Goal: Transaction & Acquisition: Register for event/course

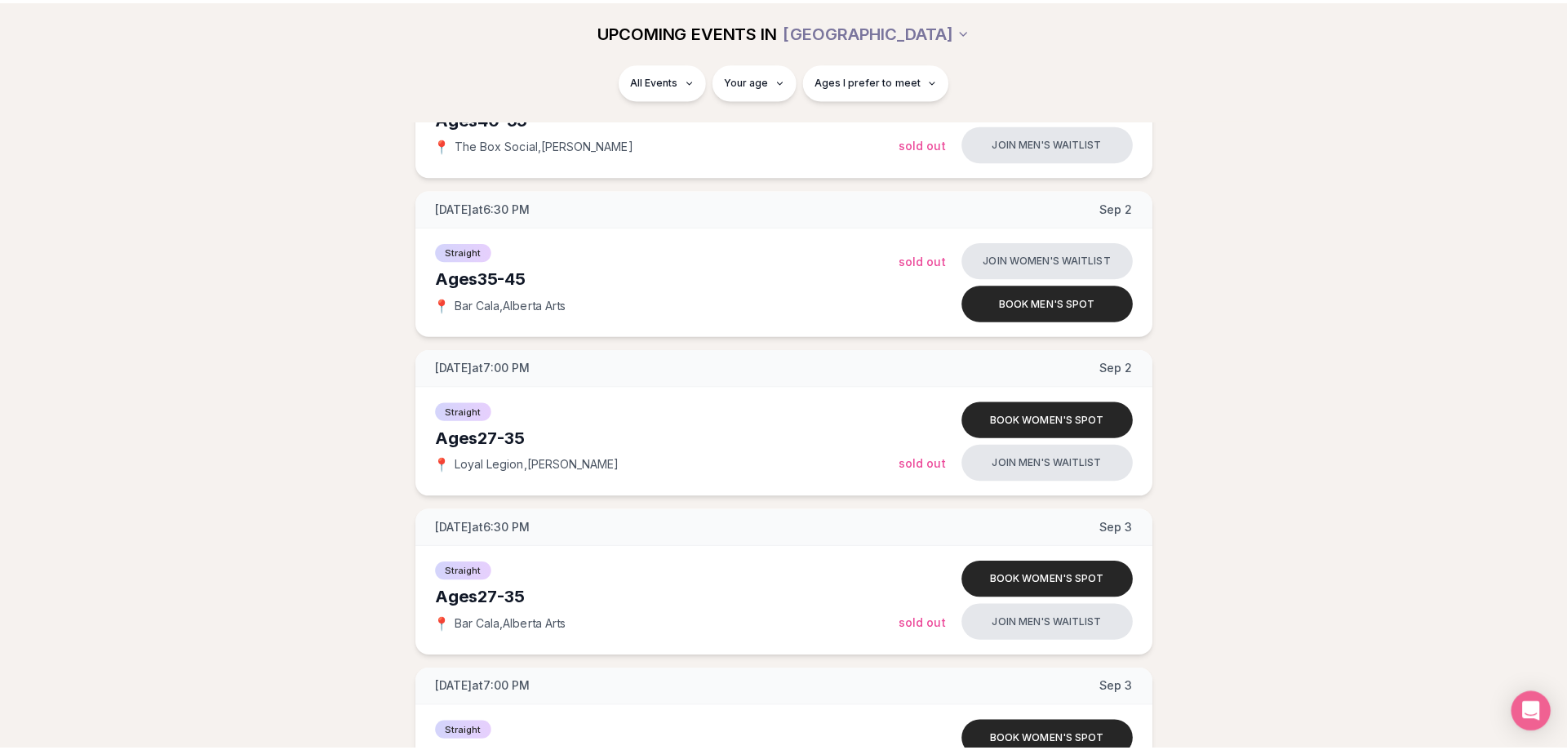
scroll to position [1439, 0]
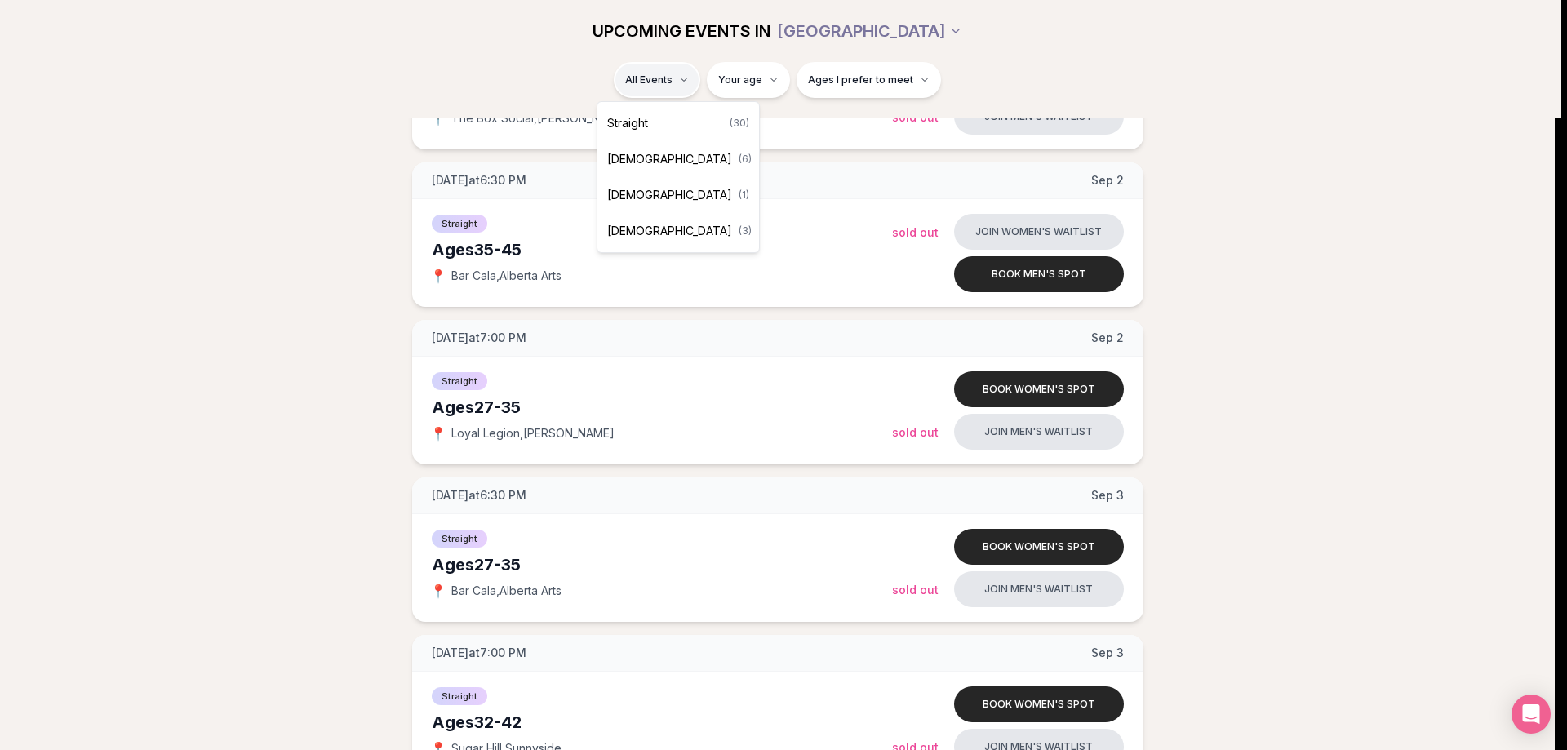
click at [648, 127] on span "Straight" at bounding box center [627, 123] width 41 height 16
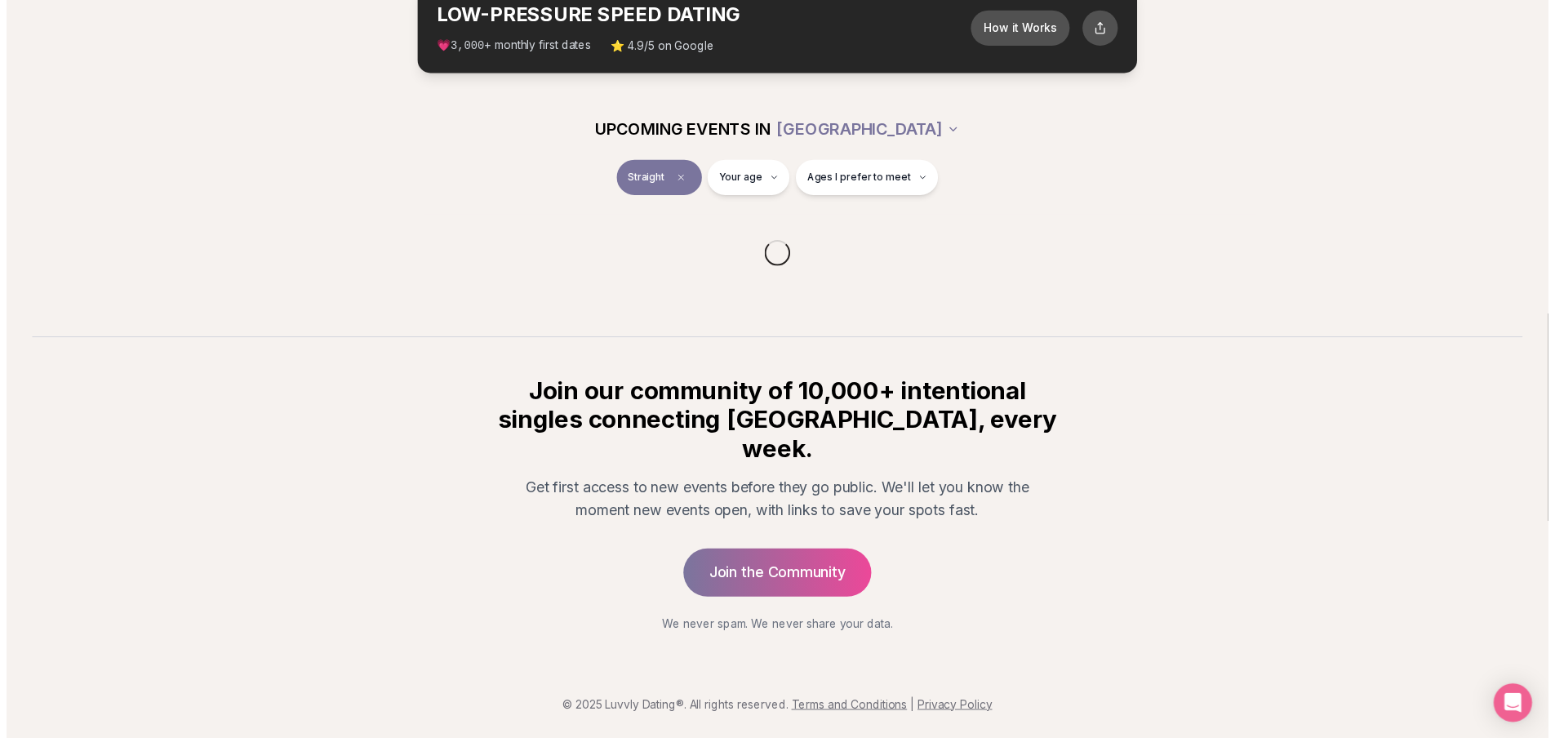
scroll to position [74, 0]
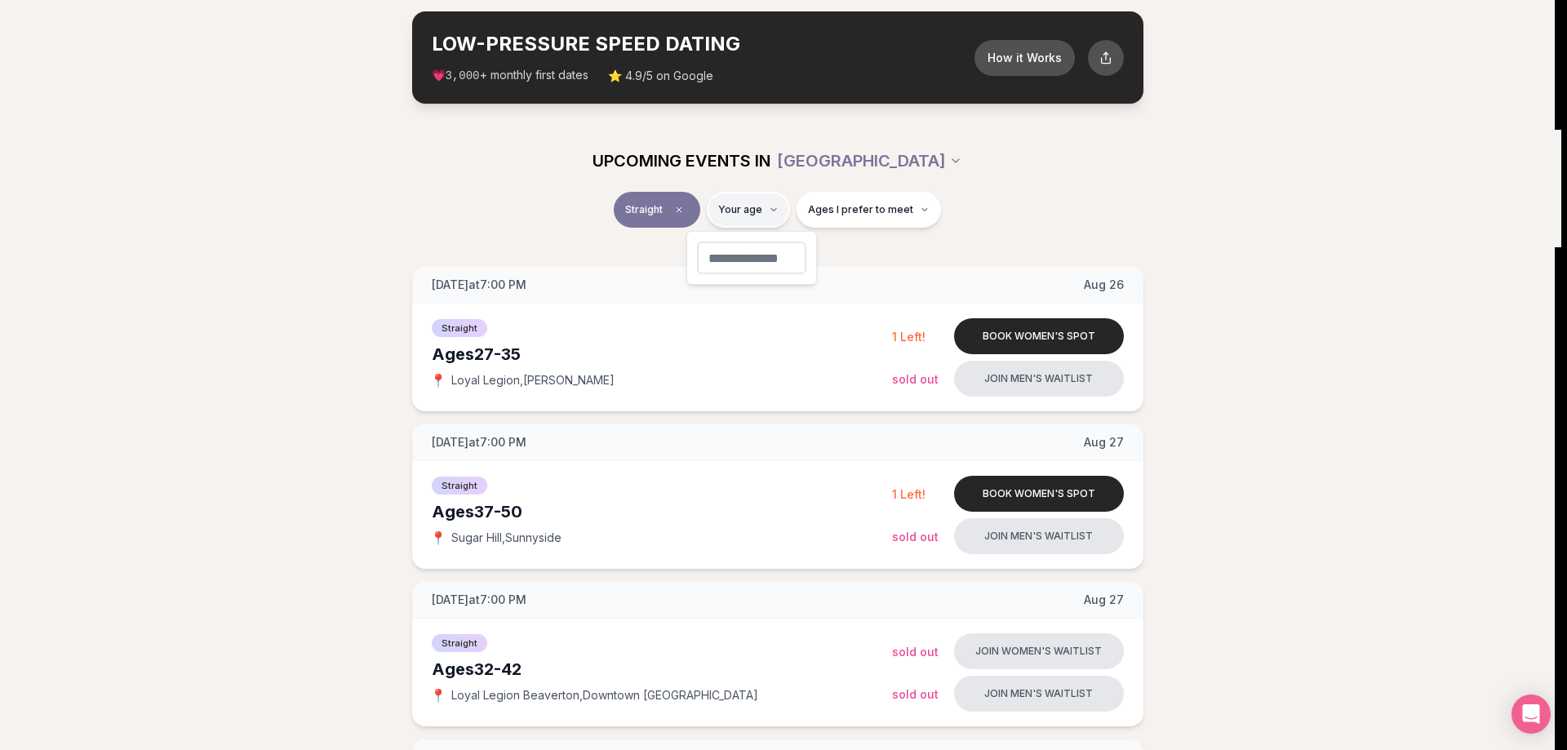
type input "**"
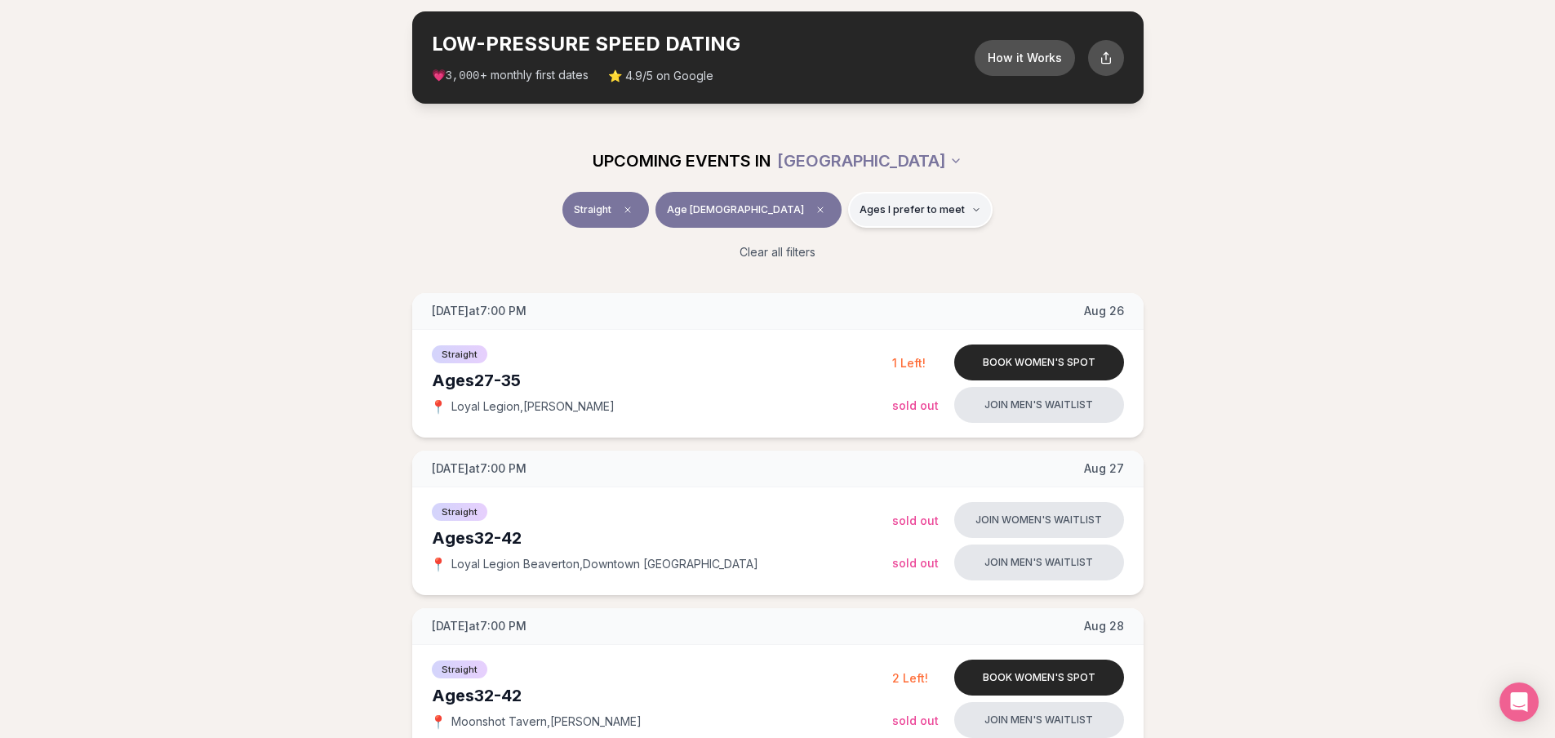
click at [913, 208] on button "Ages I prefer to meet" at bounding box center [920, 210] width 144 height 36
click at [1073, 211] on div "Straight Age 30 Ages I prefer to meet" at bounding box center [778, 213] width 914 height 42
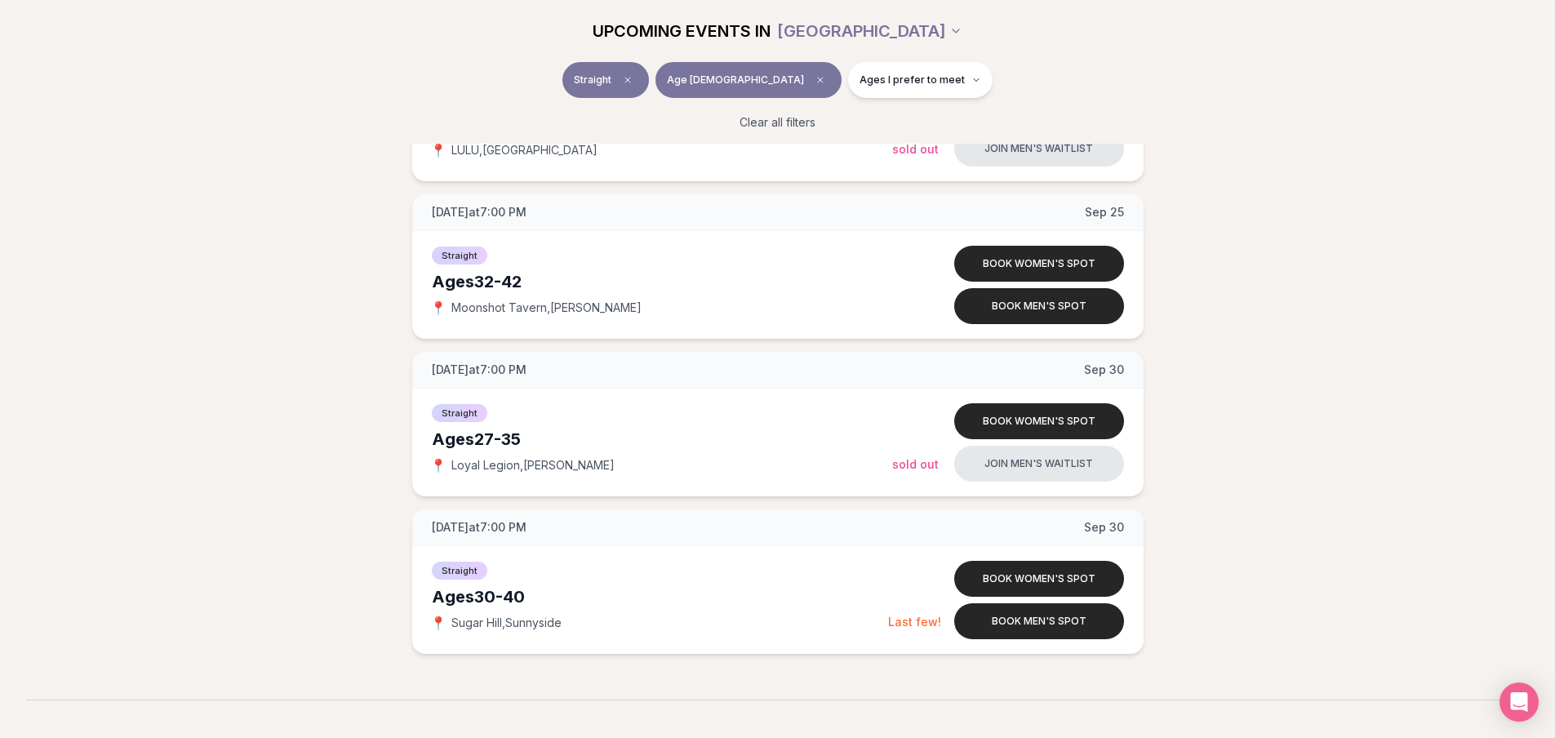
scroll to position [3037, 0]
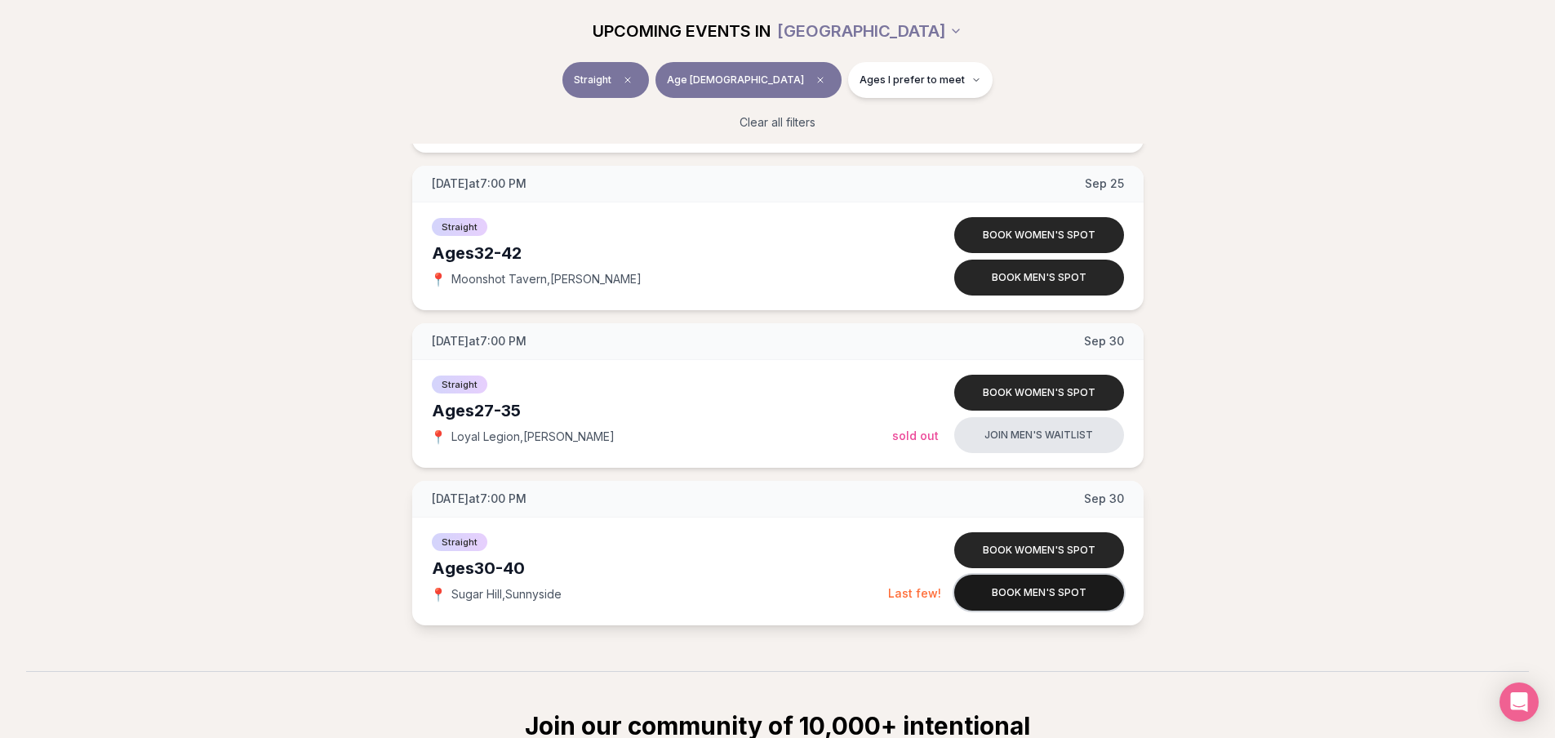
click at [1063, 593] on button "Book men's spot" at bounding box center [1039, 593] width 170 height 36
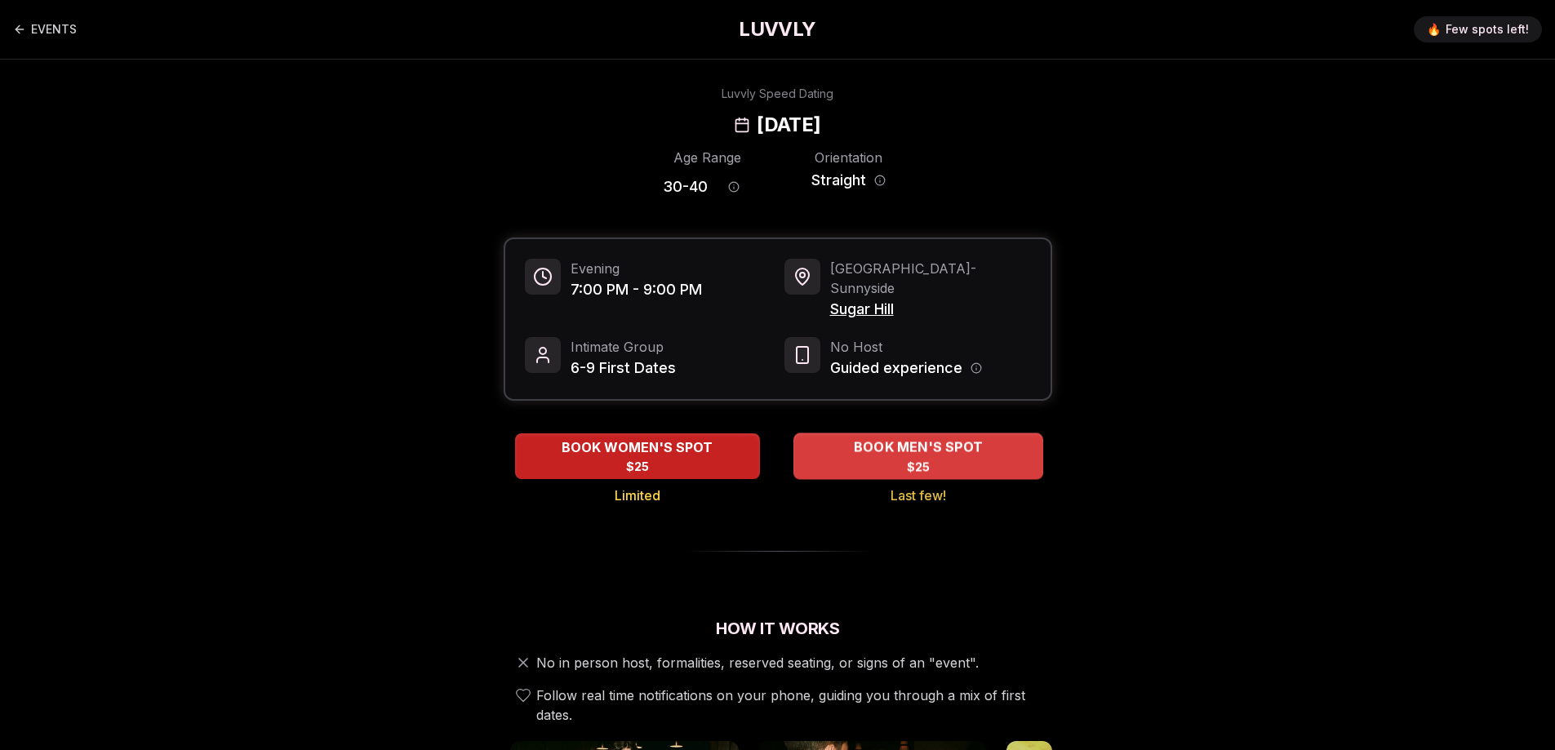
click at [888, 437] on span "BOOK MEN'S SPOT" at bounding box center [917, 447] width 135 height 20
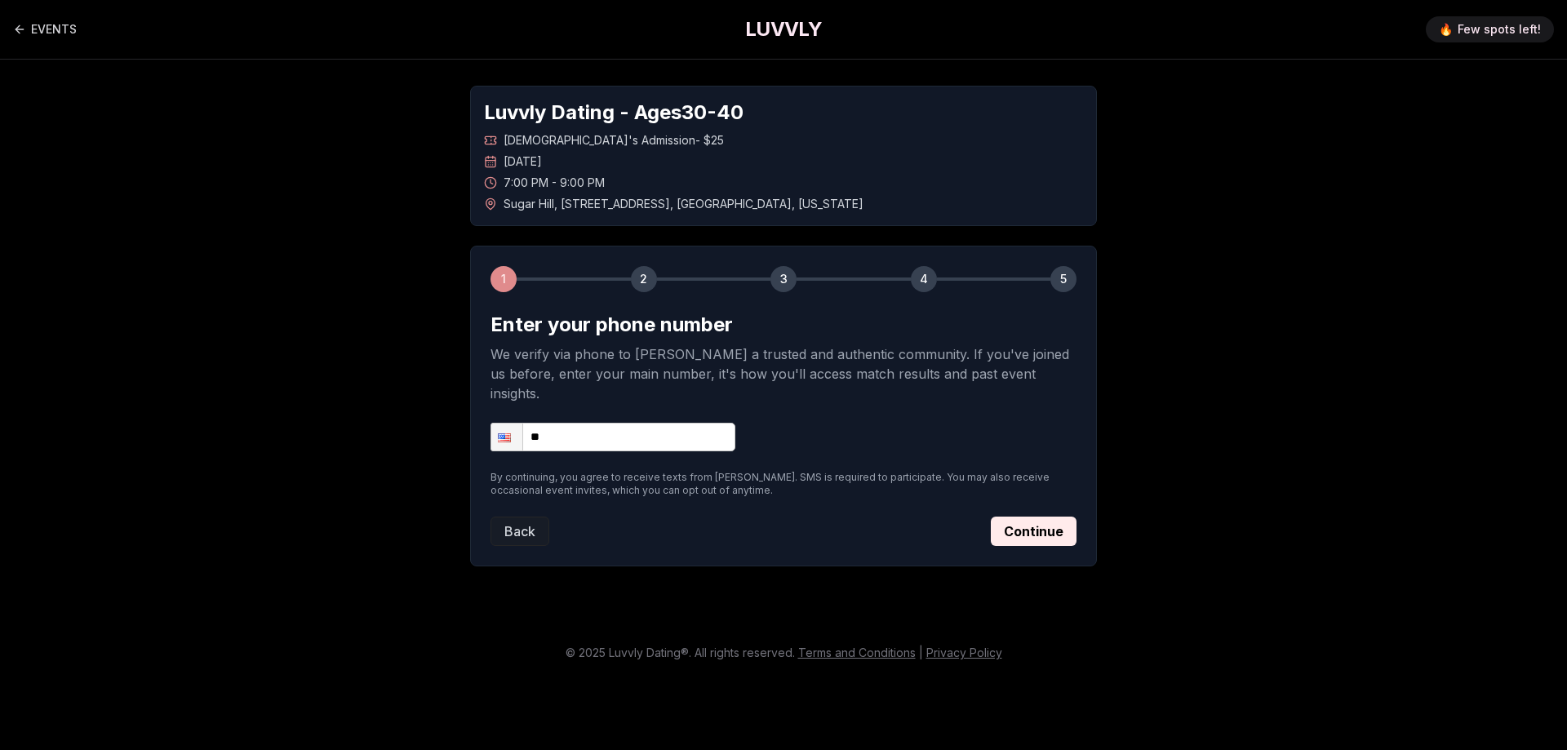
click at [726, 423] on input "**" at bounding box center [613, 437] width 245 height 29
type input "**********"
click at [1012, 517] on button "Continue" at bounding box center [1034, 531] width 86 height 29
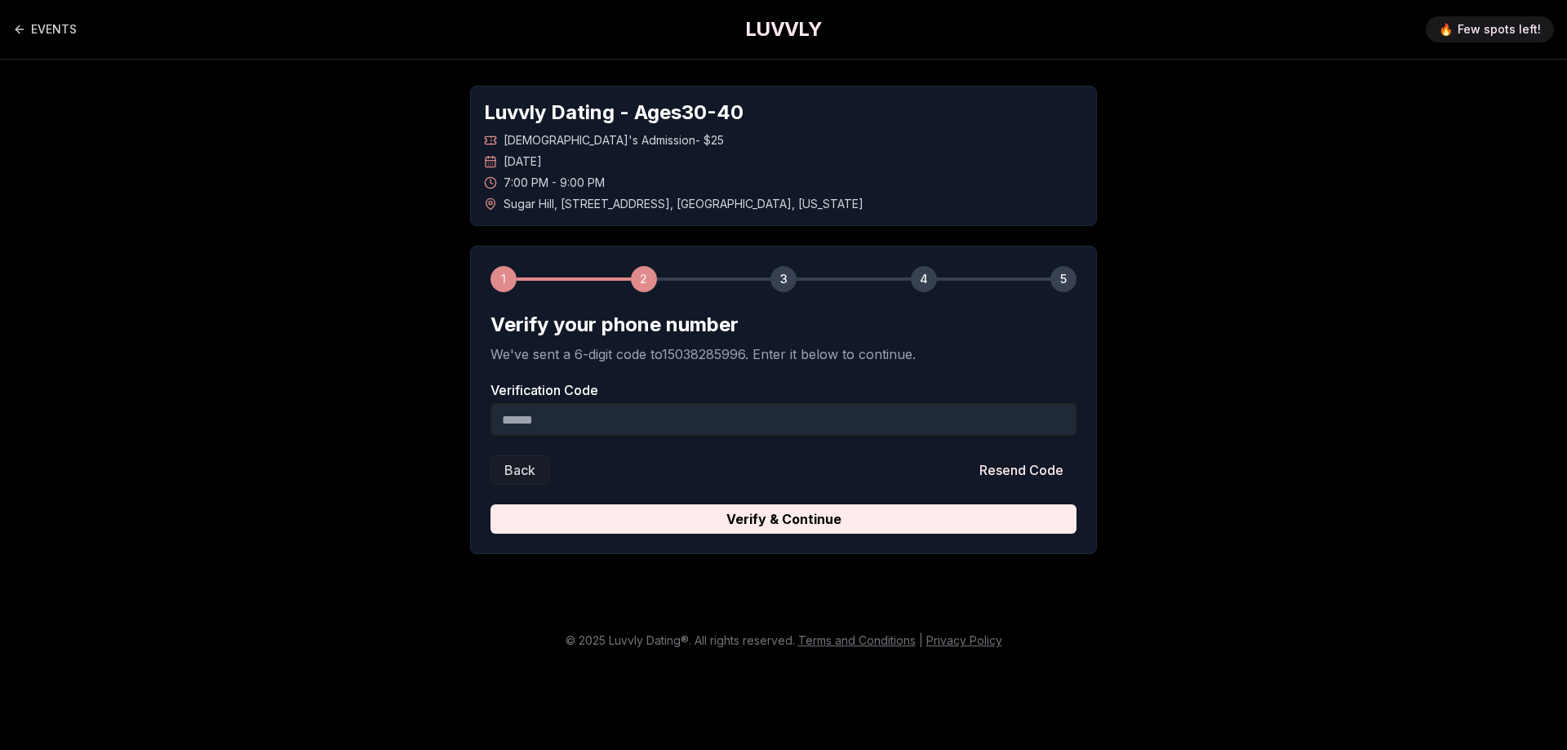
click at [650, 424] on input "Verification Code" at bounding box center [784, 419] width 586 height 33
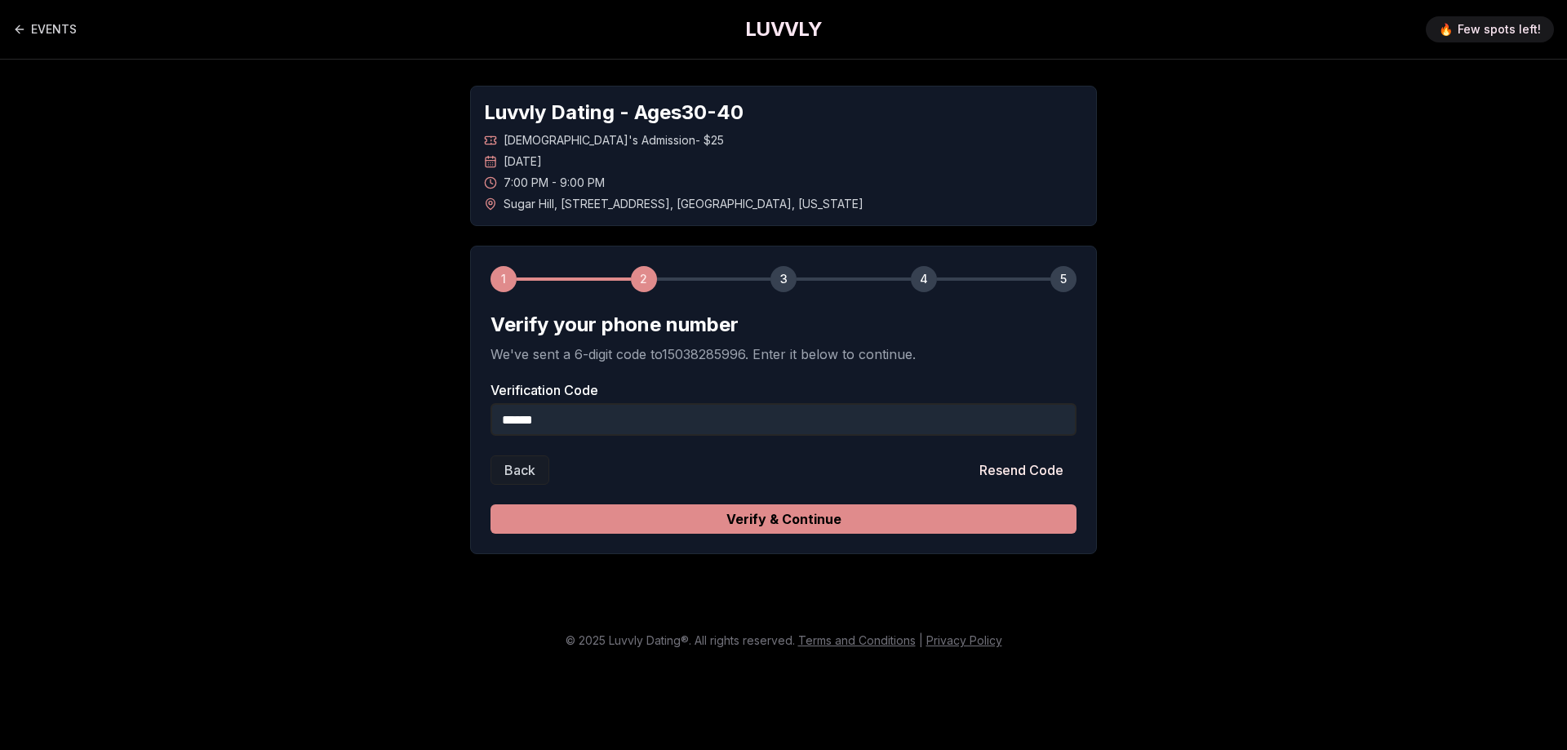
type input "******"
click at [668, 517] on button "Verify & Continue" at bounding box center [784, 518] width 586 height 29
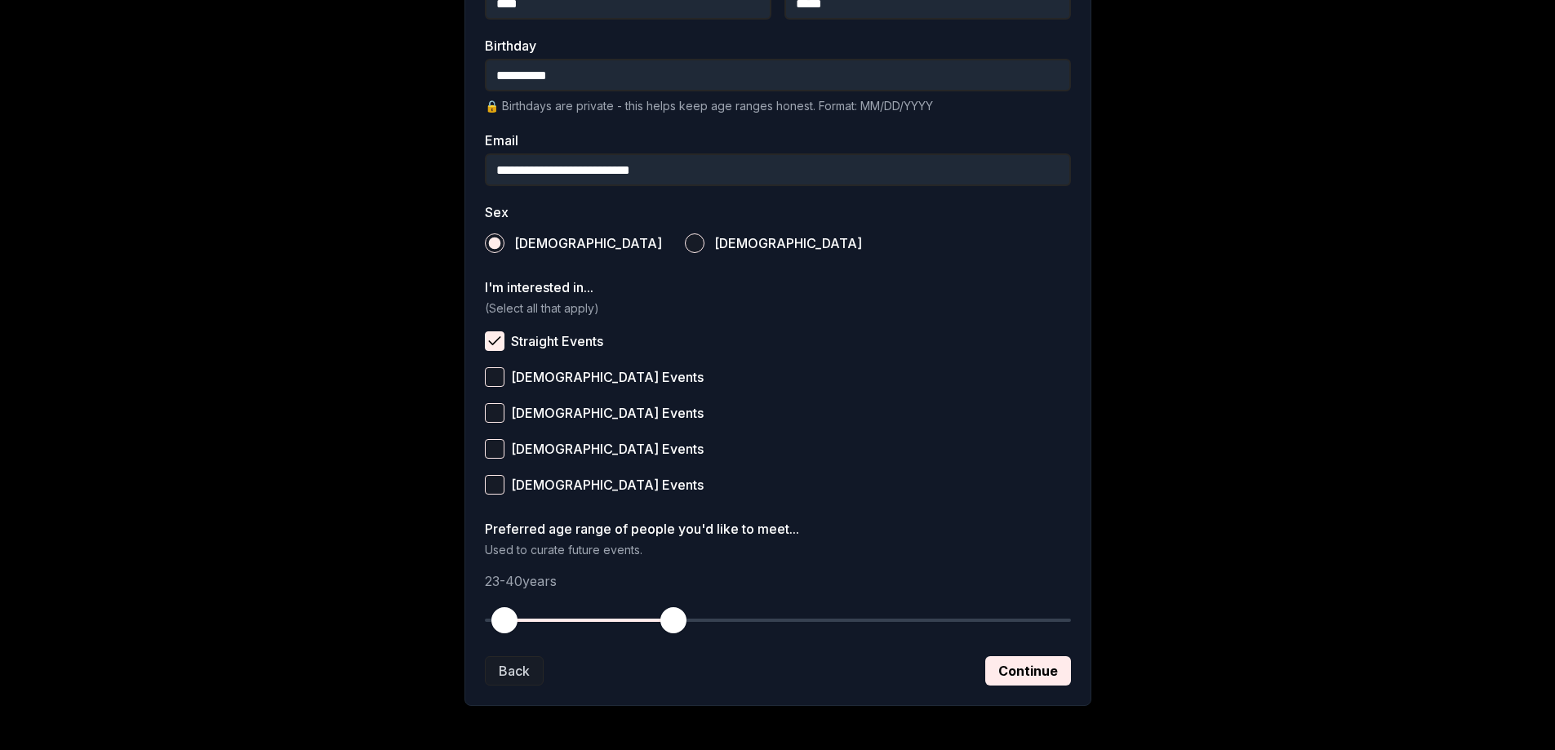
scroll to position [420, 0]
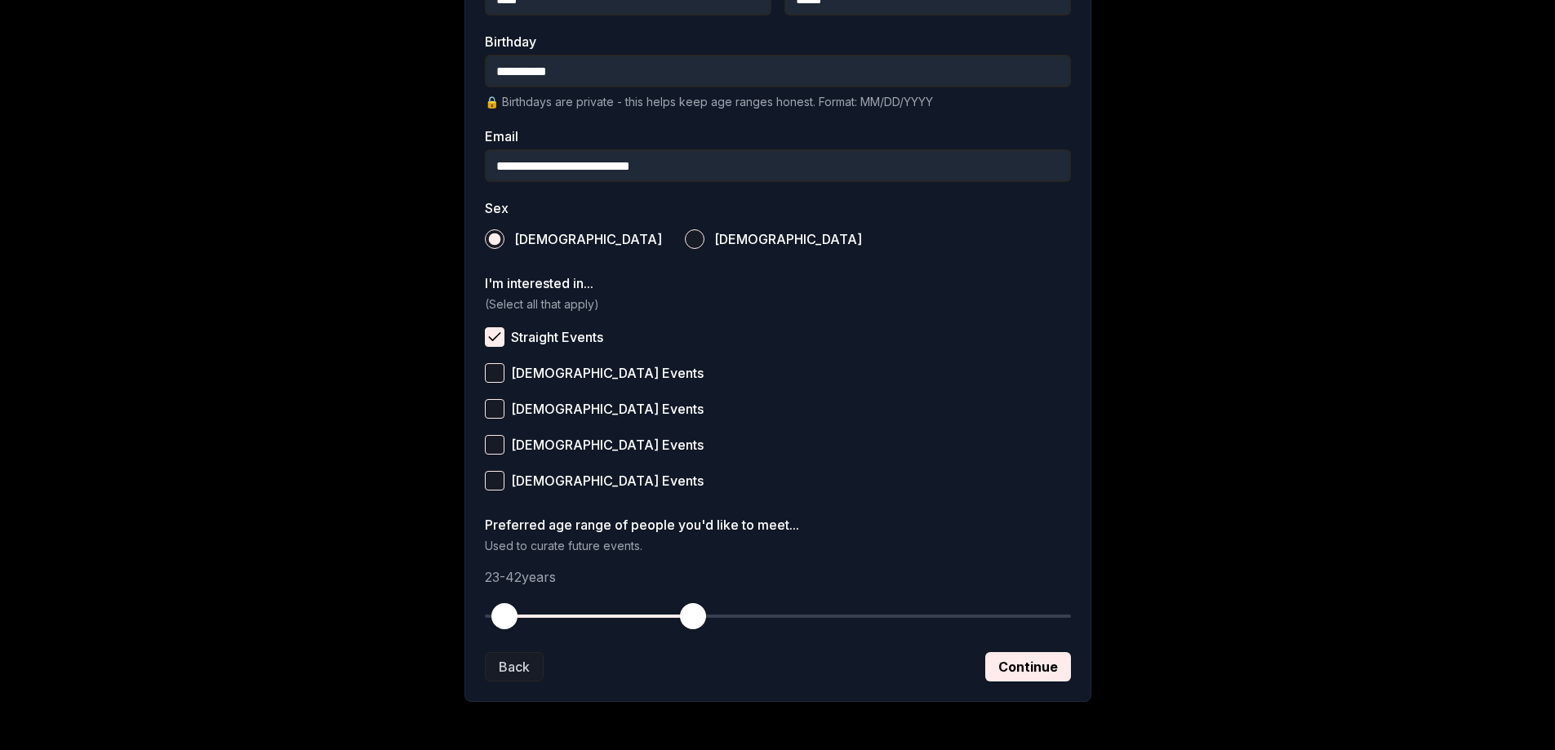
drag, startPoint x: 673, startPoint y: 616, endPoint x: 693, endPoint y: 617, distance: 19.6
click at [693, 617] on span "button" at bounding box center [693, 616] width 26 height 26
click at [514, 618] on span "button" at bounding box center [514, 616] width 26 height 26
click at [1006, 673] on button "Continue" at bounding box center [1028, 666] width 86 height 29
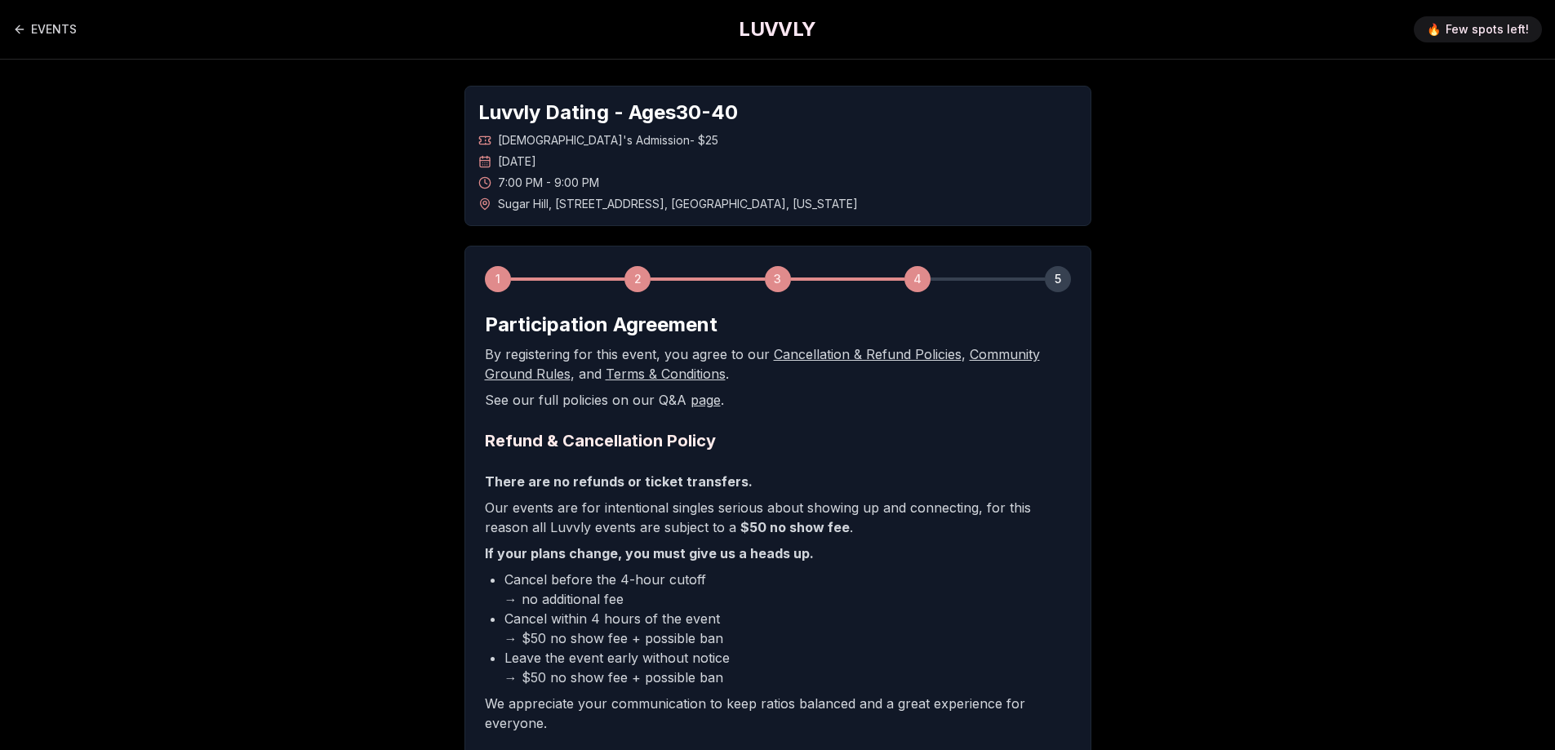
scroll to position [215, 0]
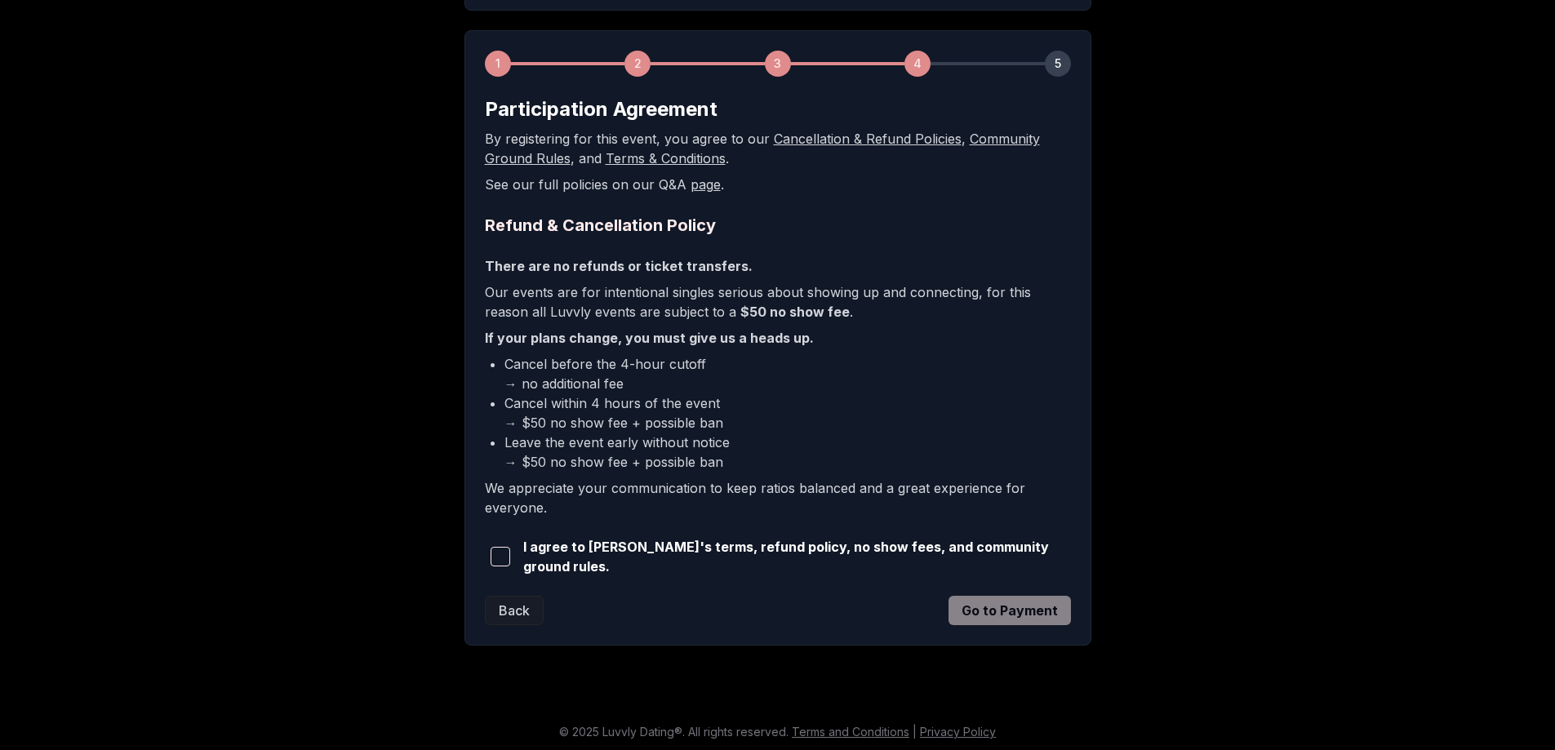
click at [496, 554] on span "button" at bounding box center [501, 557] width 20 height 20
click at [1023, 606] on button "Go to Payment" at bounding box center [1009, 610] width 122 height 29
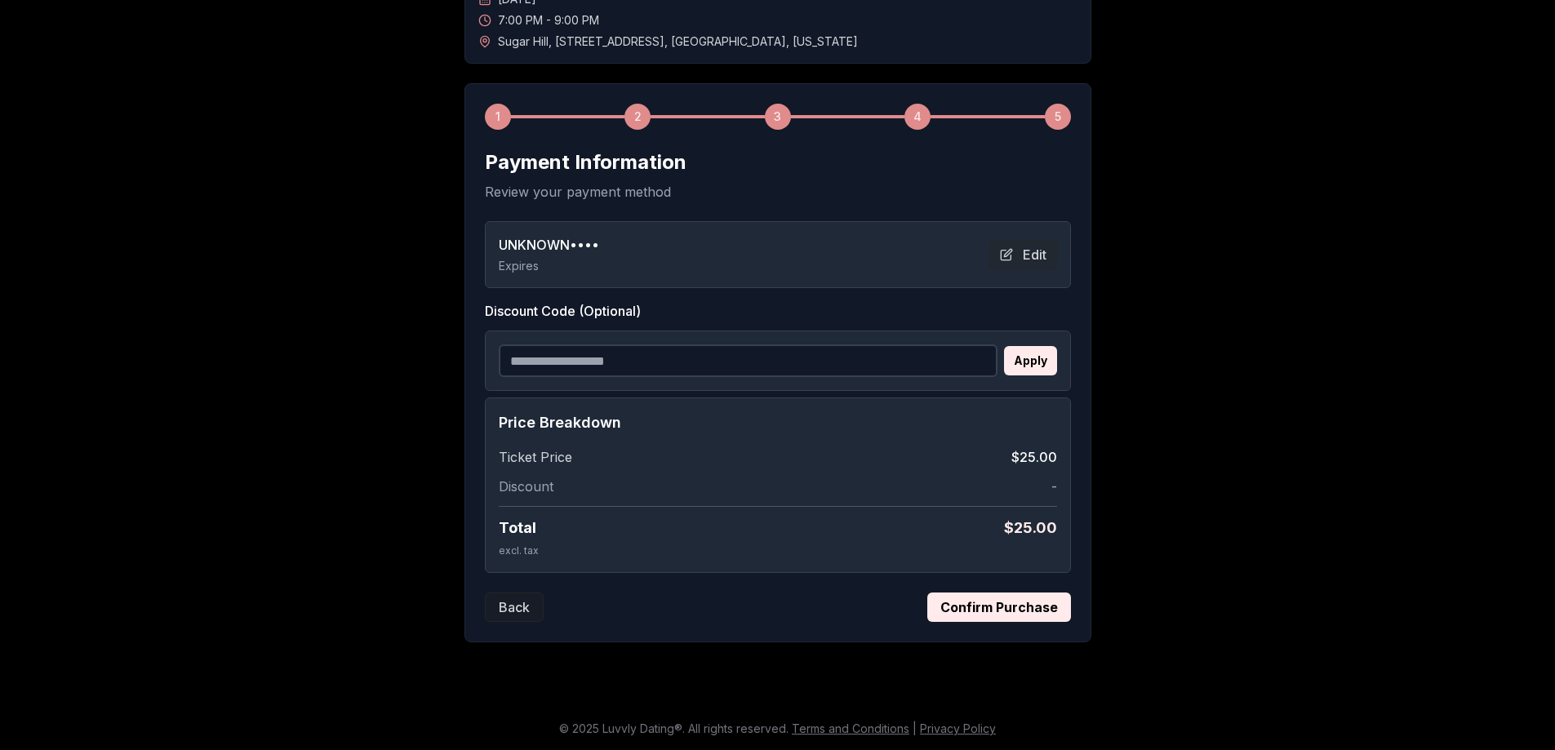
scroll to position [162, 0]
click at [992, 603] on button "Confirm Purchase" at bounding box center [999, 607] width 144 height 29
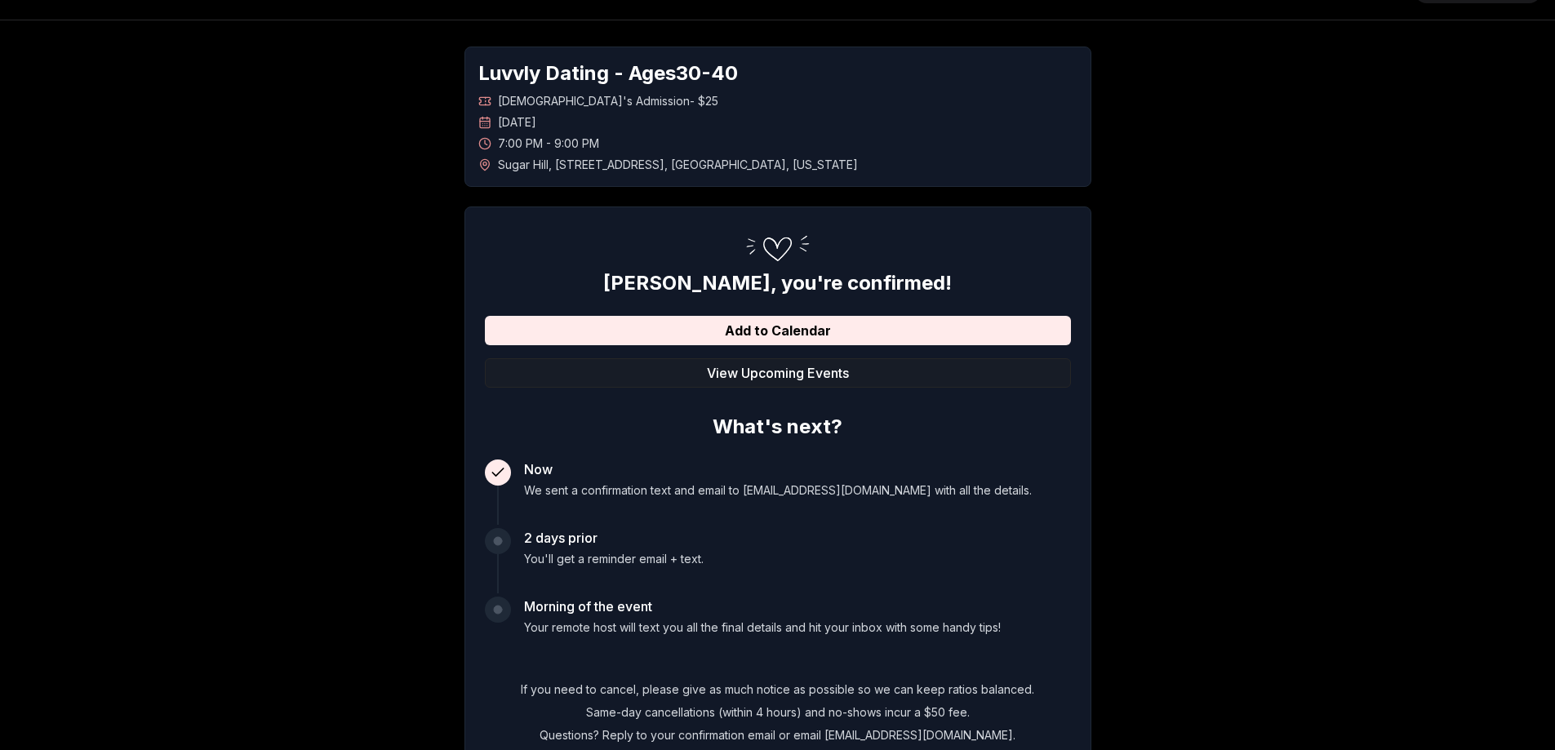
scroll to position [38, 0]
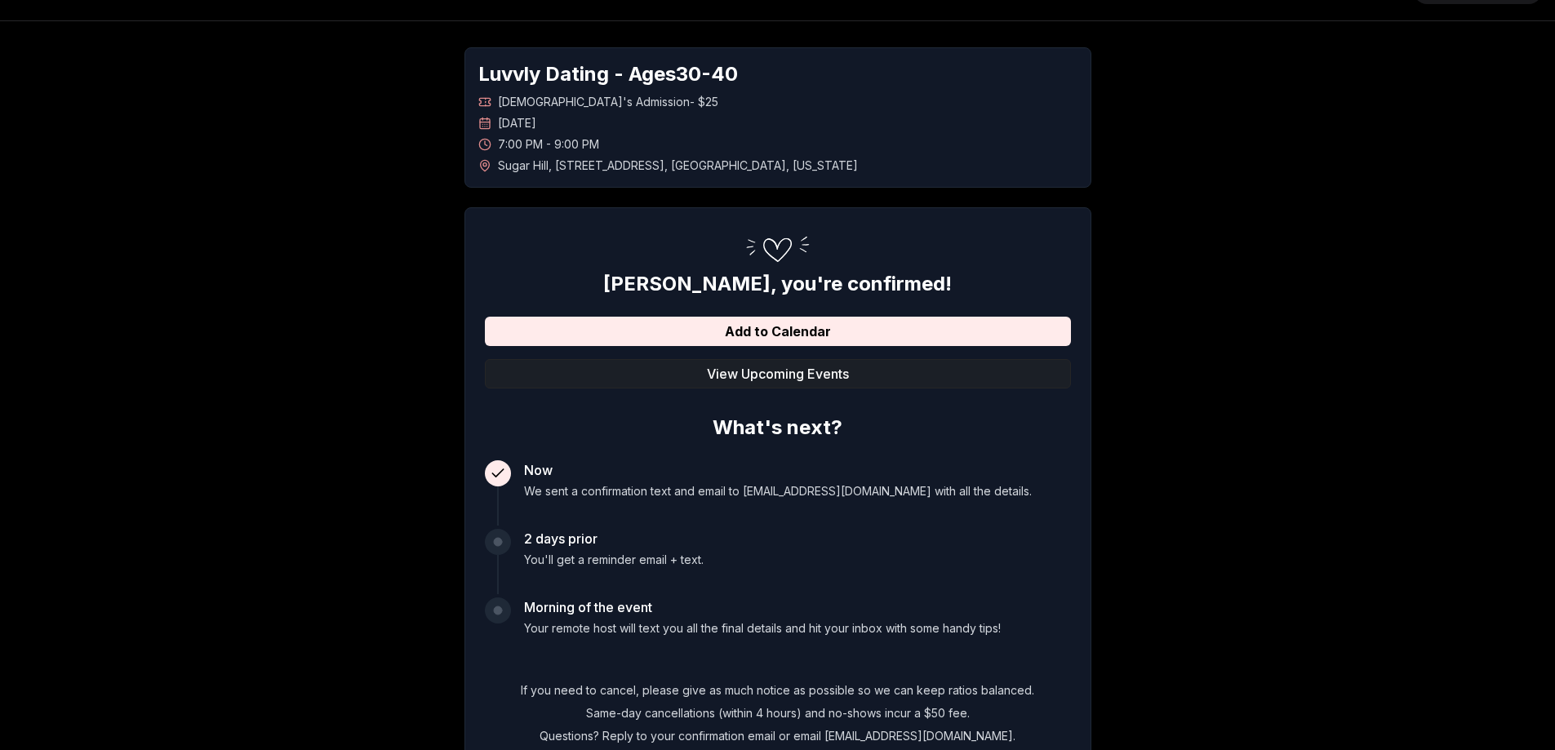
click at [754, 375] on button "View Upcoming Events" at bounding box center [778, 373] width 586 height 29
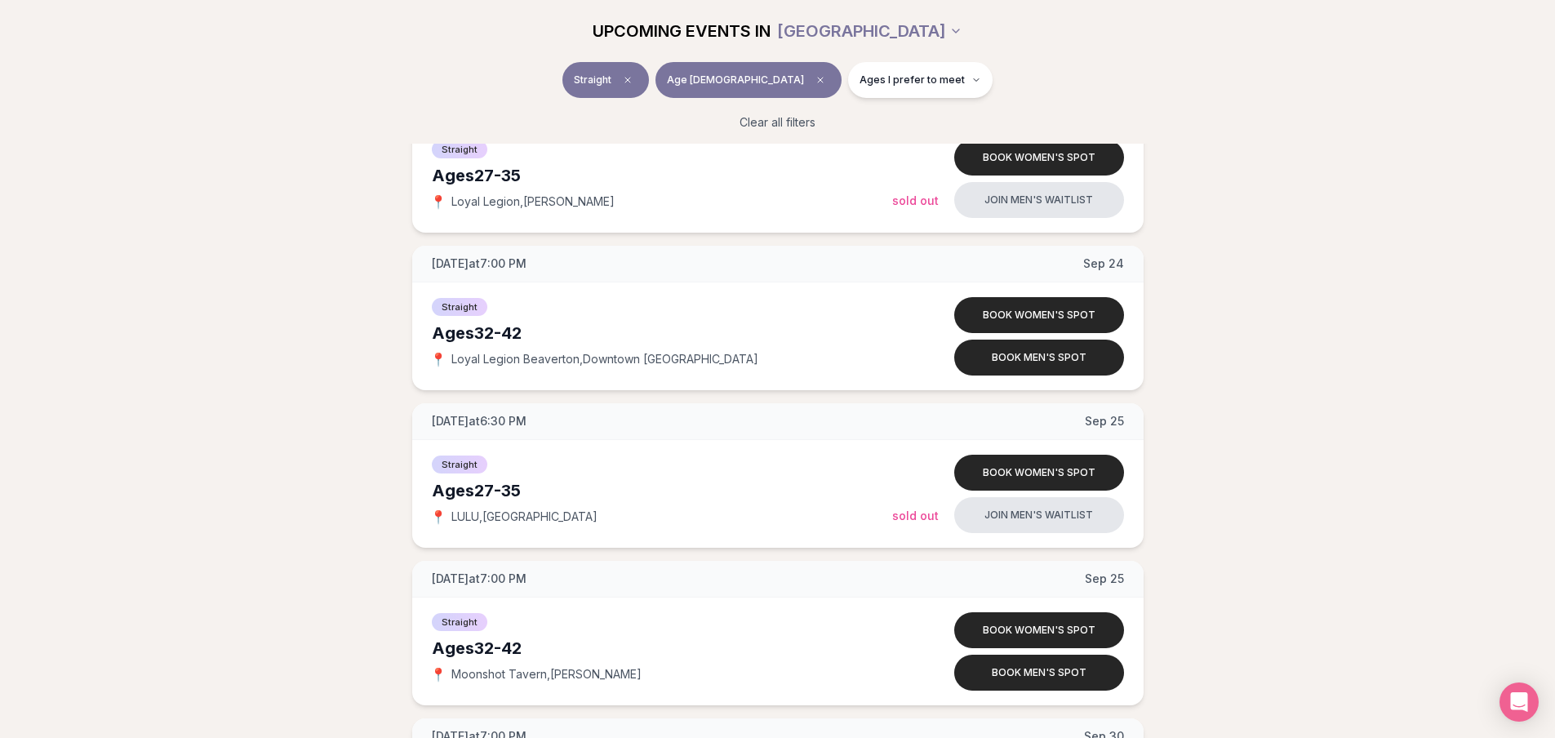
scroll to position [2638, 0]
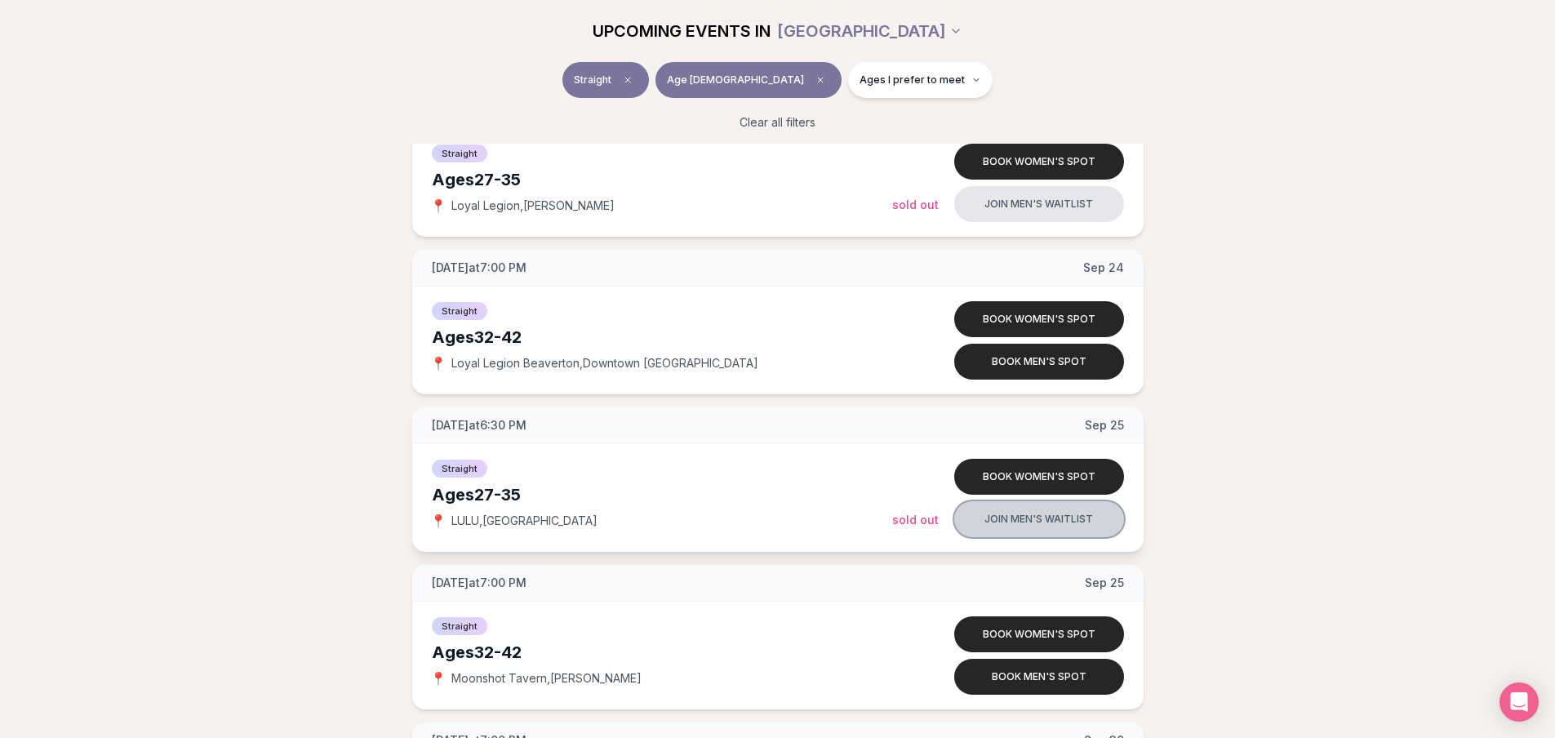
click at [1086, 515] on button "Join men's waitlist" at bounding box center [1039, 519] width 170 height 36
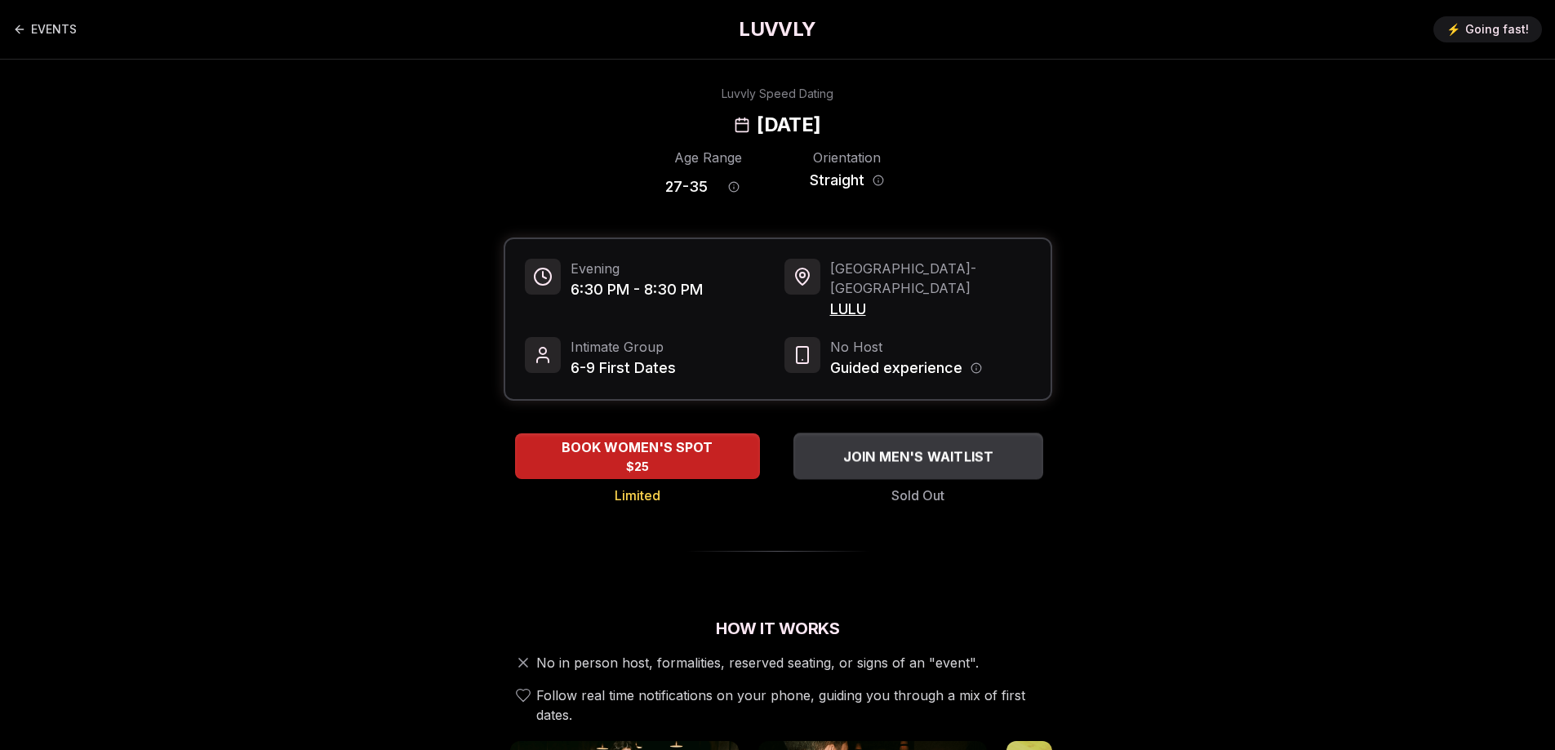
click at [984, 450] on div "JOIN MEN'S WAITLIST" at bounding box center [918, 456] width 250 height 27
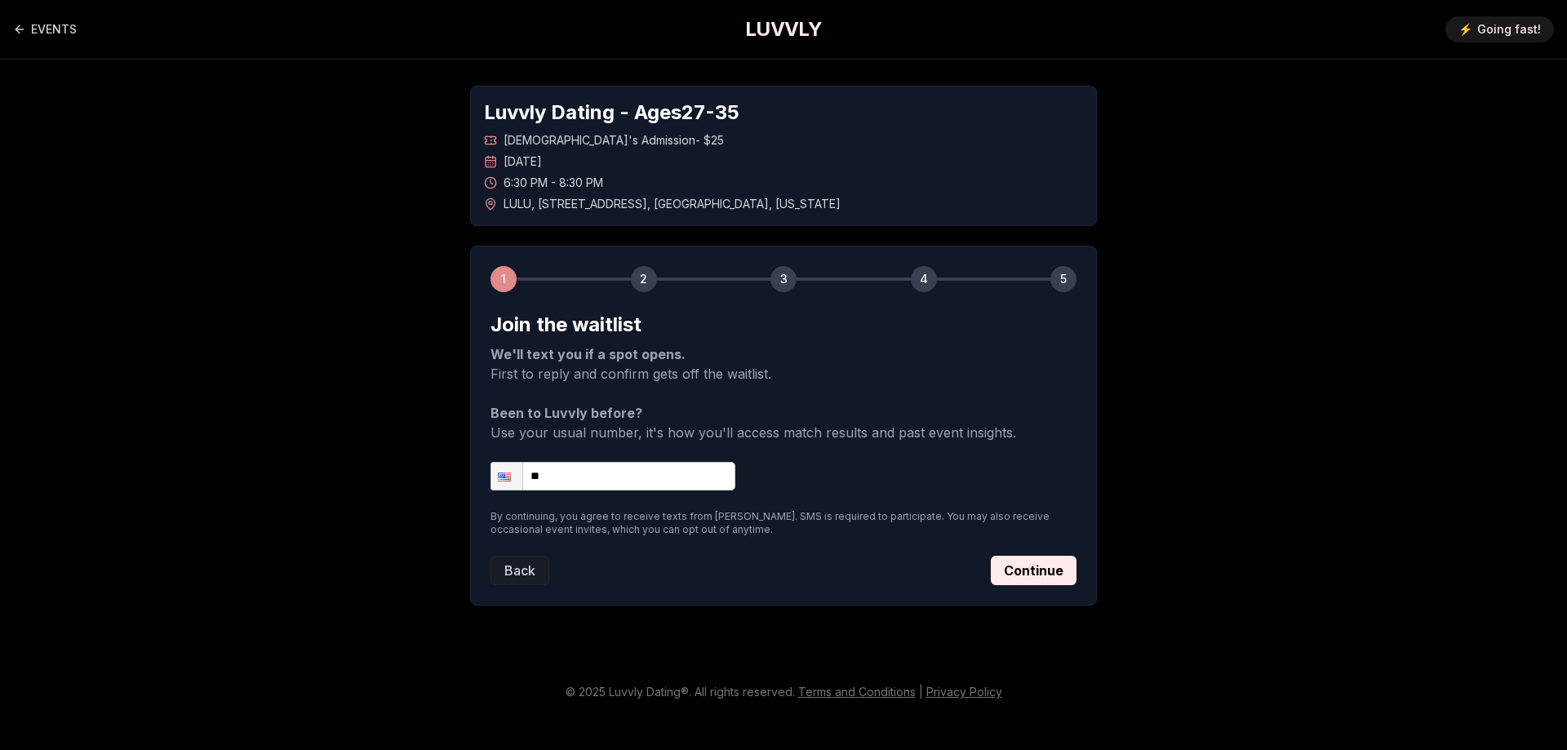
click at [711, 477] on input "**" at bounding box center [613, 476] width 245 height 29
type input "**********"
click at [1050, 564] on button "Continue" at bounding box center [1034, 570] width 86 height 29
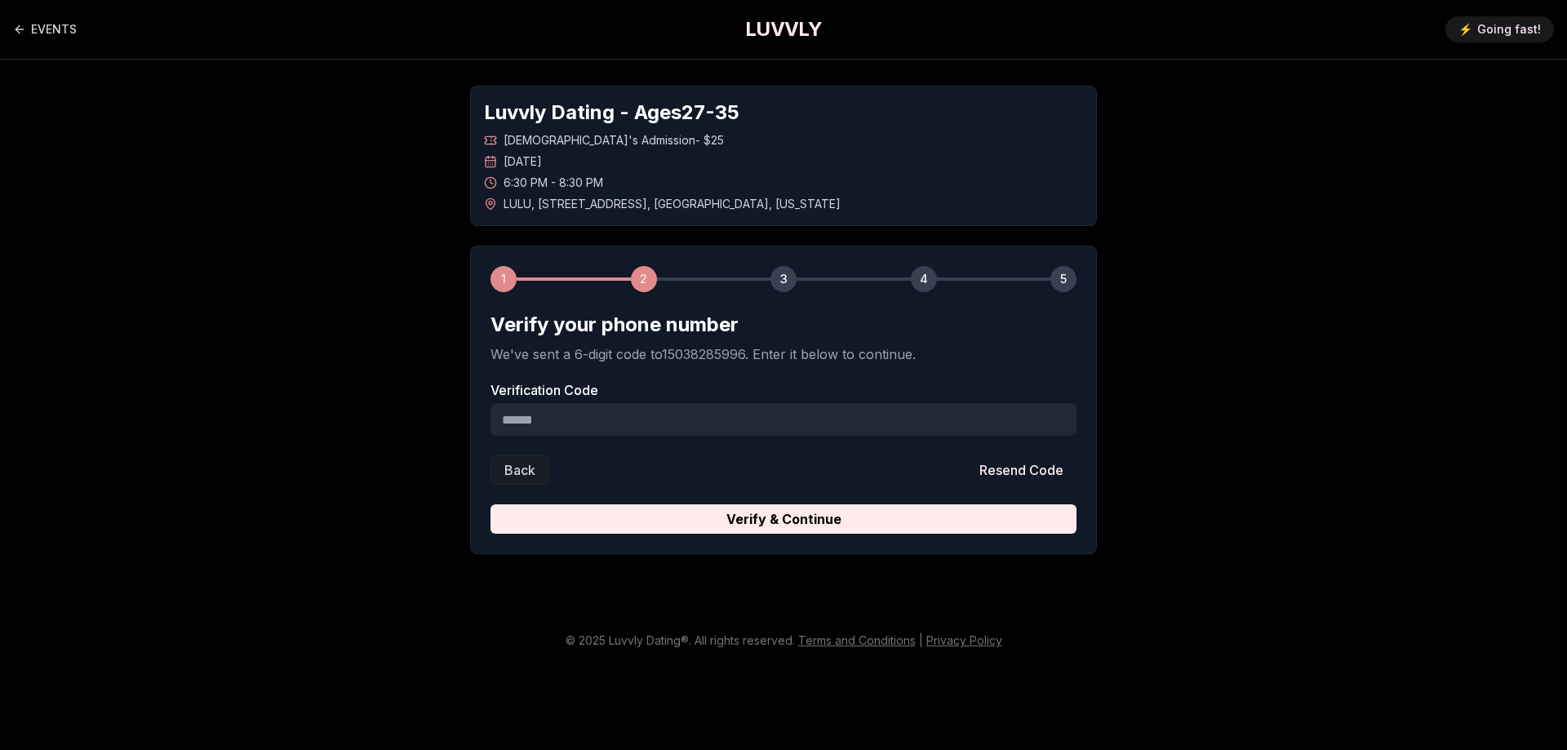
click at [1003, 435] on input "Verification Code" at bounding box center [784, 419] width 586 height 33
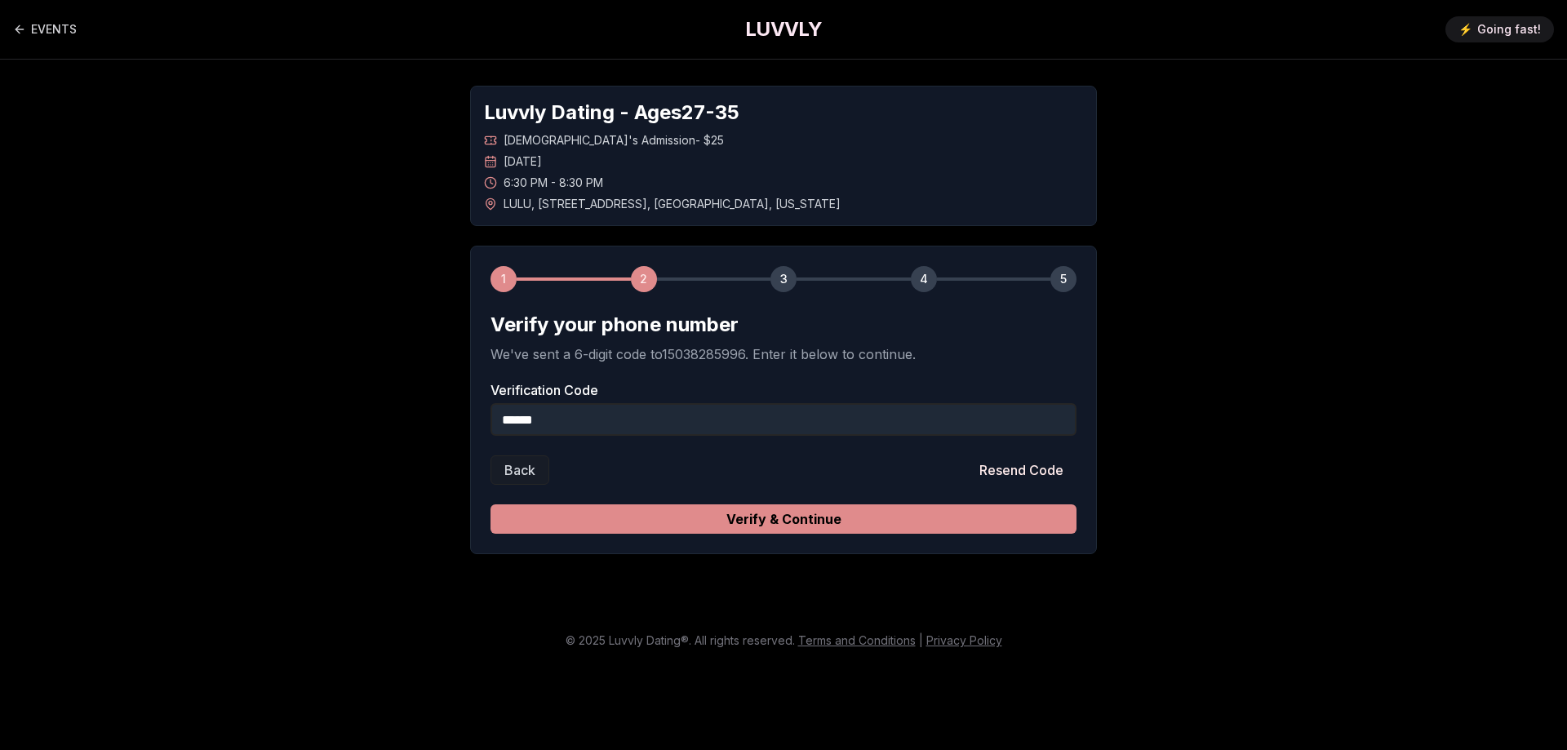
type input "******"
click at [814, 518] on button "Verify & Continue" at bounding box center [784, 518] width 586 height 29
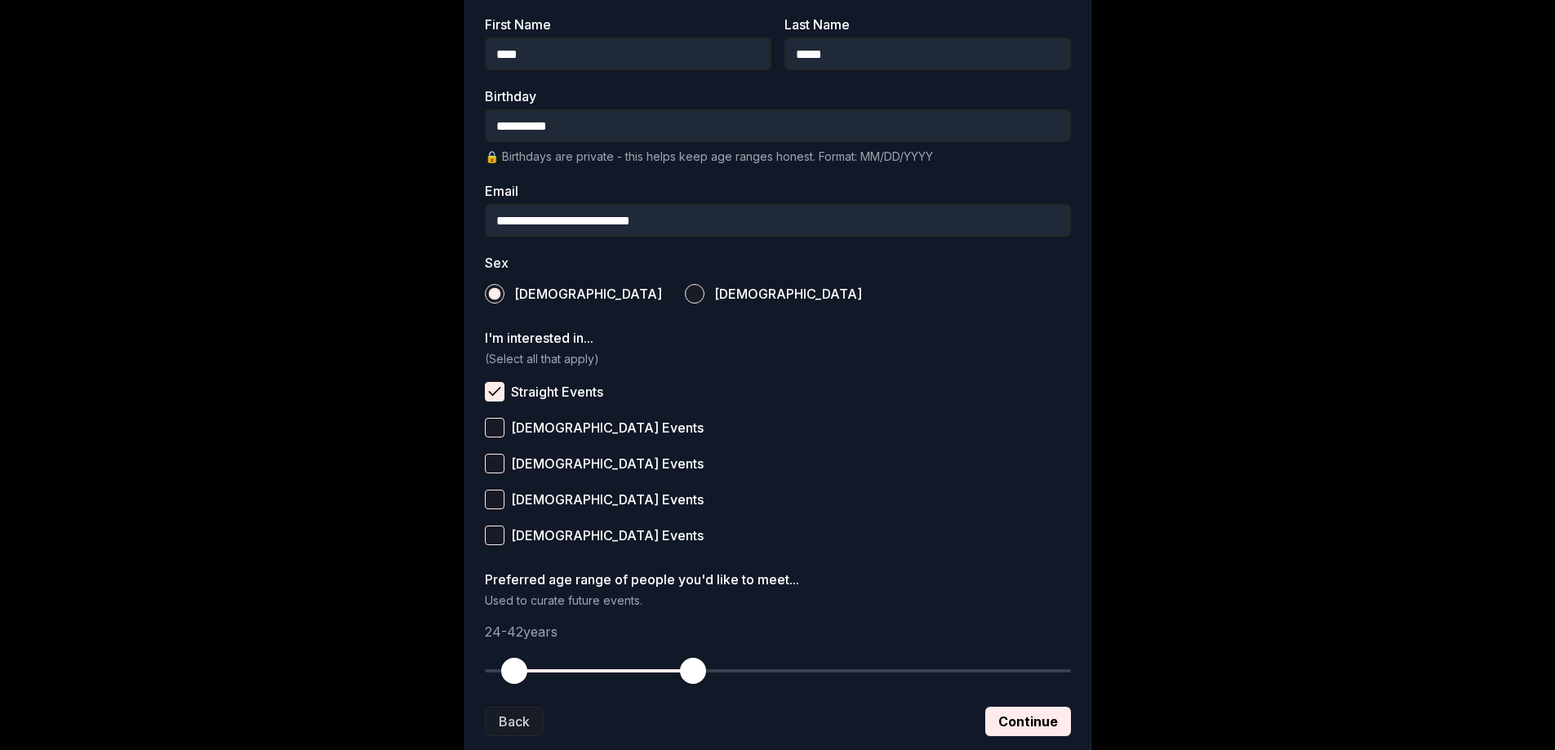
scroll to position [480, 0]
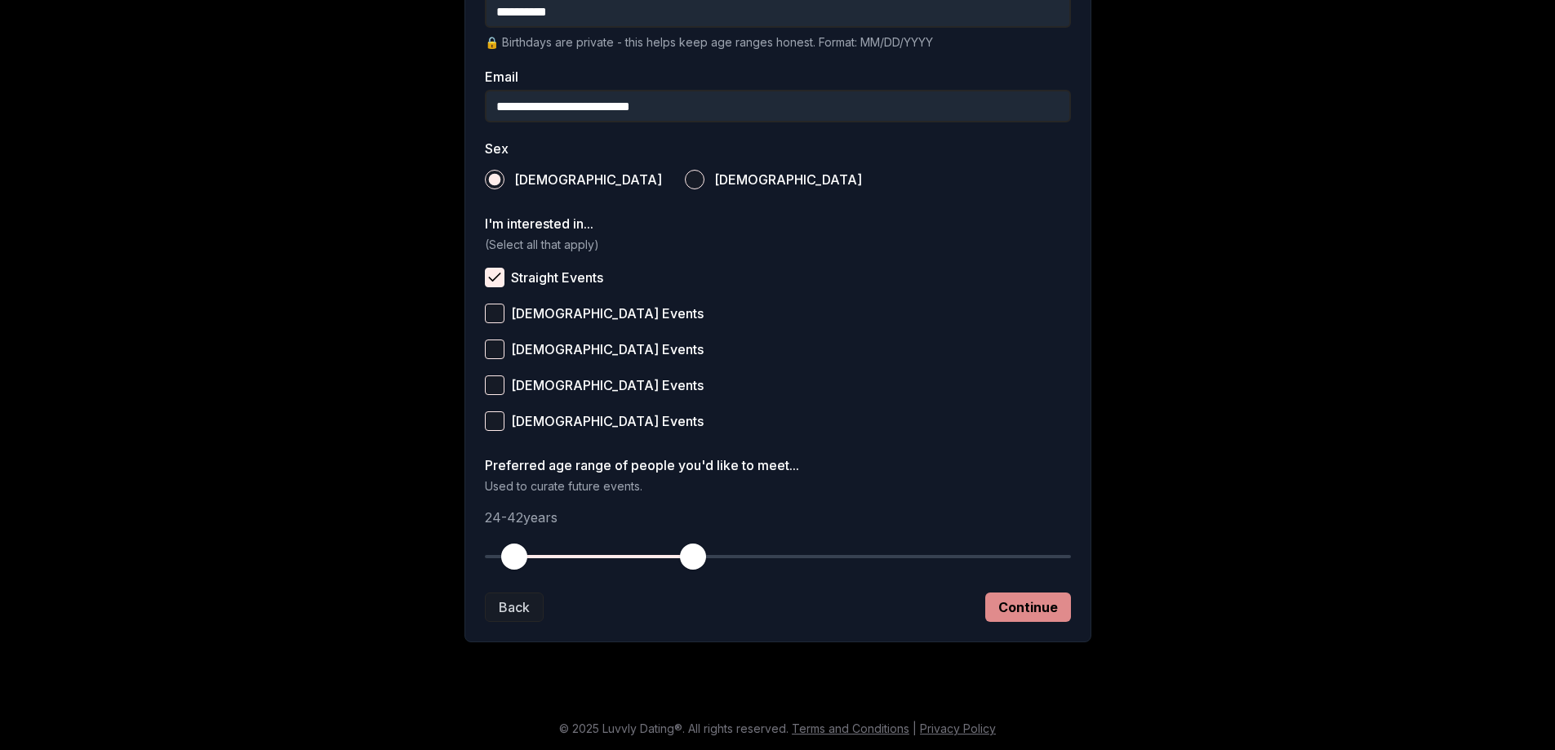
click at [1041, 620] on button "Continue" at bounding box center [1028, 607] width 86 height 29
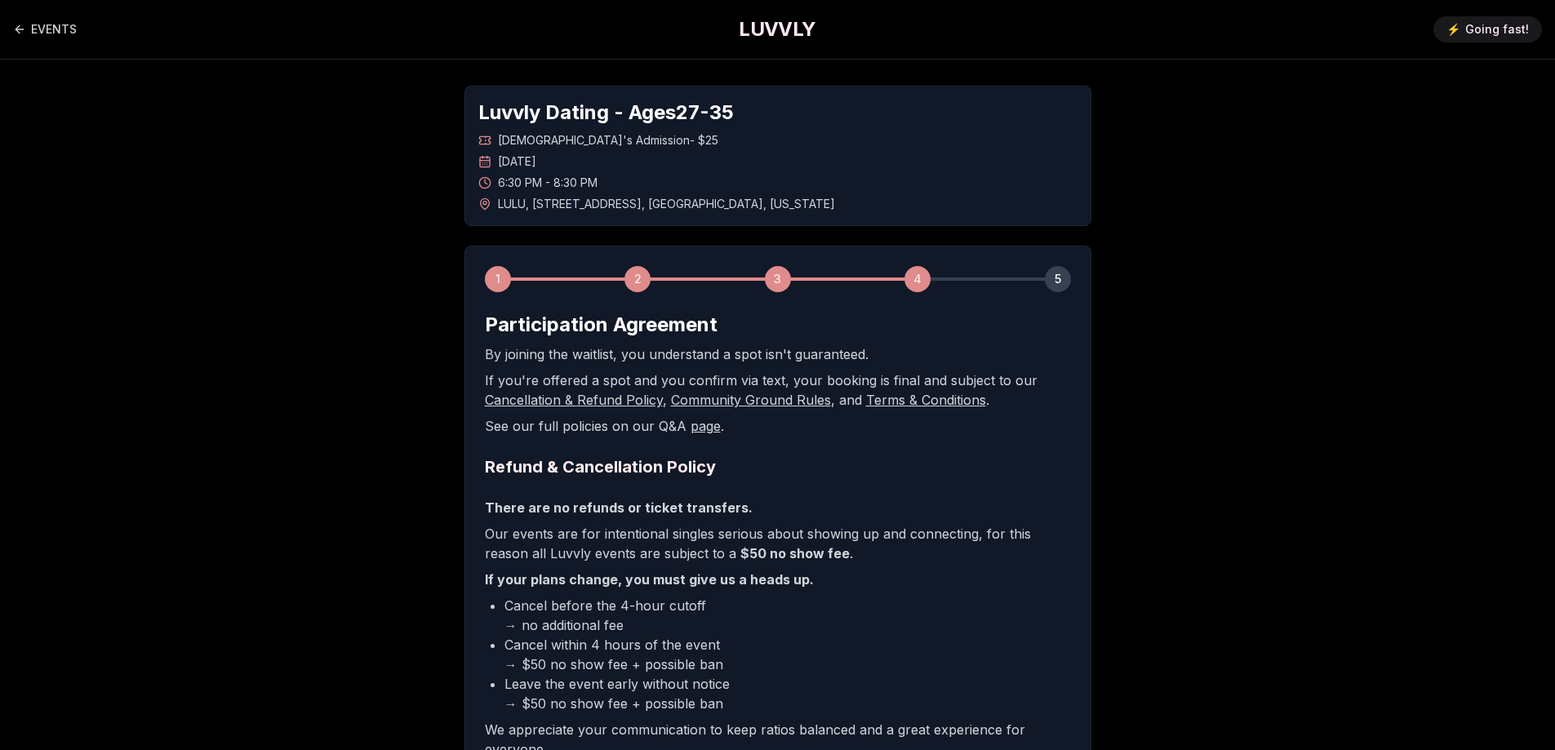
scroll to position [242, 0]
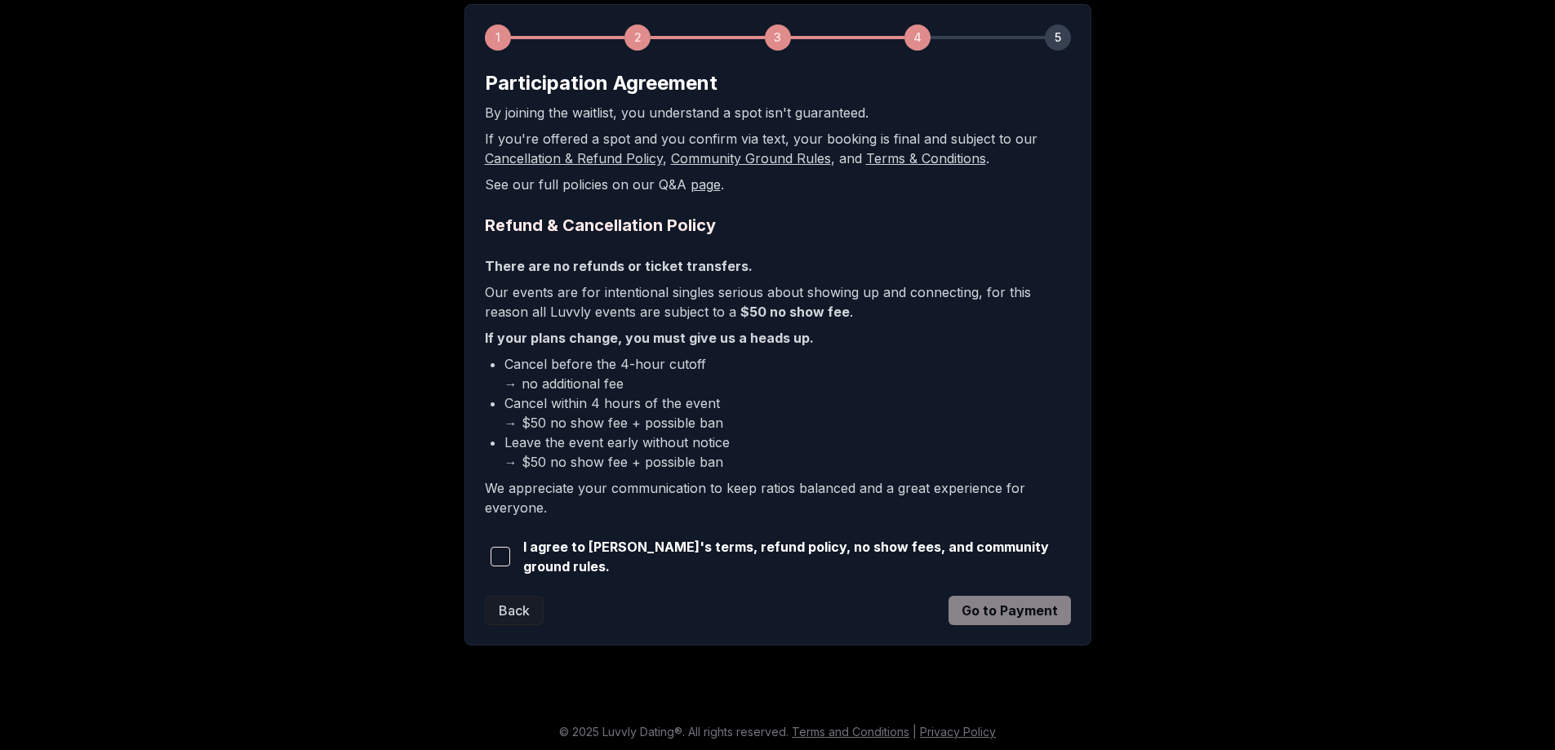
click at [721, 556] on span "I agree to [PERSON_NAME]'s terms, refund policy, no show fees, and community gr…" at bounding box center [797, 556] width 548 height 39
click at [507, 553] on span "button" at bounding box center [501, 557] width 20 height 20
click at [1015, 605] on button "Go to Payment" at bounding box center [1009, 610] width 122 height 29
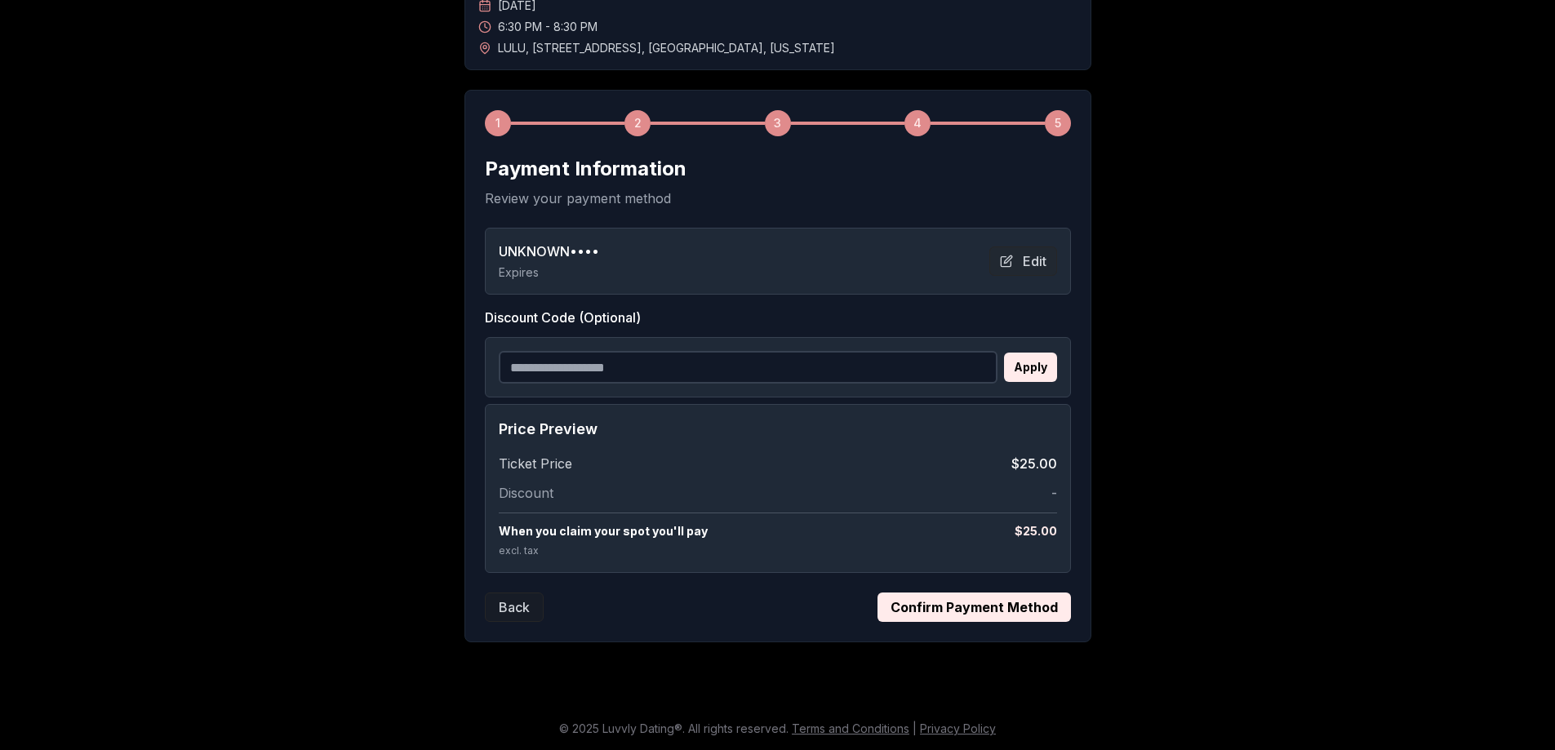
click at [936, 599] on button "Confirm Payment Method" at bounding box center [973, 607] width 193 height 29
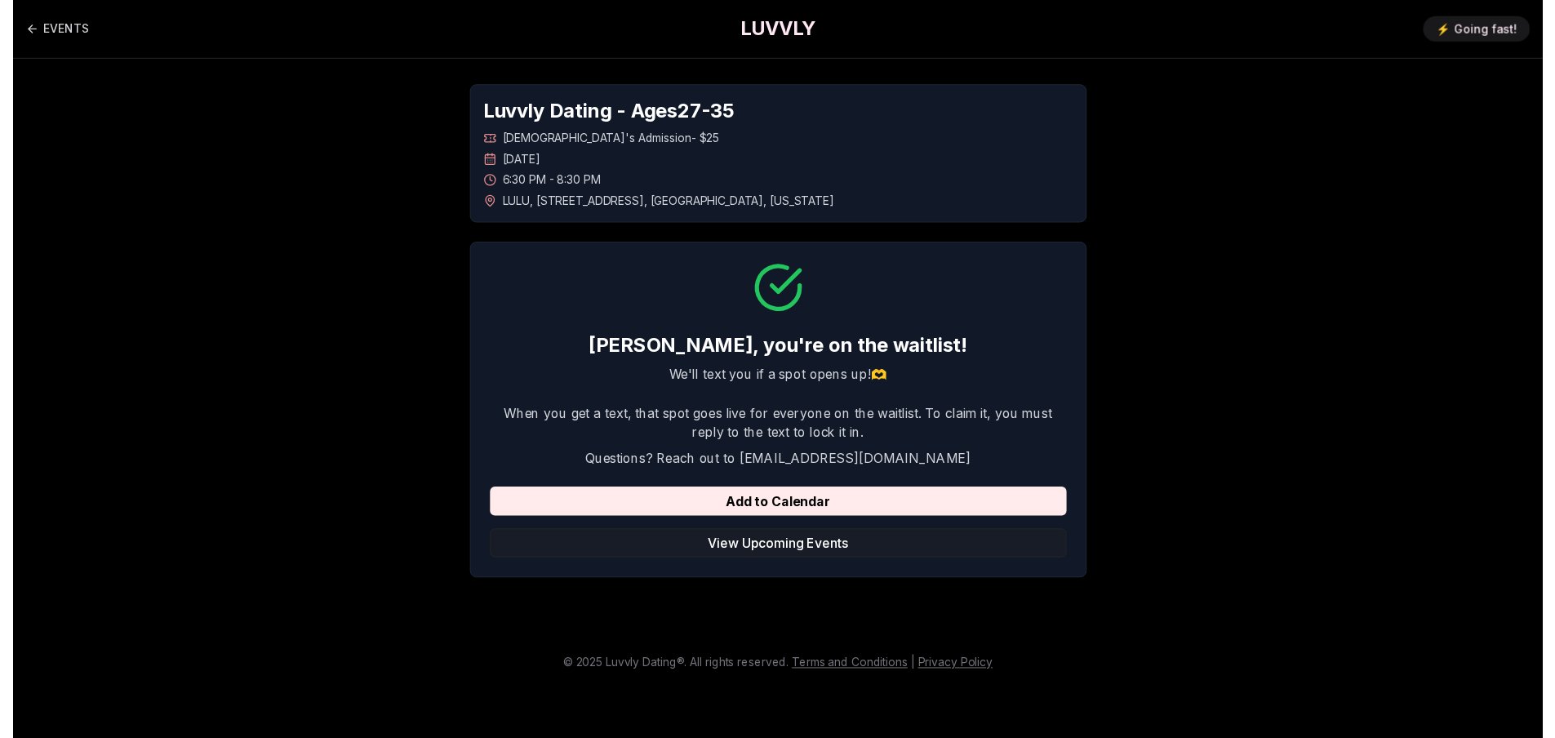
scroll to position [0, 0]
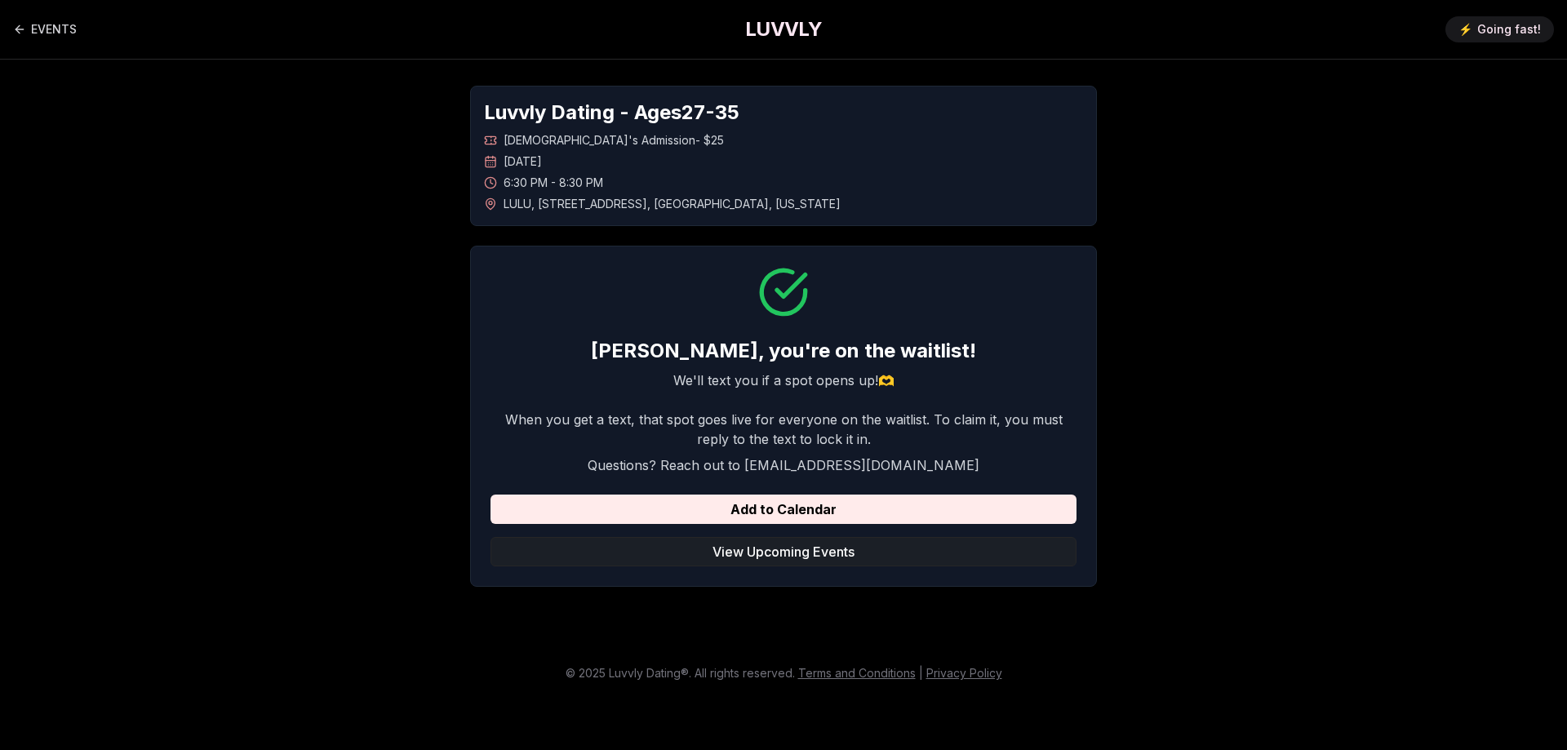
click at [868, 550] on button "View Upcoming Events" at bounding box center [784, 551] width 586 height 29
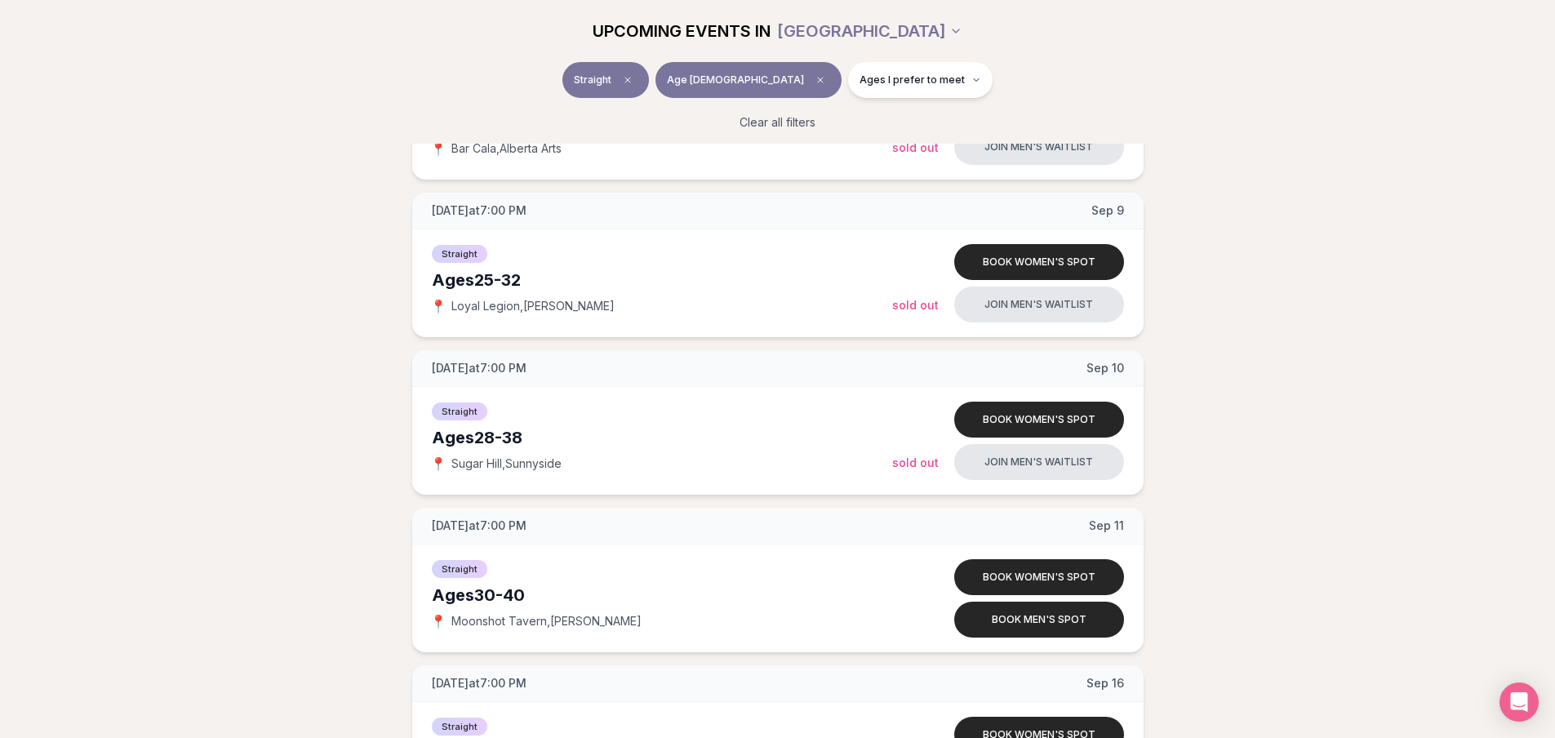
scroll to position [1588, 0]
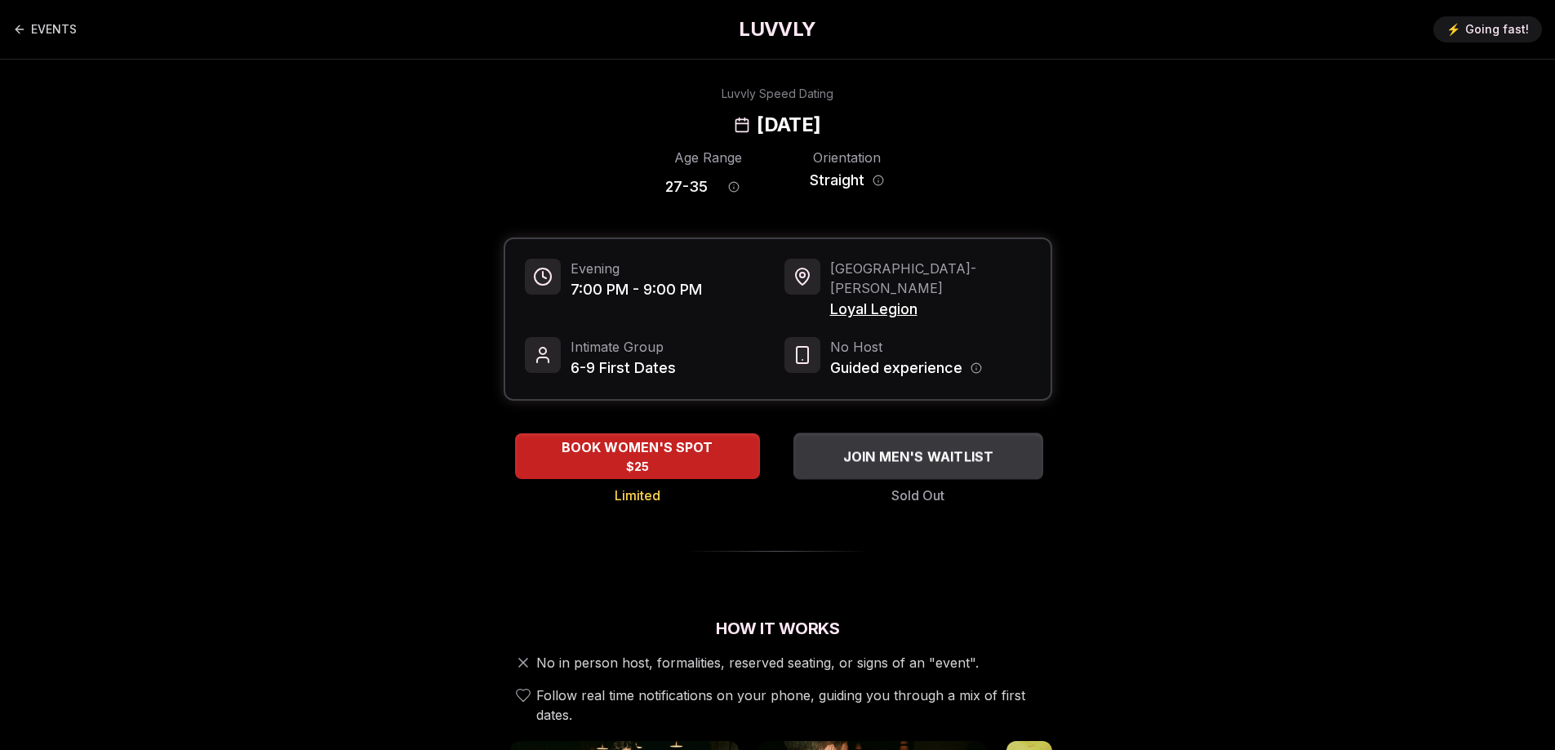
click at [890, 446] on span "JOIN MEN'S WAITLIST" at bounding box center [918, 456] width 158 height 20
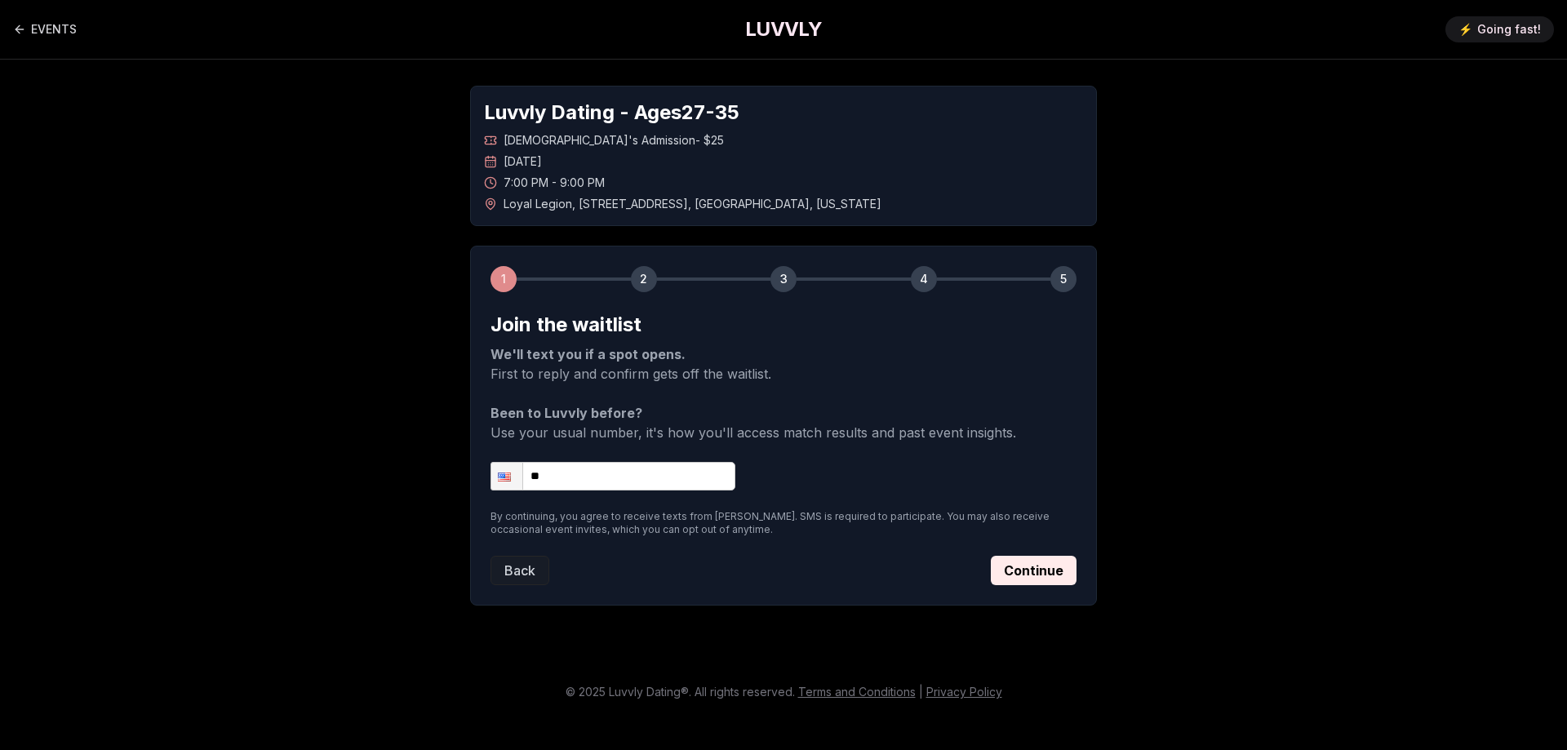
click at [673, 467] on input "**" at bounding box center [613, 476] width 245 height 29
type input "**********"
click at [1018, 568] on button "Continue" at bounding box center [1034, 570] width 86 height 29
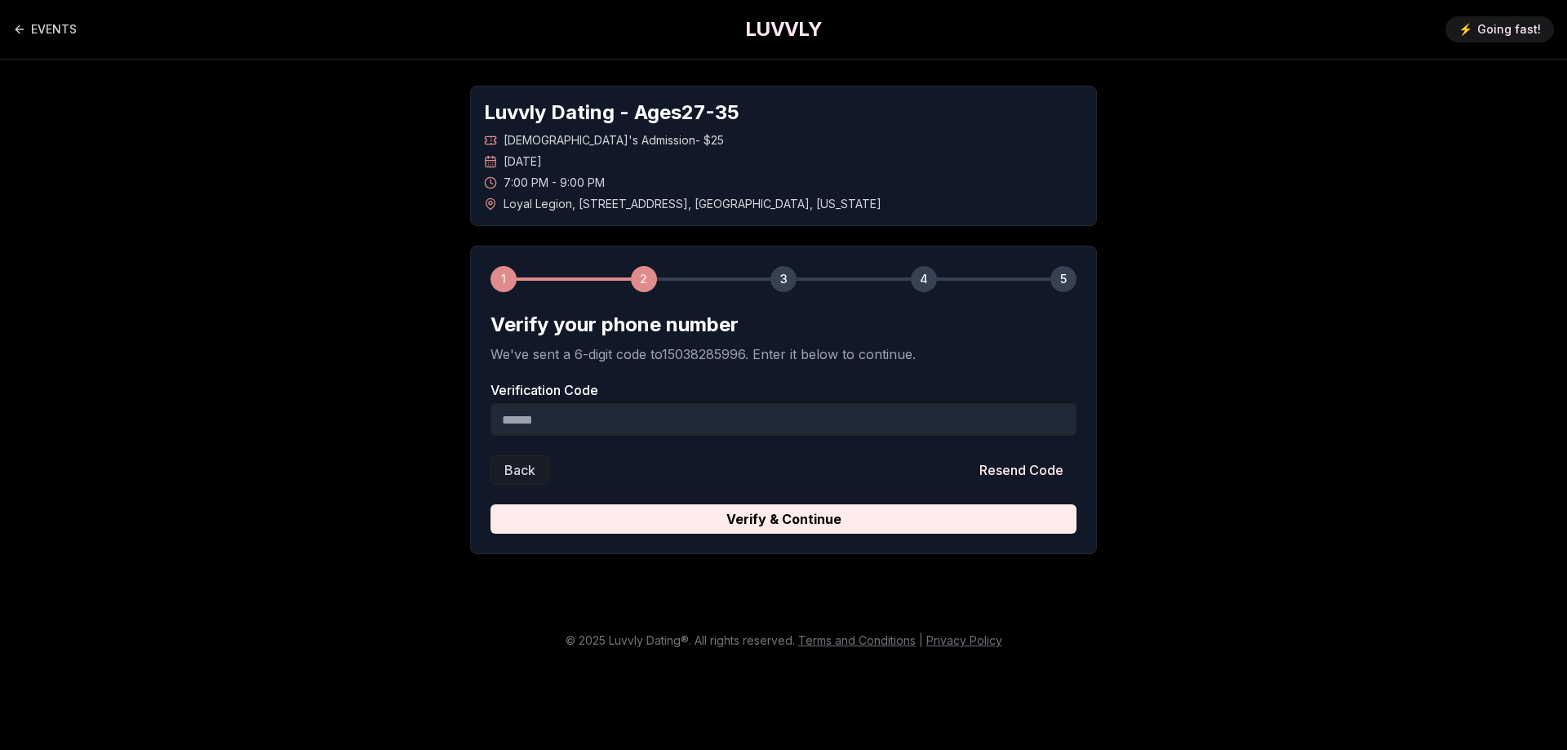
click at [791, 416] on input "Verification Code" at bounding box center [784, 419] width 586 height 33
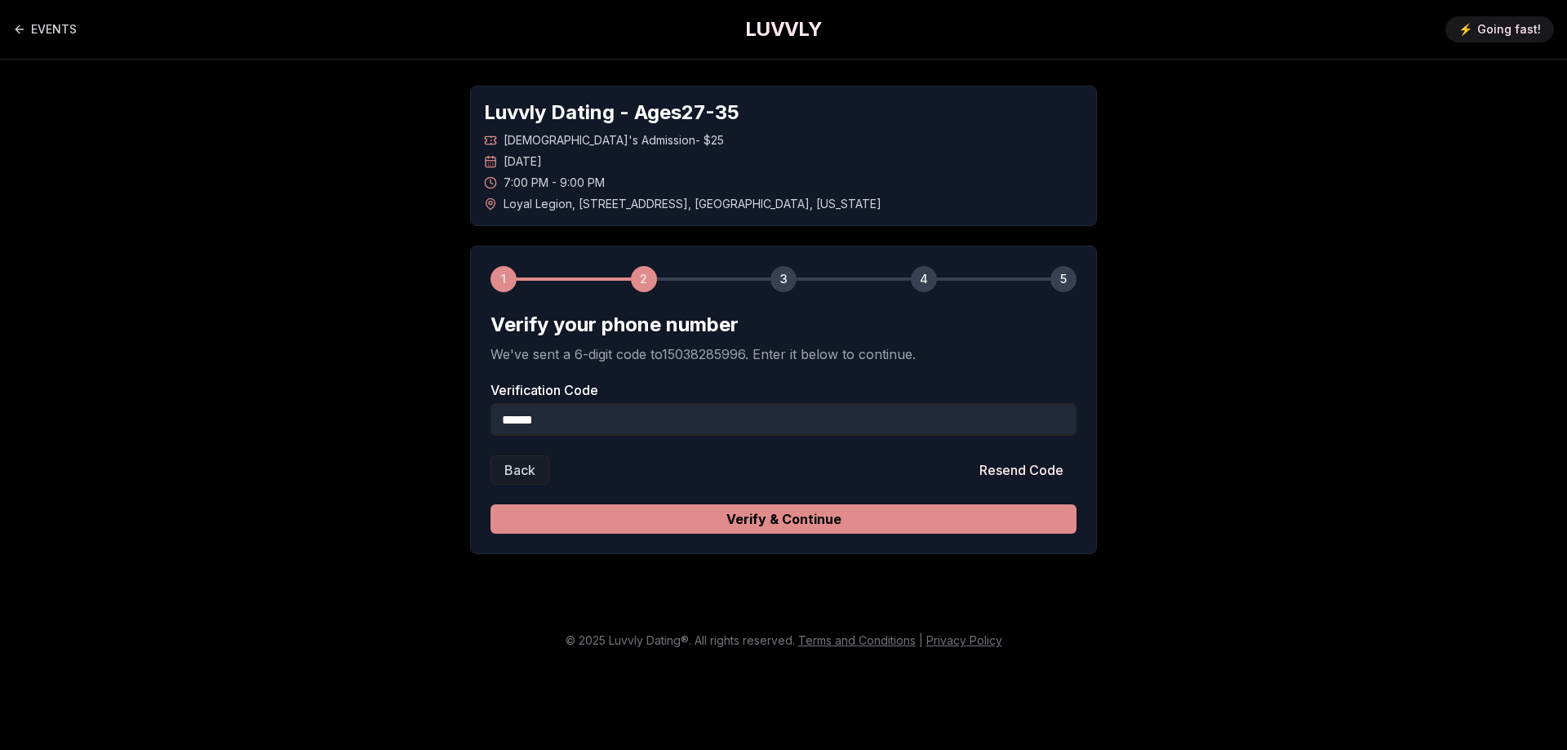
type input "******"
click at [800, 514] on button "Verify & Continue" at bounding box center [784, 518] width 586 height 29
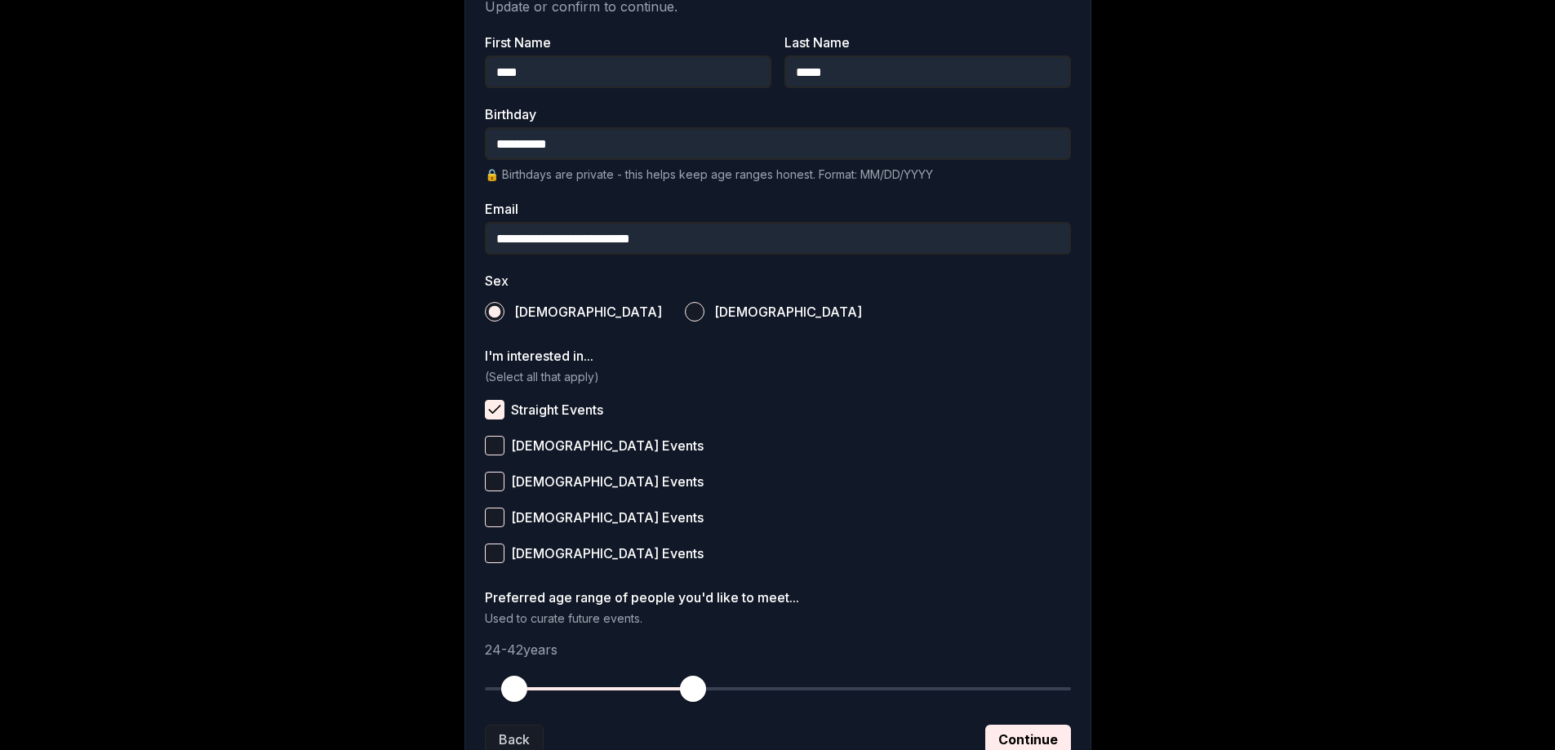
scroll to position [383, 0]
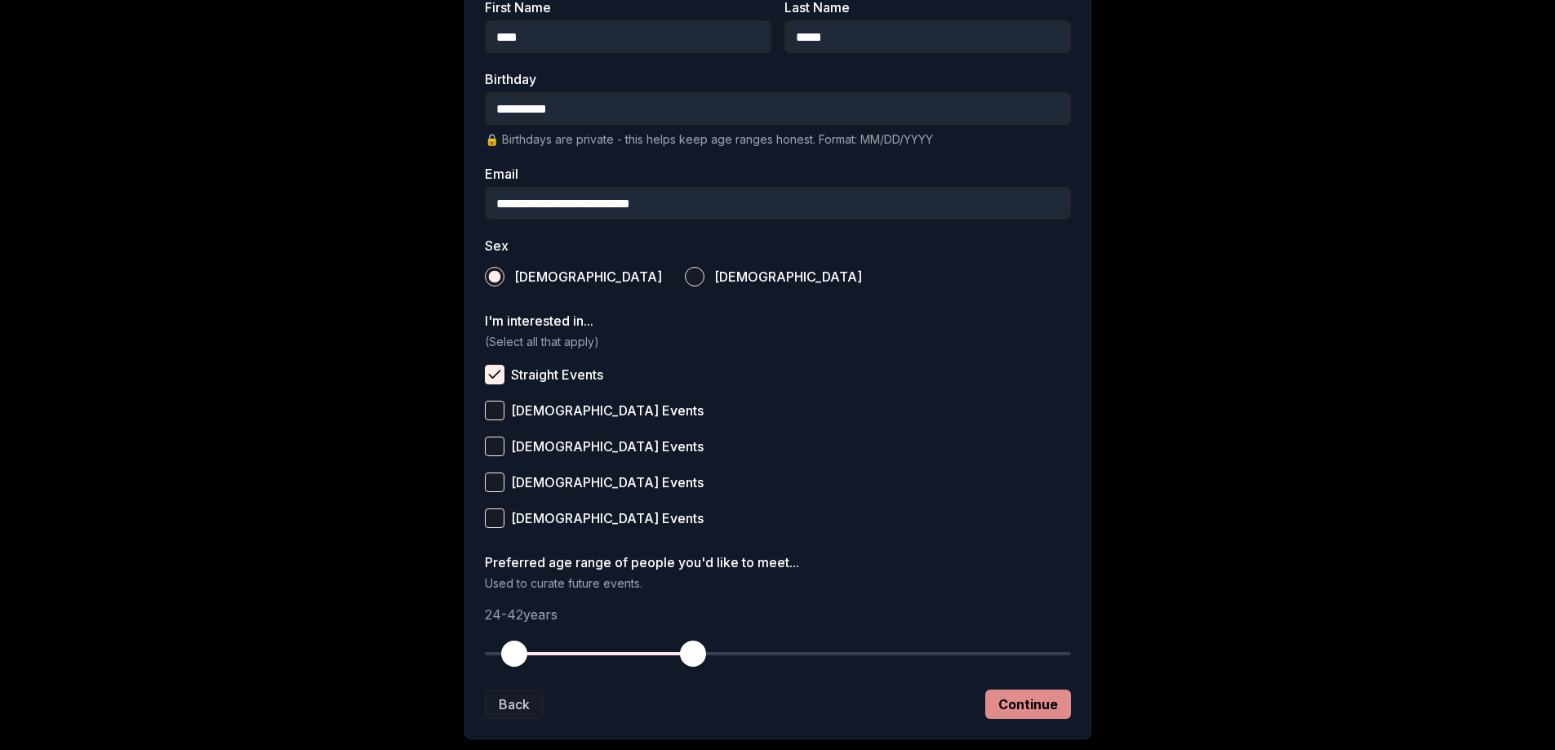
click at [1015, 714] on button "Continue" at bounding box center [1028, 704] width 86 height 29
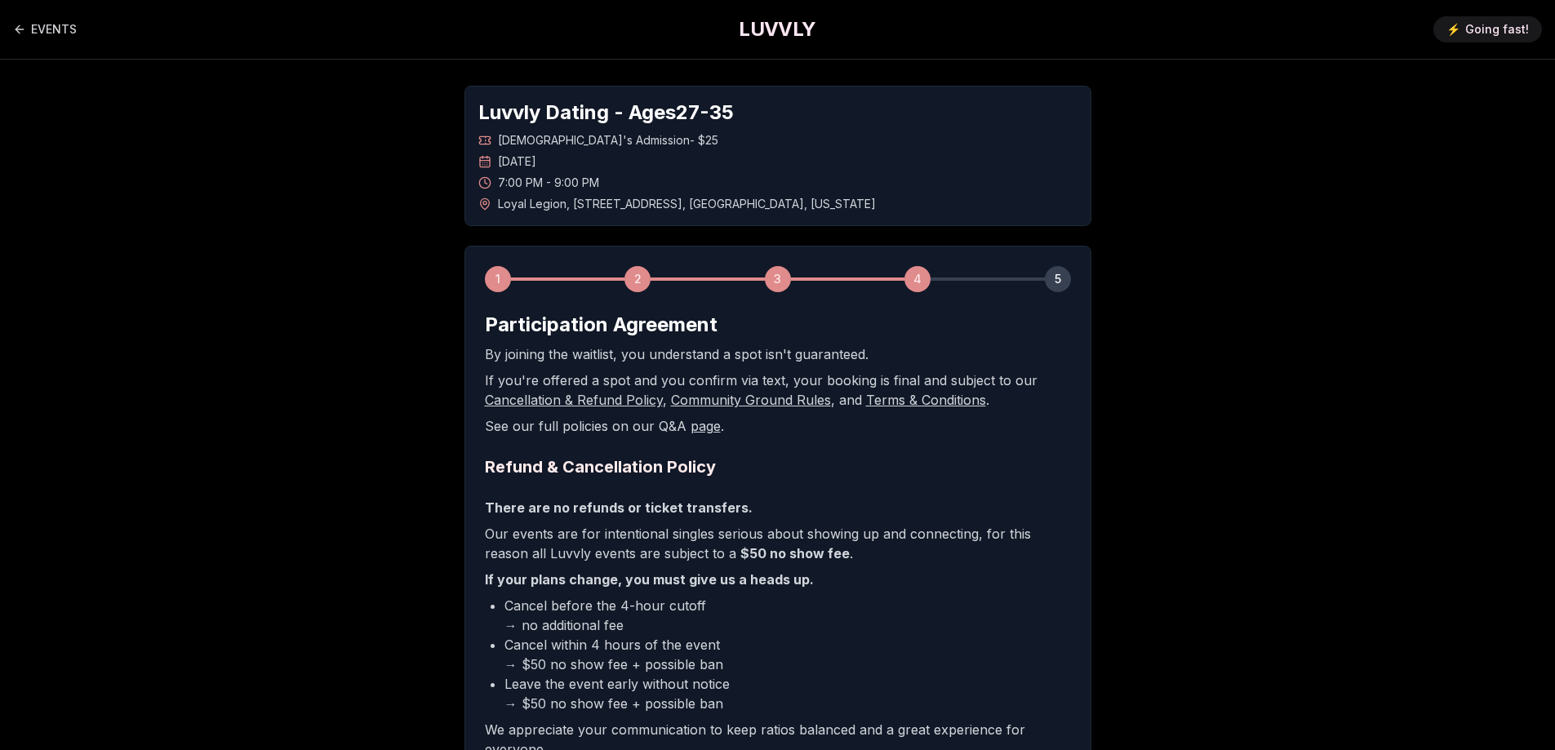
scroll to position [242, 0]
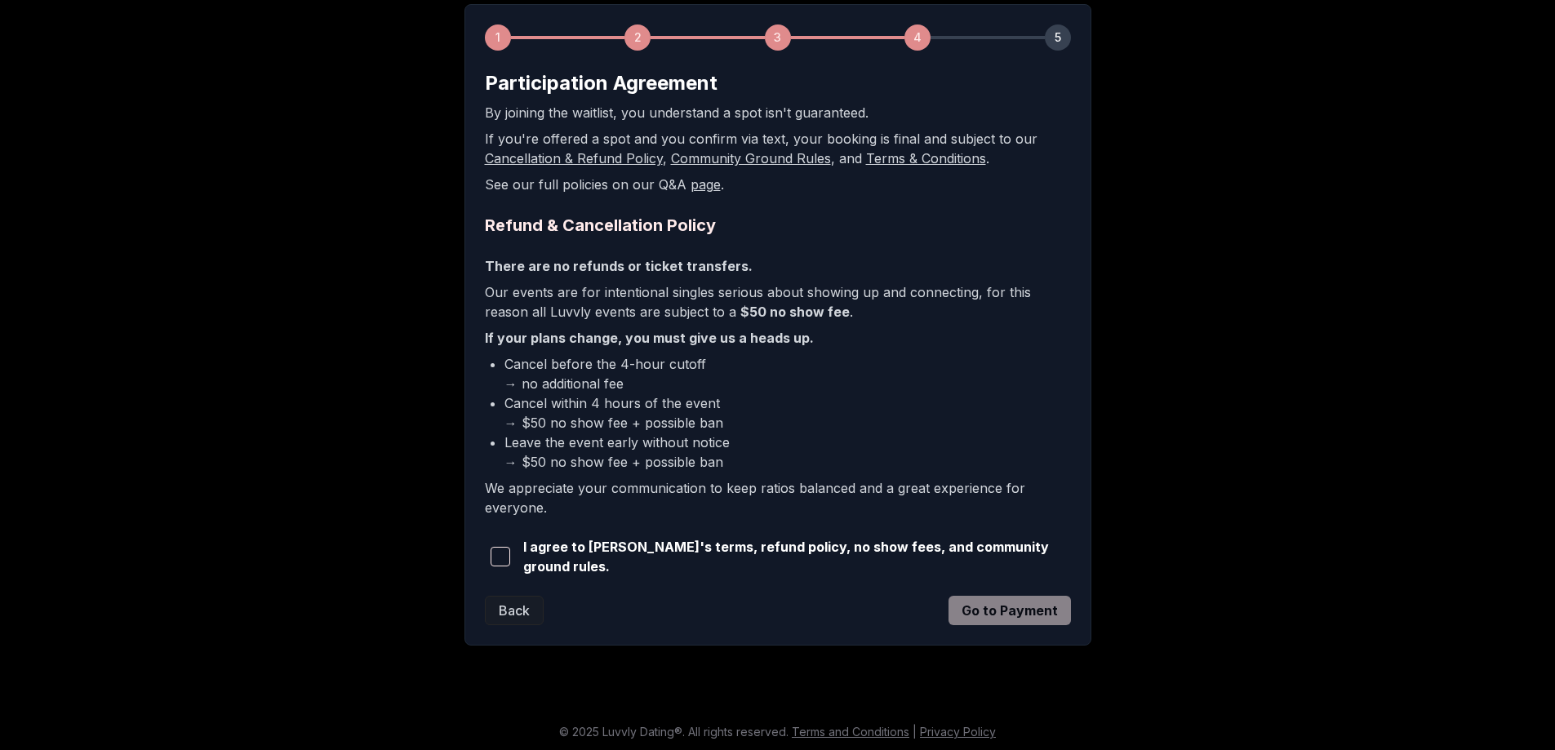
click at [502, 550] on span "button" at bounding box center [501, 557] width 20 height 20
click at [1036, 614] on button "Go to Payment" at bounding box center [1009, 610] width 122 height 29
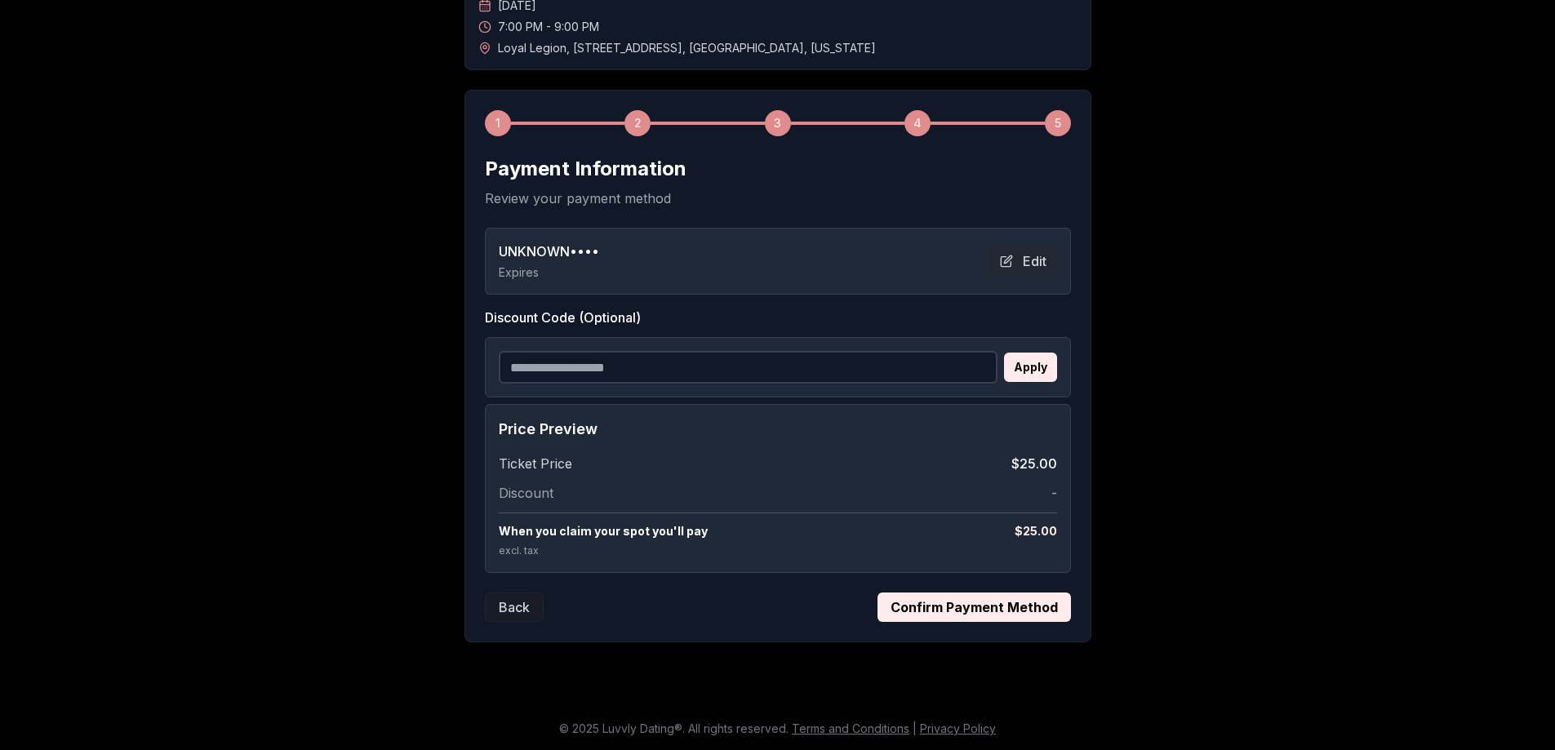
click at [1026, 611] on button "Confirm Payment Method" at bounding box center [973, 607] width 193 height 29
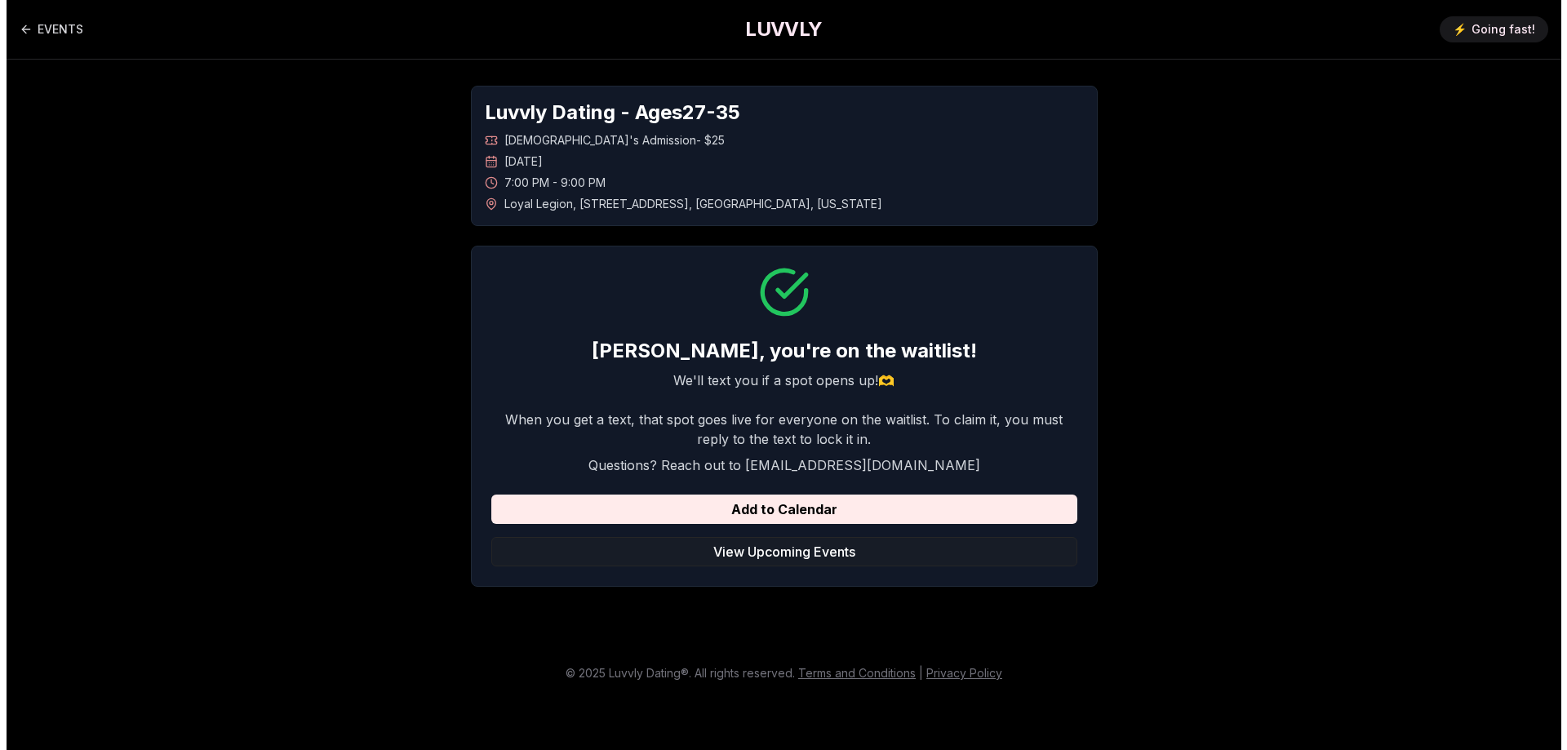
scroll to position [0, 0]
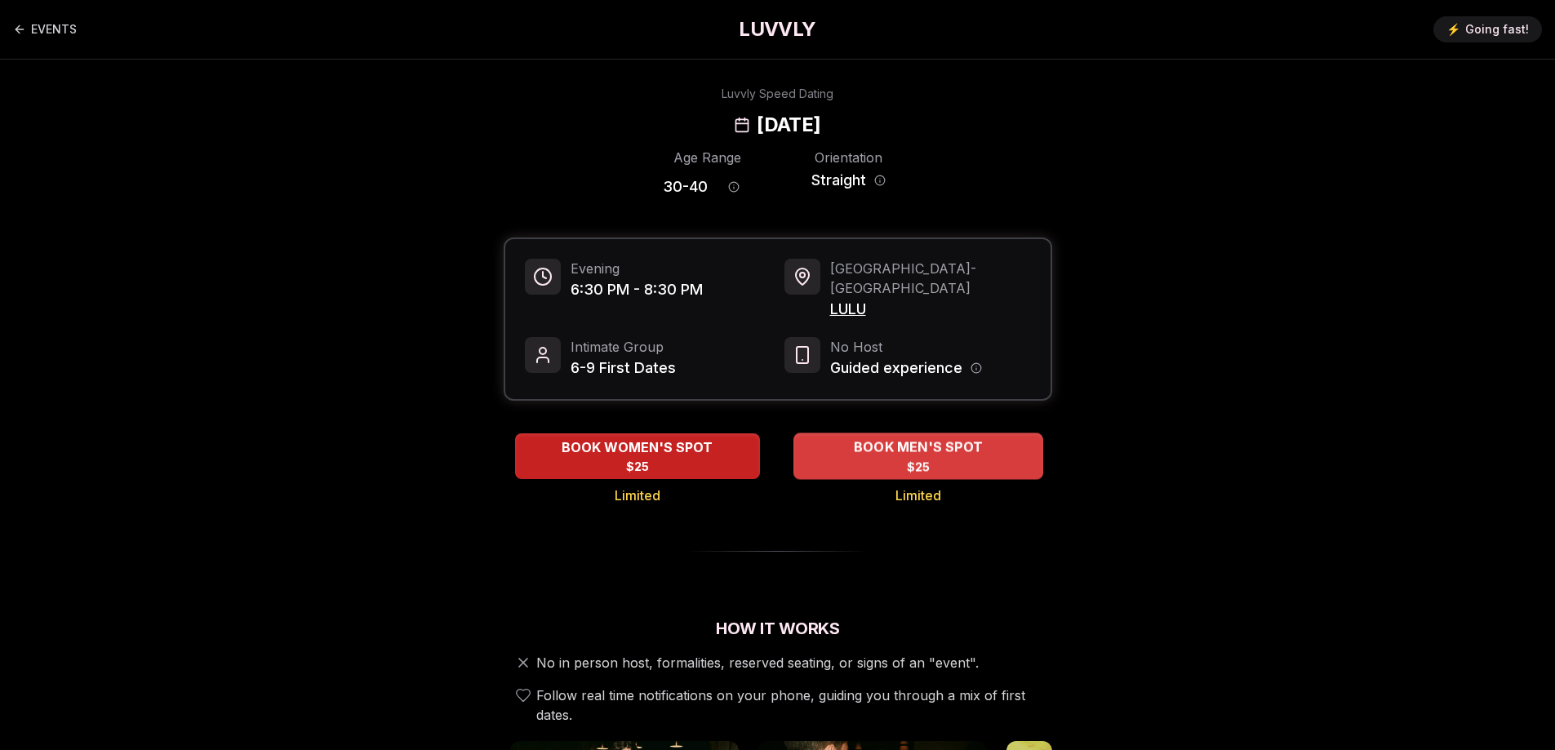
click at [858, 442] on div "BOOK MEN'S SPOT $25" at bounding box center [918, 455] width 250 height 45
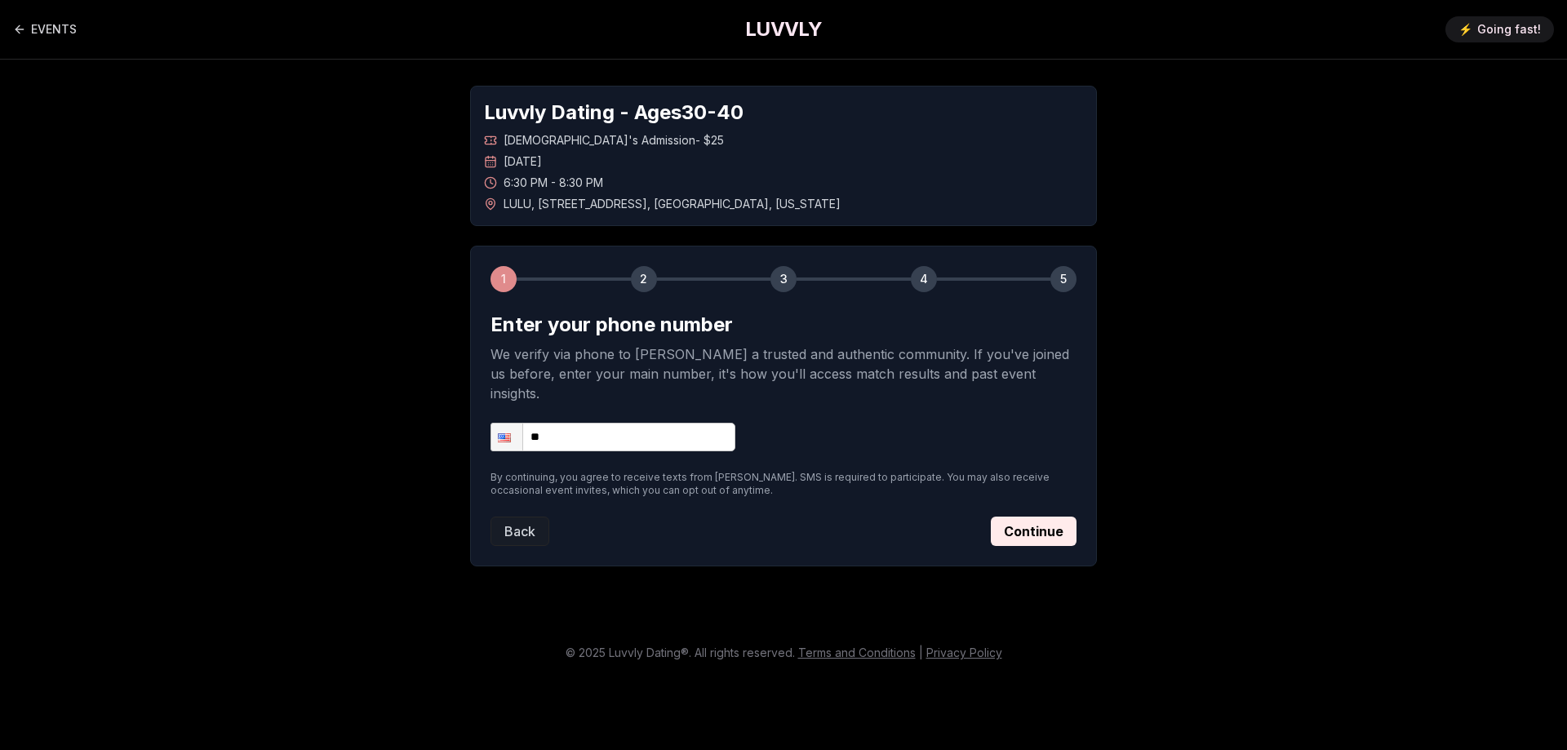
click at [693, 425] on input "**" at bounding box center [613, 437] width 245 height 29
type input "**********"
click at [1031, 517] on button "Continue" at bounding box center [1034, 531] width 86 height 29
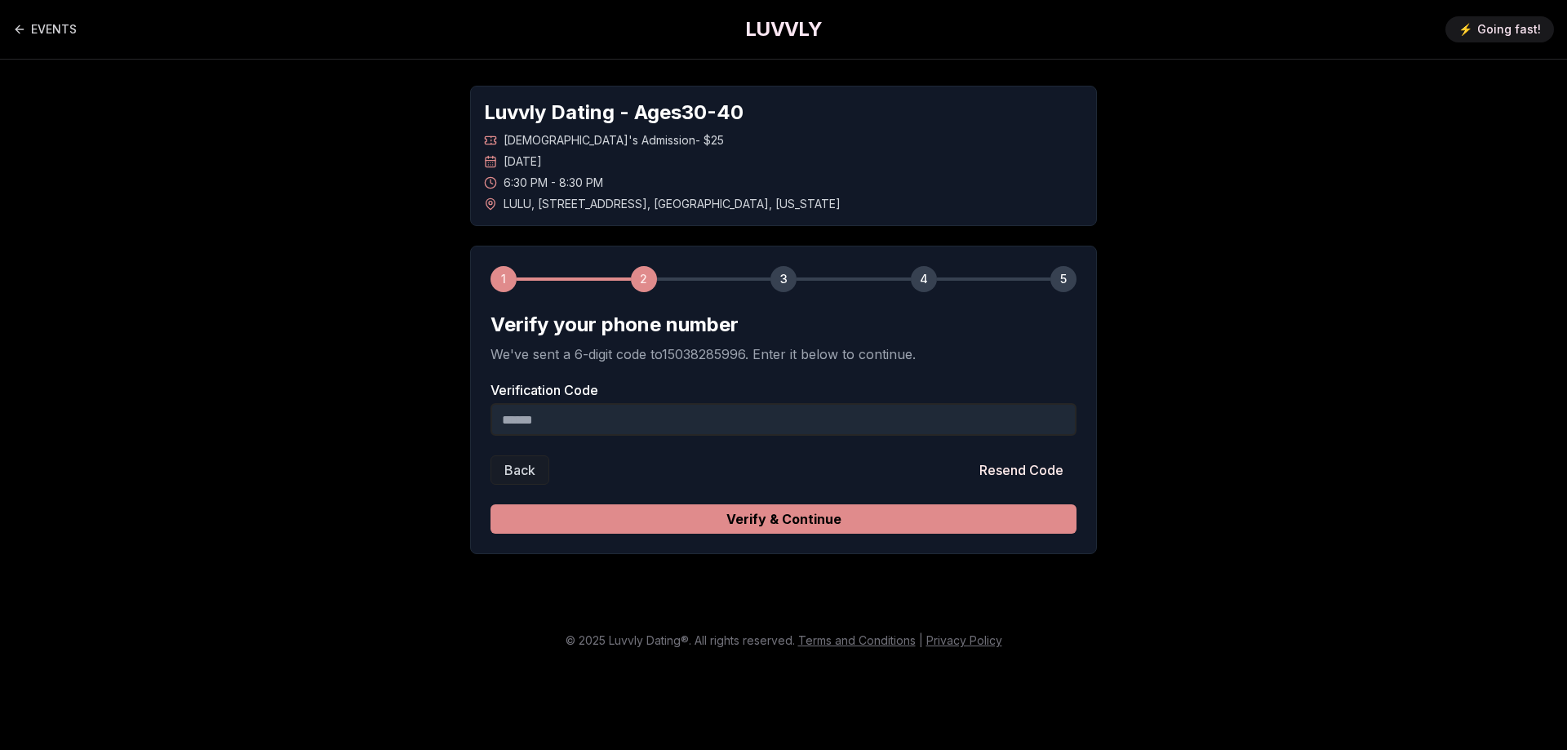
click at [870, 518] on button "Verify & Continue" at bounding box center [784, 518] width 586 height 29
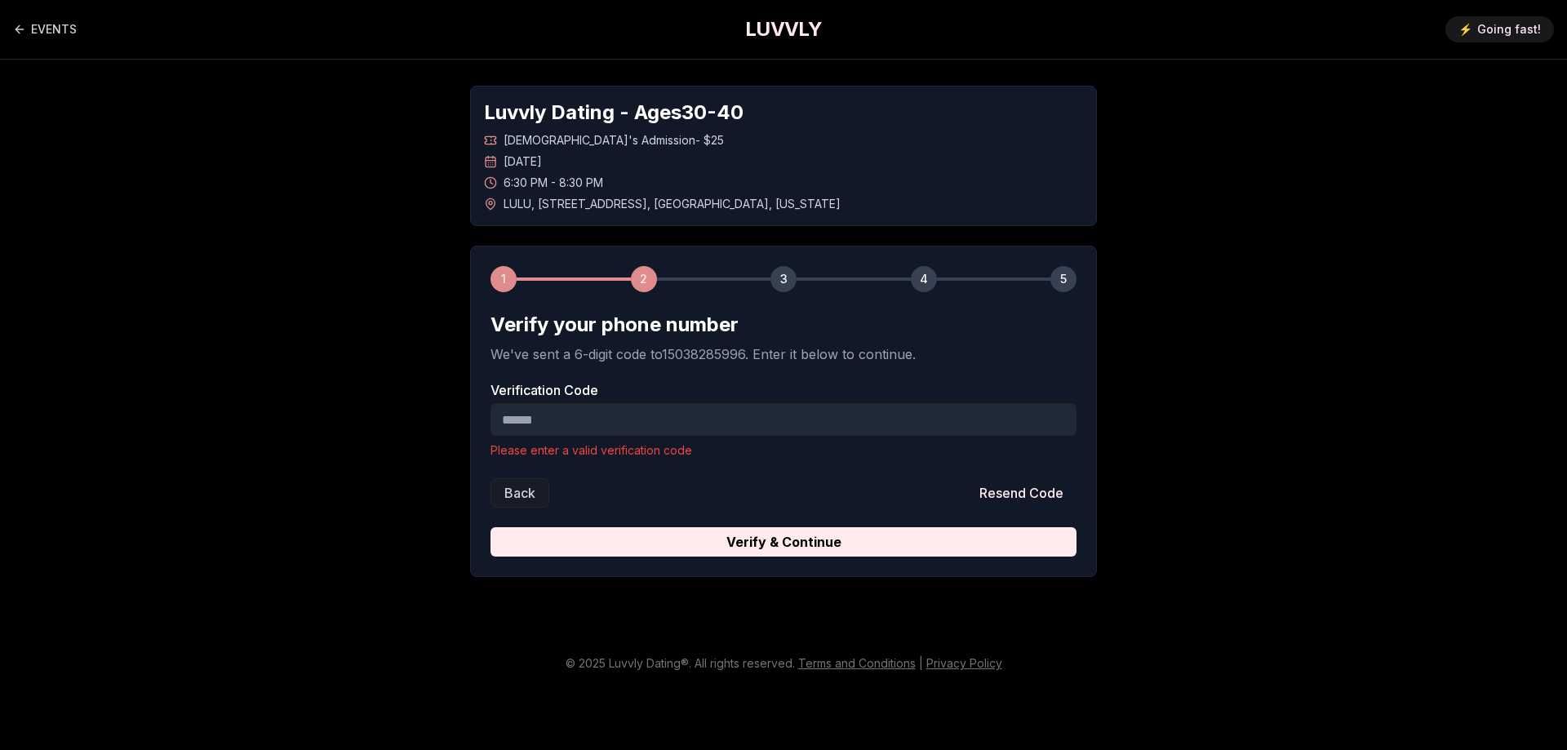
click at [668, 418] on input "Verification Code" at bounding box center [784, 419] width 586 height 33
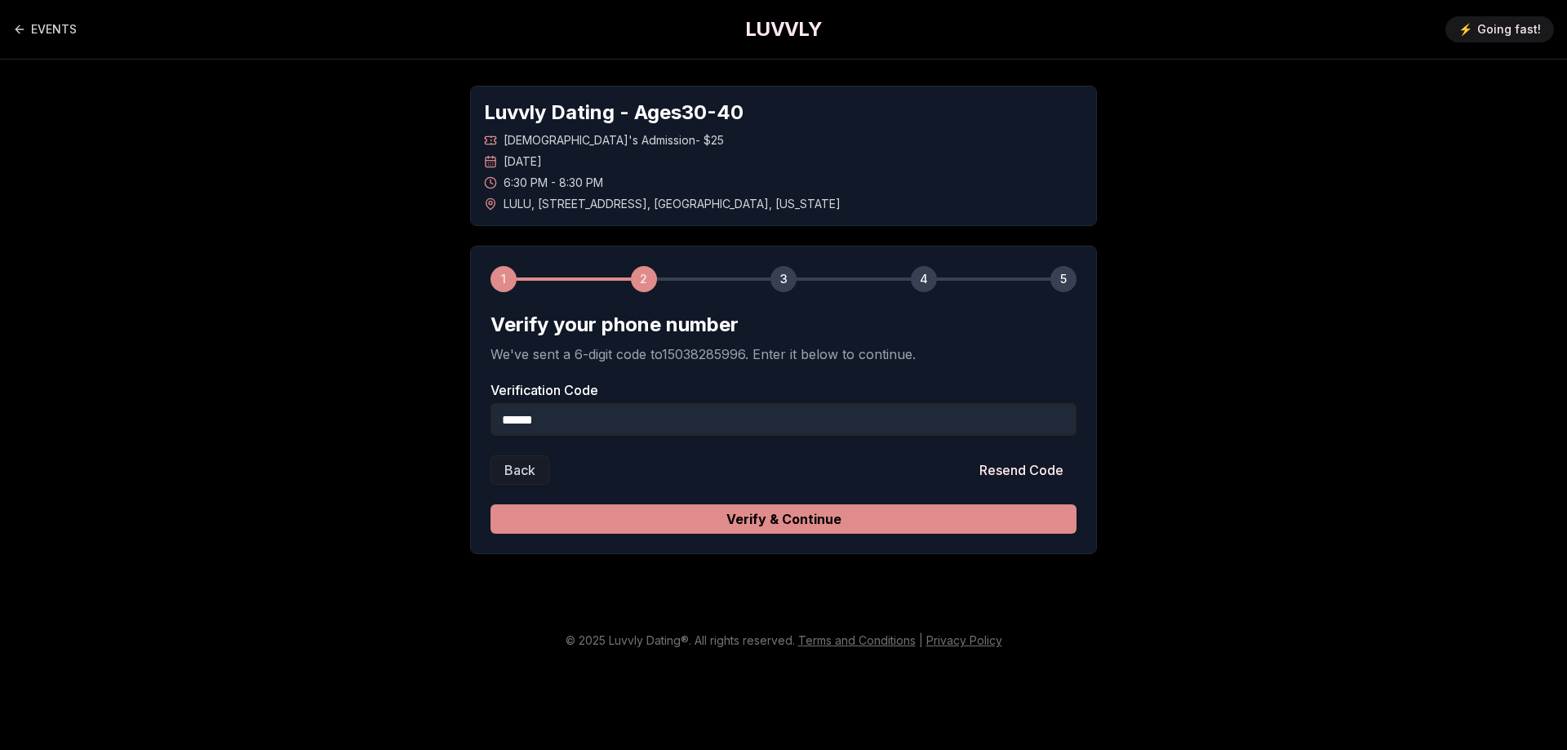
type input "******"
click at [682, 528] on button "Verify & Continue" at bounding box center [784, 518] width 586 height 29
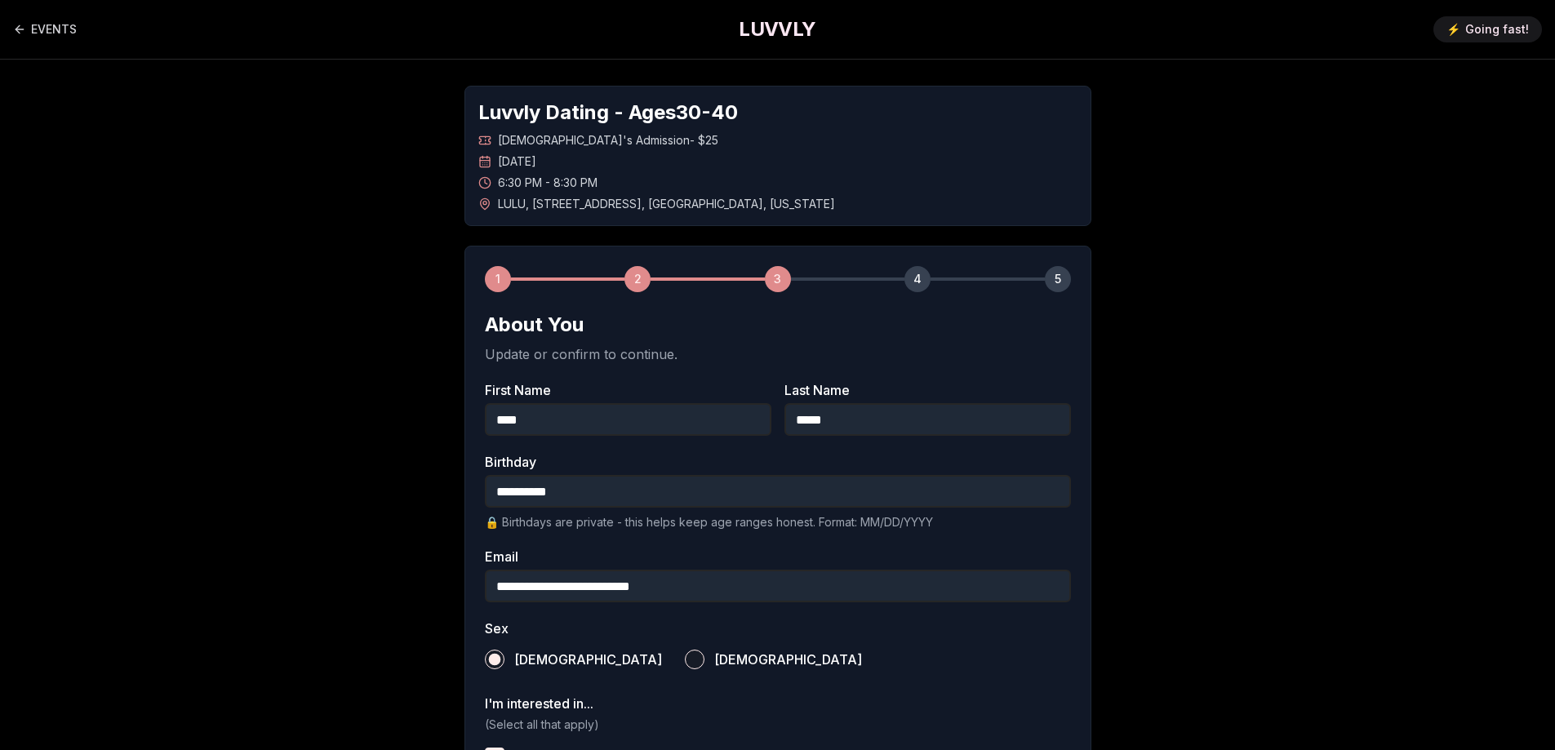
scroll to position [480, 0]
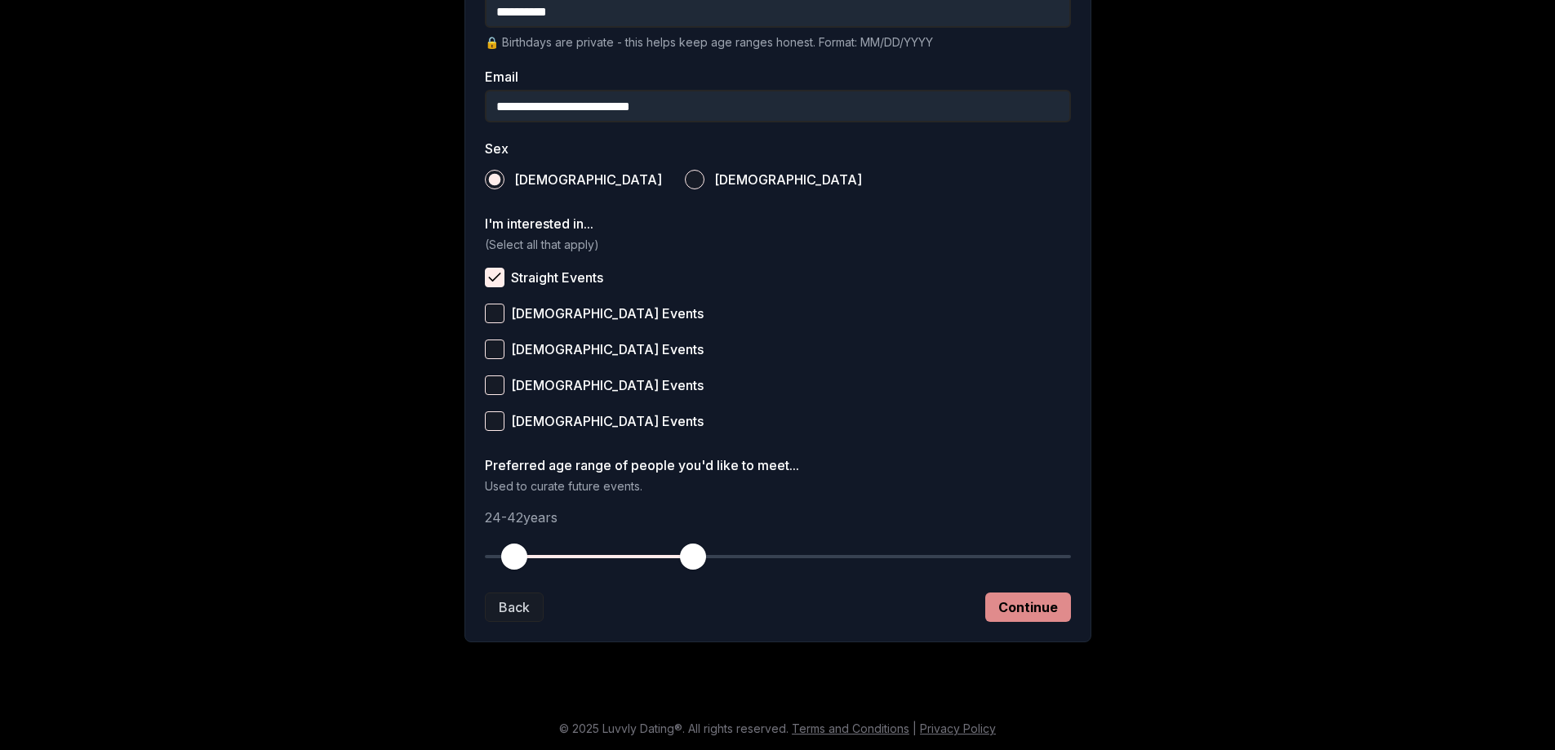
click at [1007, 597] on button "Continue" at bounding box center [1028, 607] width 86 height 29
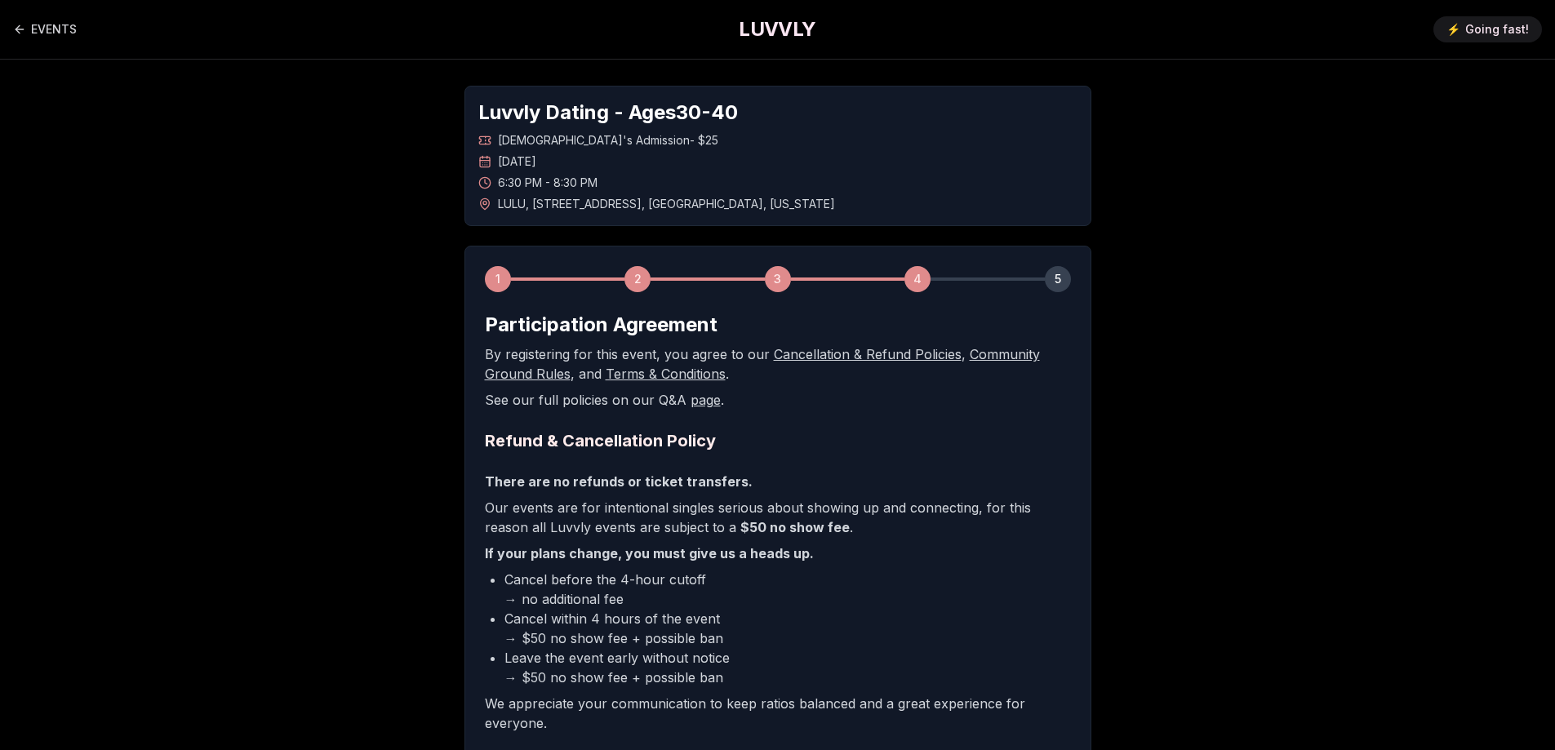
scroll to position [215, 0]
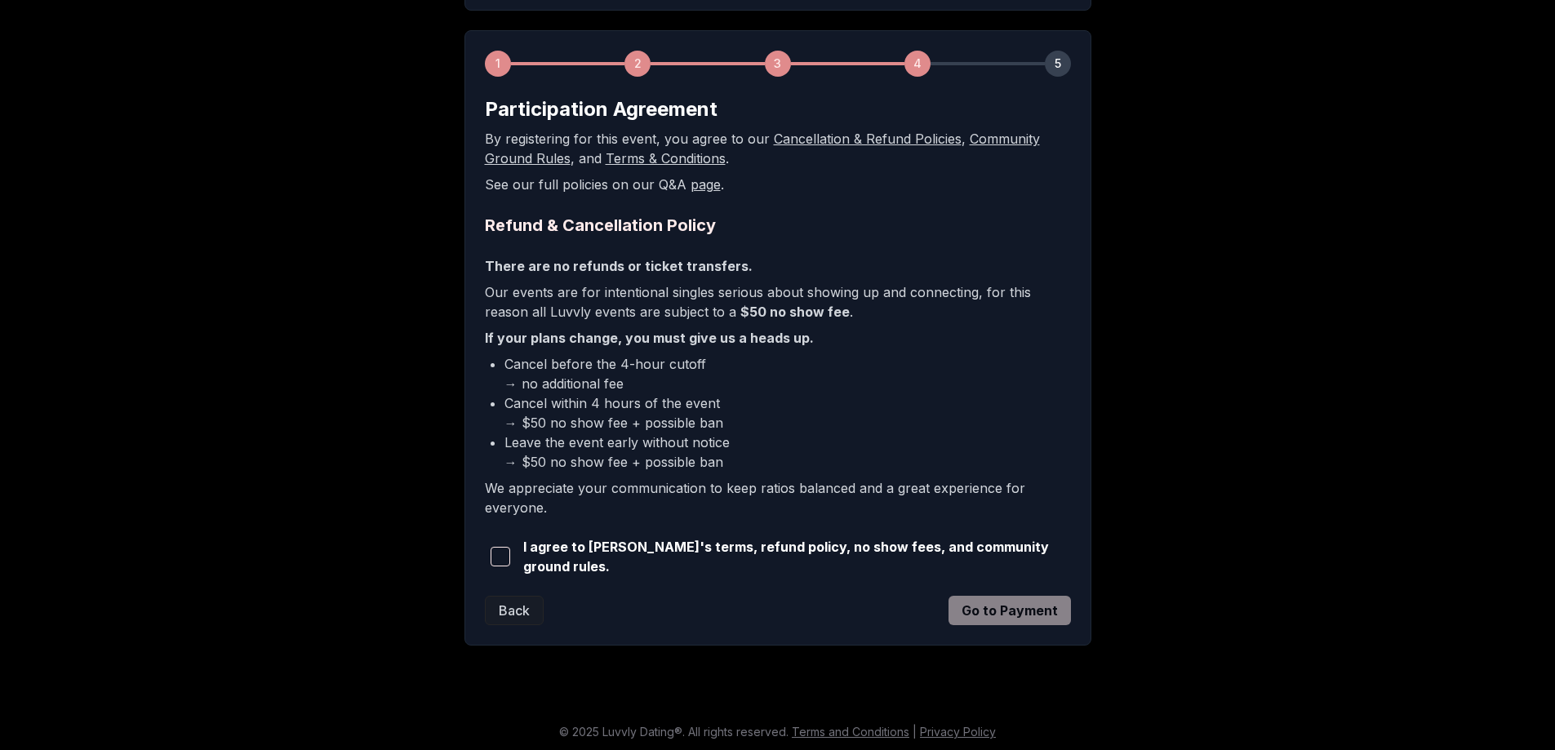
click at [500, 557] on span "button" at bounding box center [501, 557] width 20 height 20
click at [1034, 604] on button "Go to Payment" at bounding box center [1009, 610] width 122 height 29
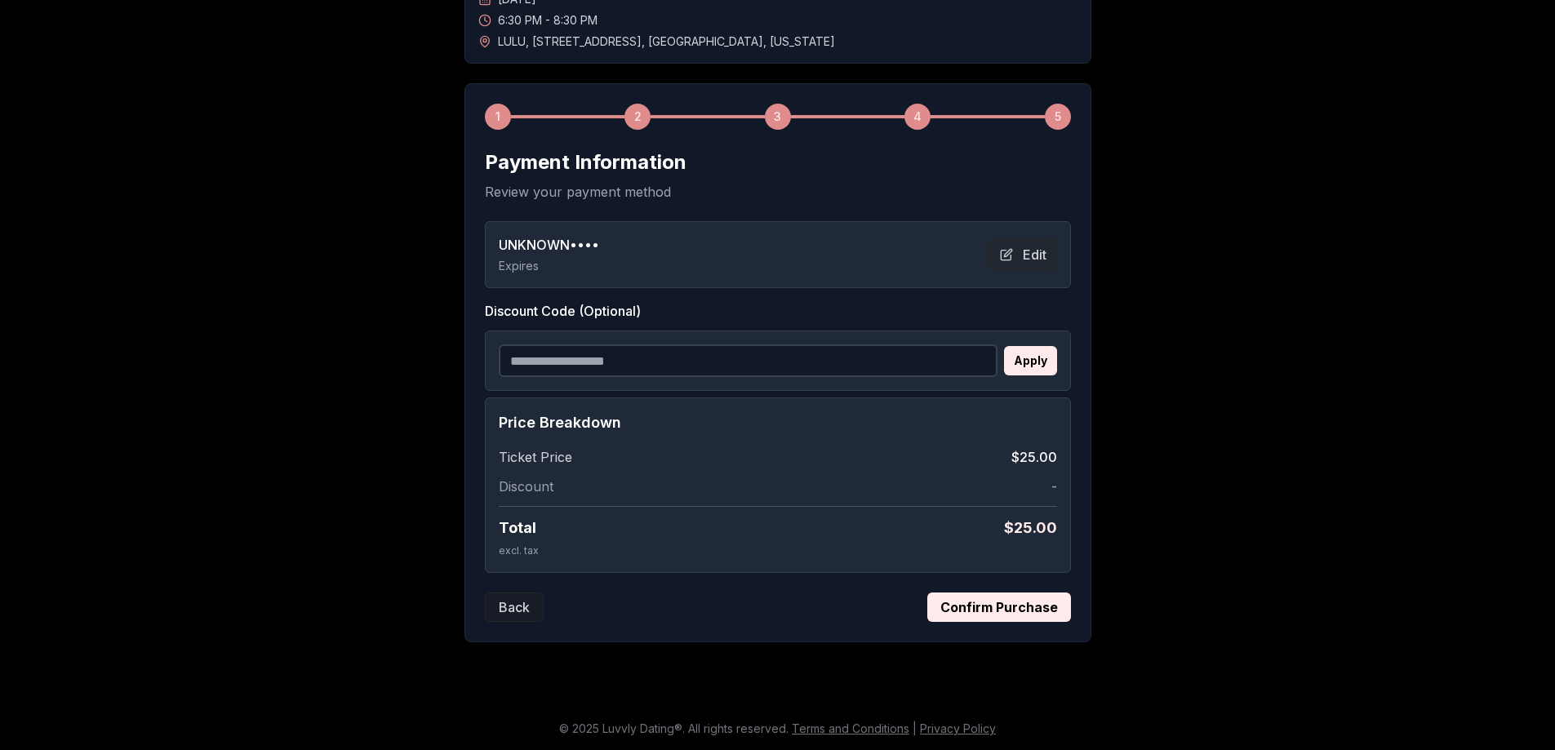
scroll to position [162, 0]
click at [1046, 606] on button "Confirm Purchase" at bounding box center [999, 607] width 144 height 29
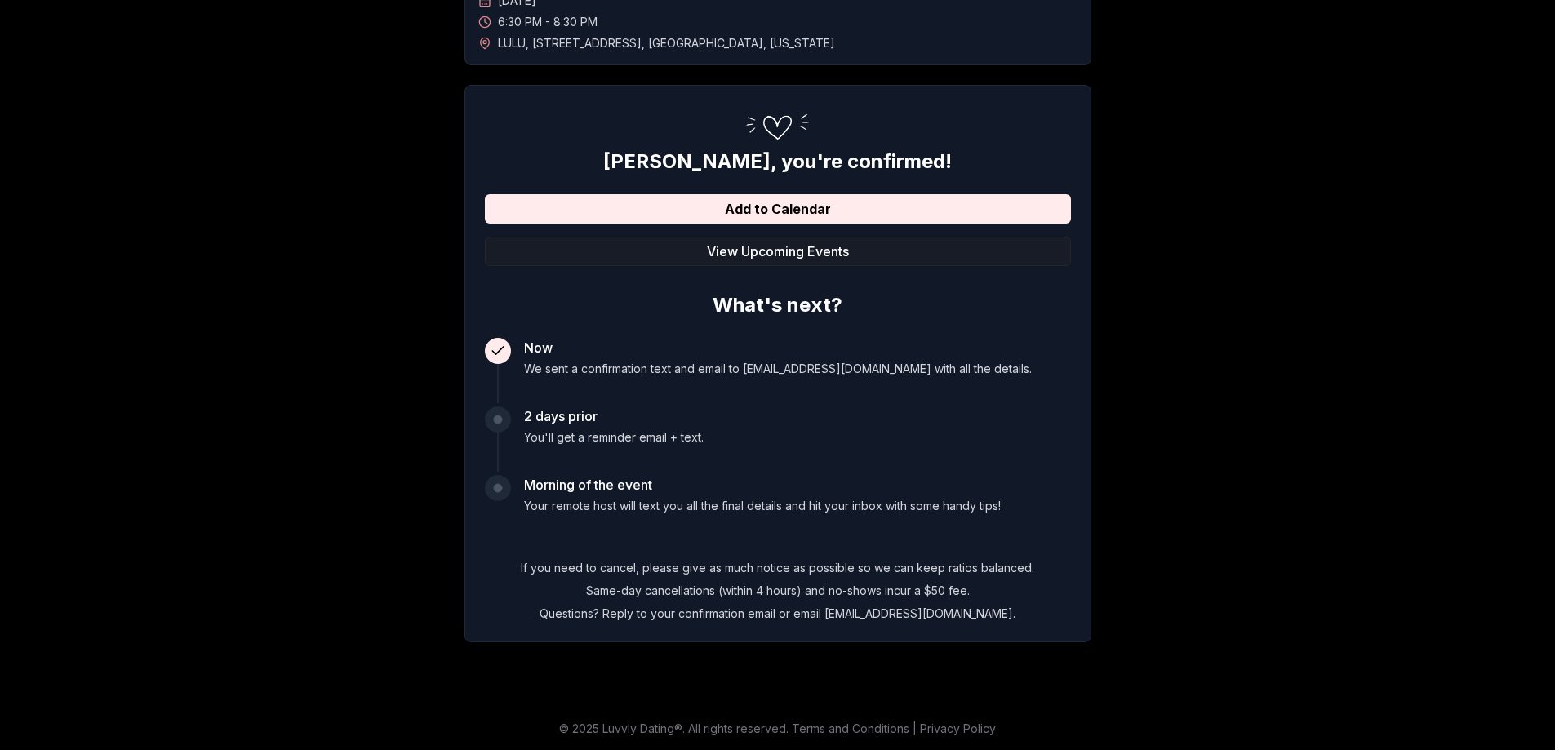
scroll to position [0, 0]
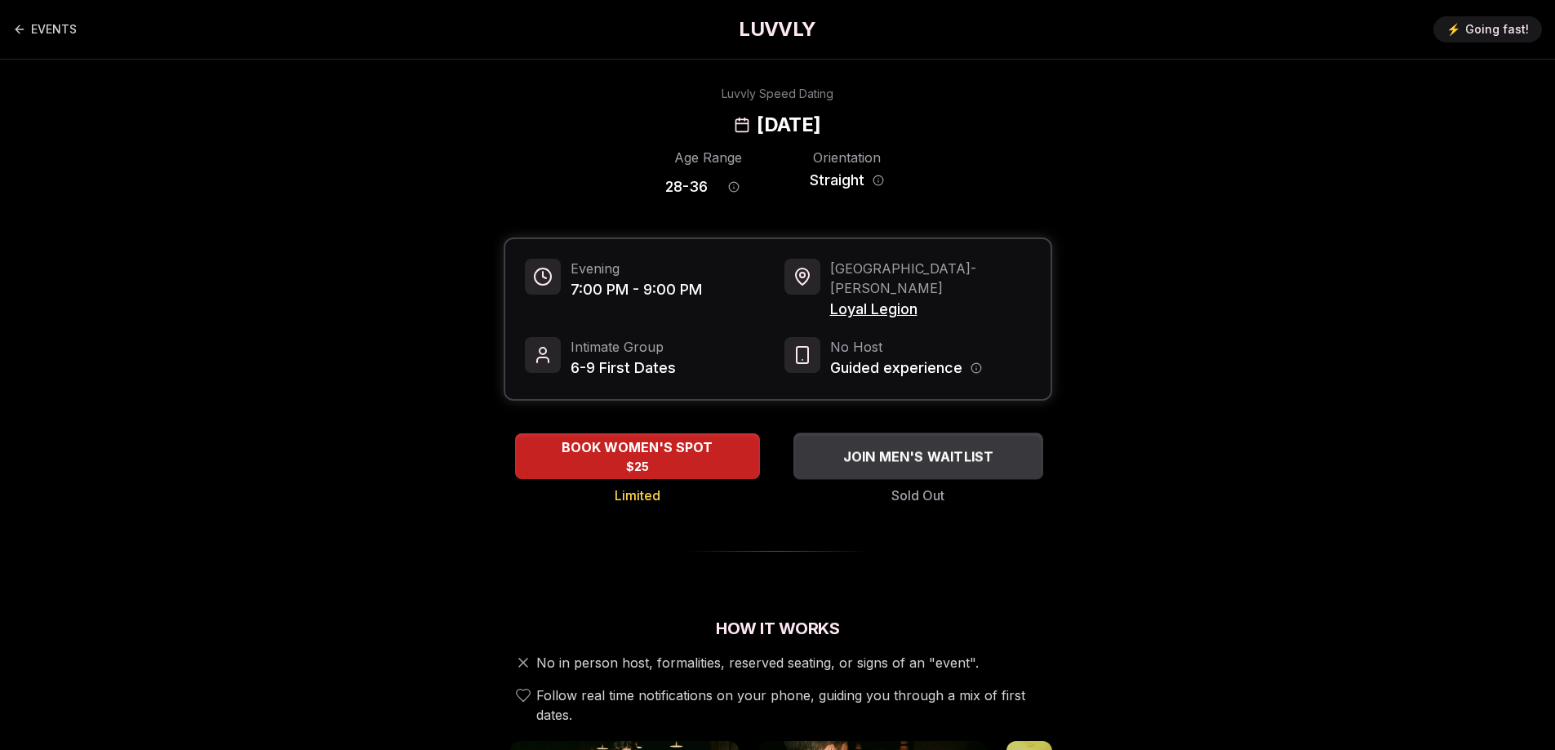
click at [963, 446] on span "JOIN MEN'S WAITLIST" at bounding box center [918, 456] width 158 height 20
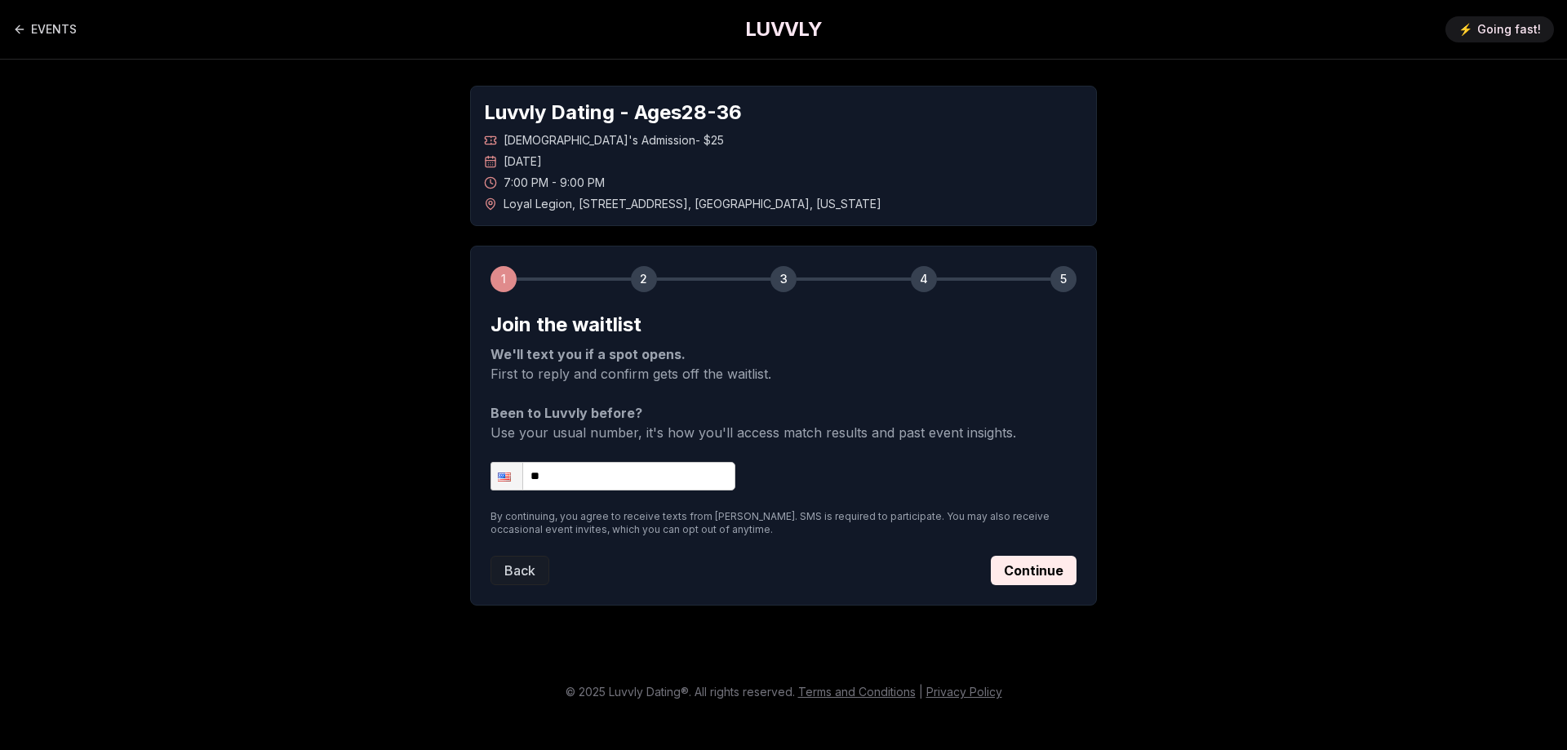
click at [611, 472] on input "**" at bounding box center [613, 476] width 245 height 29
type input "**********"
click at [1015, 562] on button "Continue" at bounding box center [1034, 570] width 86 height 29
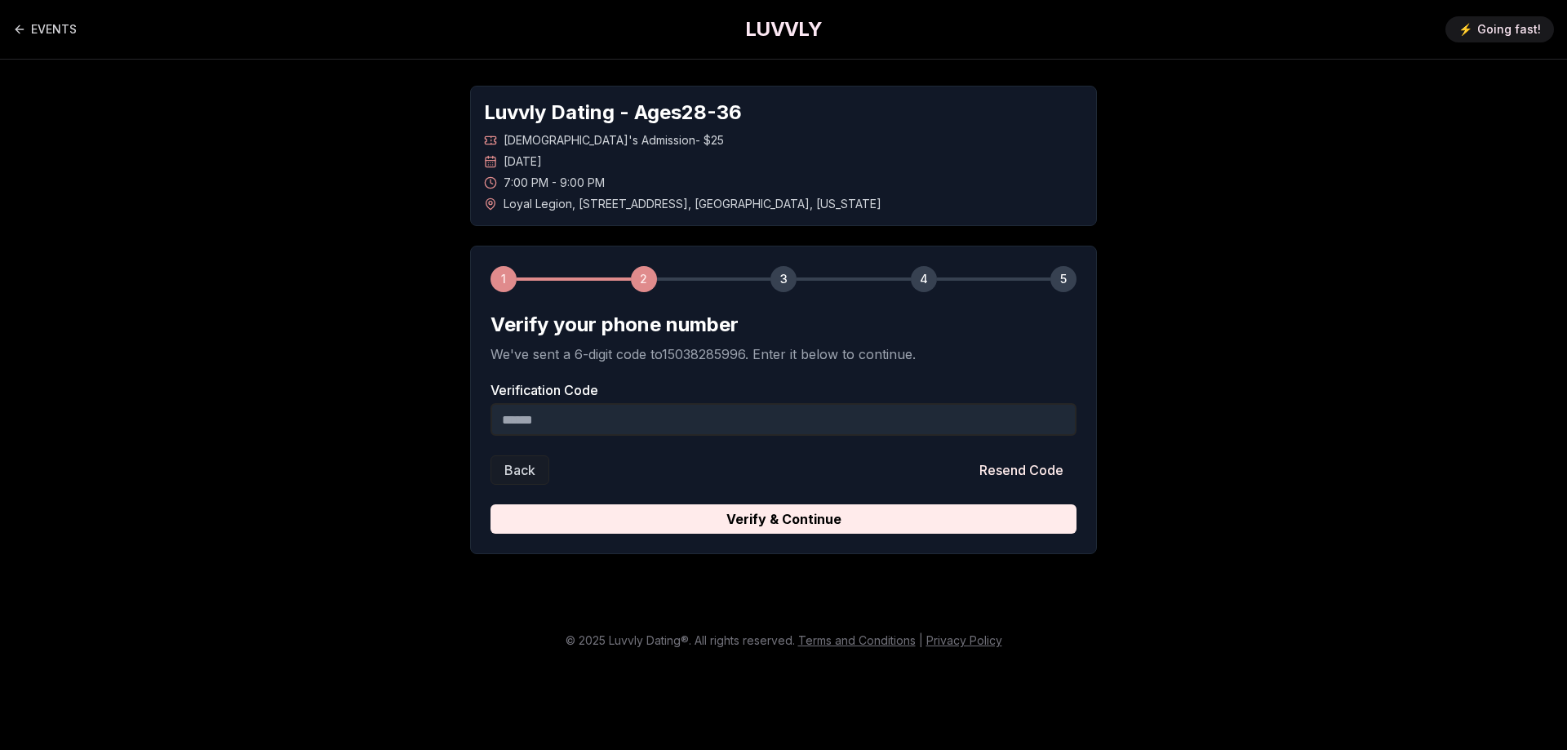
click at [957, 428] on input "Verification Code" at bounding box center [784, 419] width 586 height 33
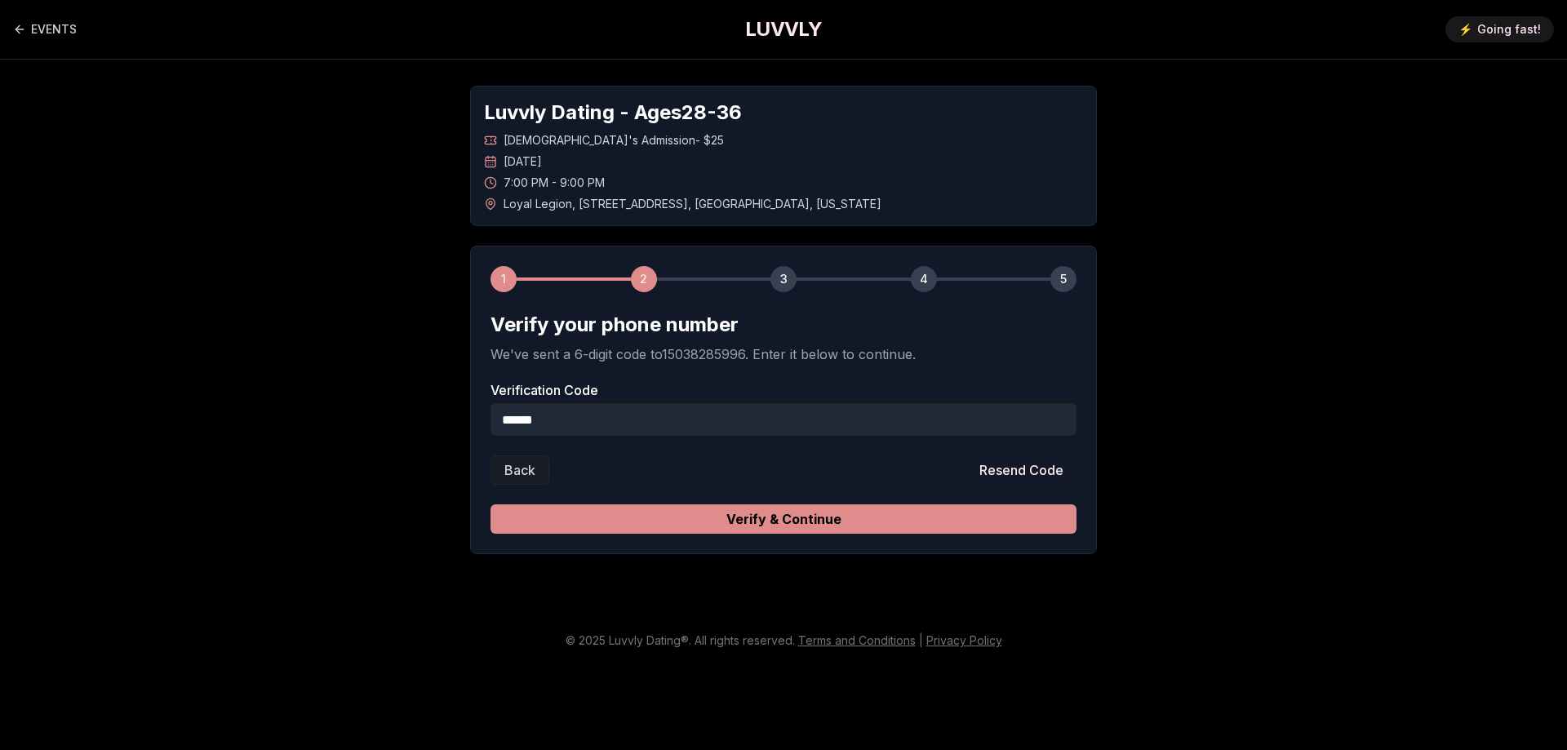
type input "******"
click at [895, 531] on button "Verify & Continue" at bounding box center [784, 518] width 586 height 29
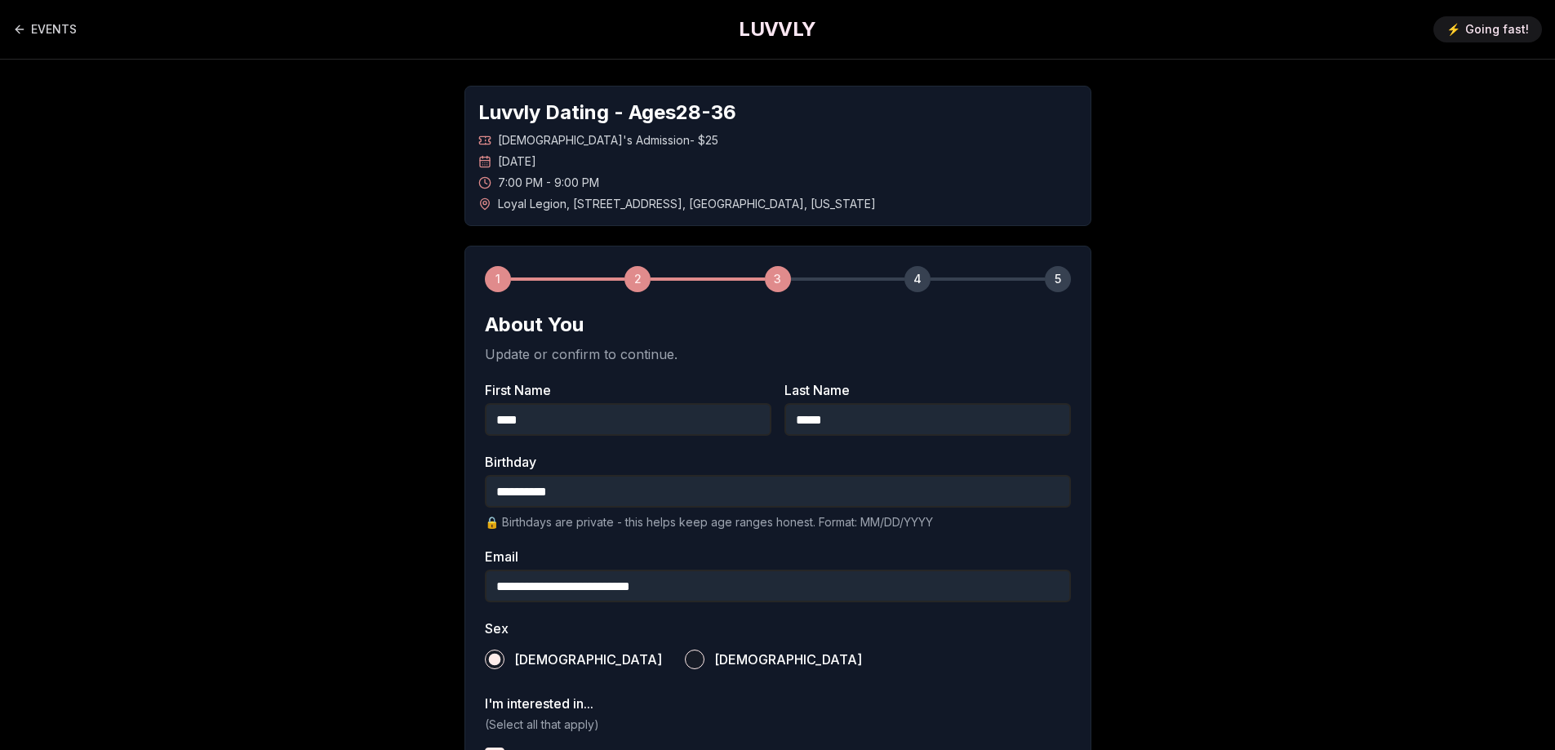
scroll to position [480, 0]
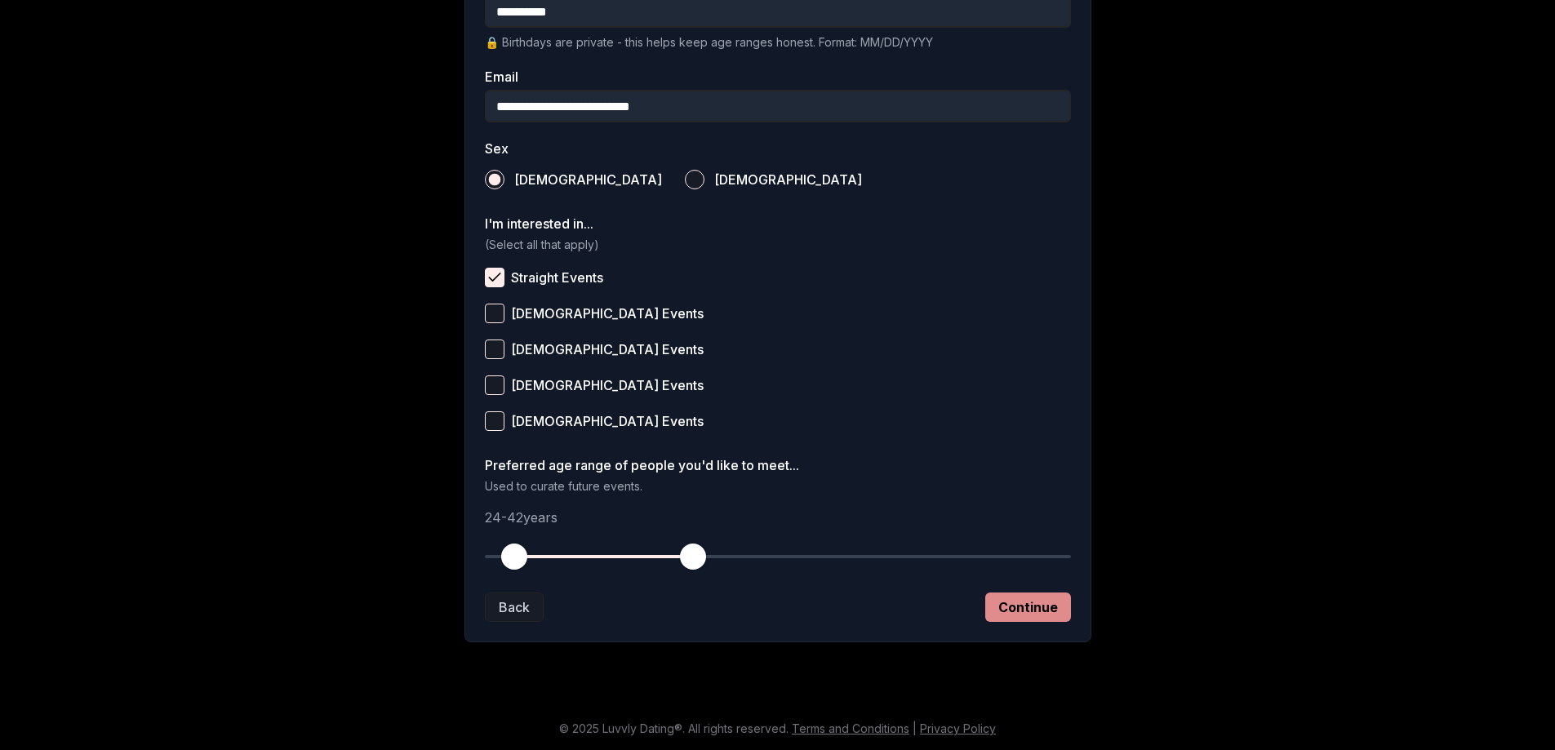
click at [1002, 619] on button "Continue" at bounding box center [1028, 607] width 86 height 29
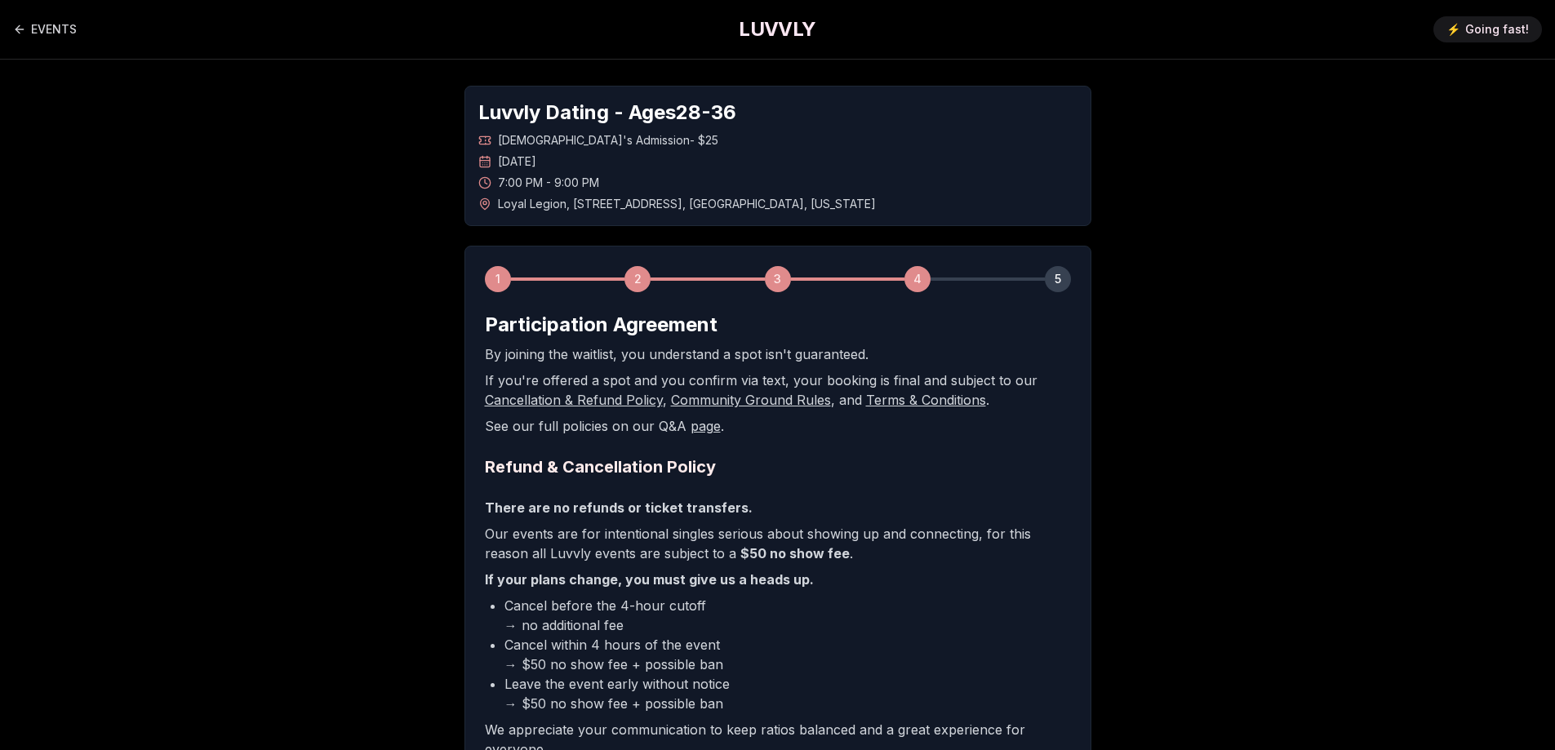
scroll to position [242, 0]
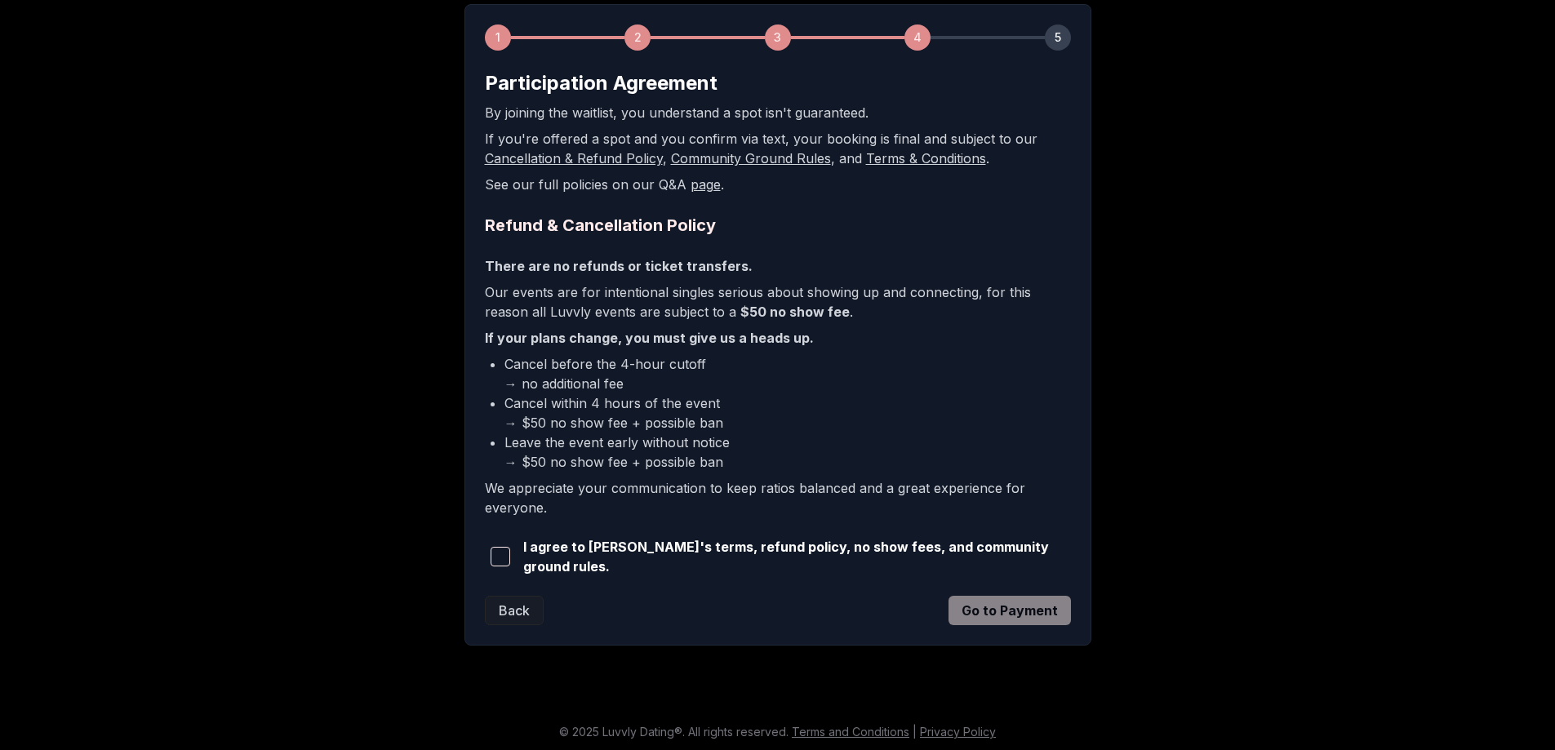
click at [505, 552] on span "button" at bounding box center [501, 557] width 20 height 20
click at [975, 614] on button "Go to Payment" at bounding box center [1009, 610] width 122 height 29
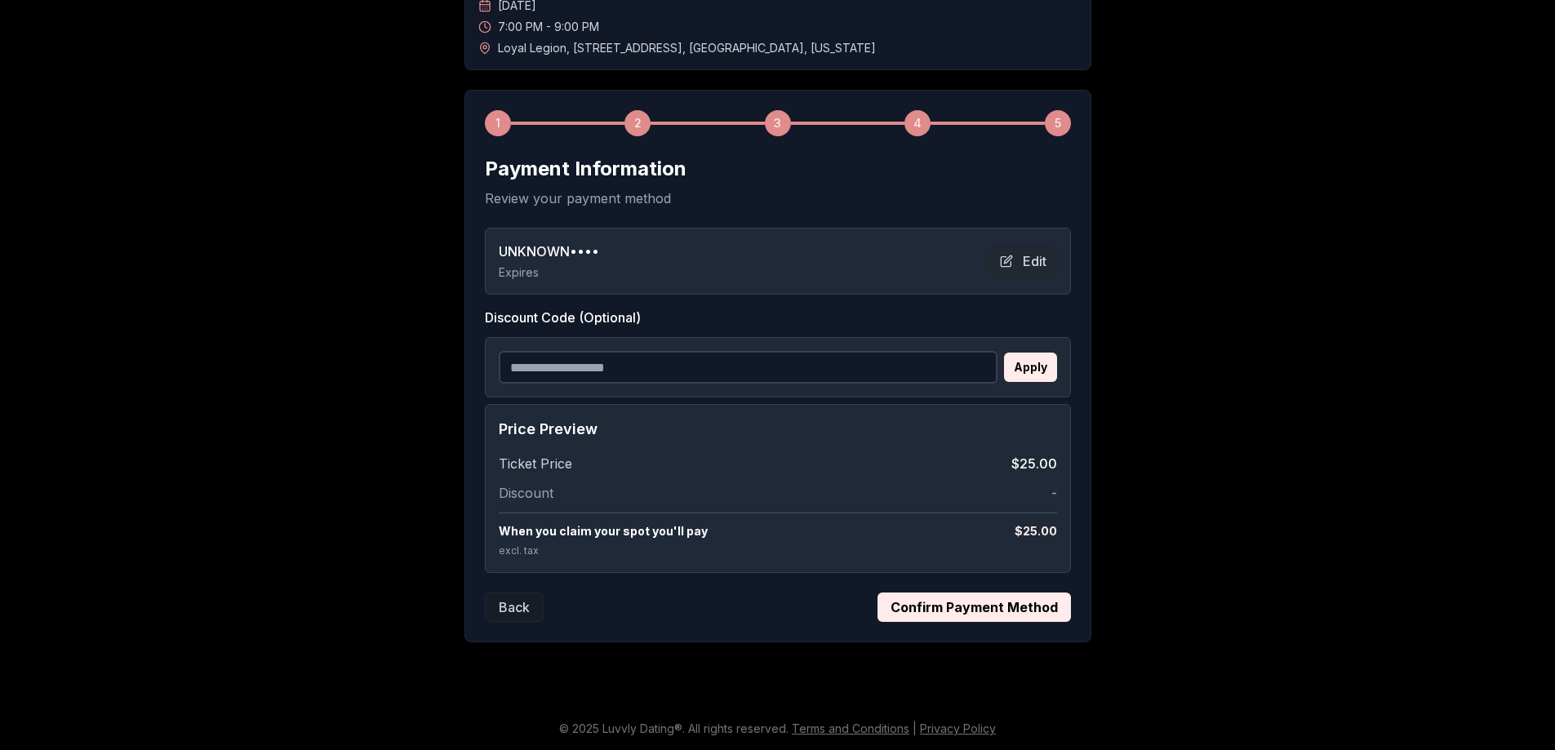
click at [916, 616] on button "Confirm Payment Method" at bounding box center [973, 607] width 193 height 29
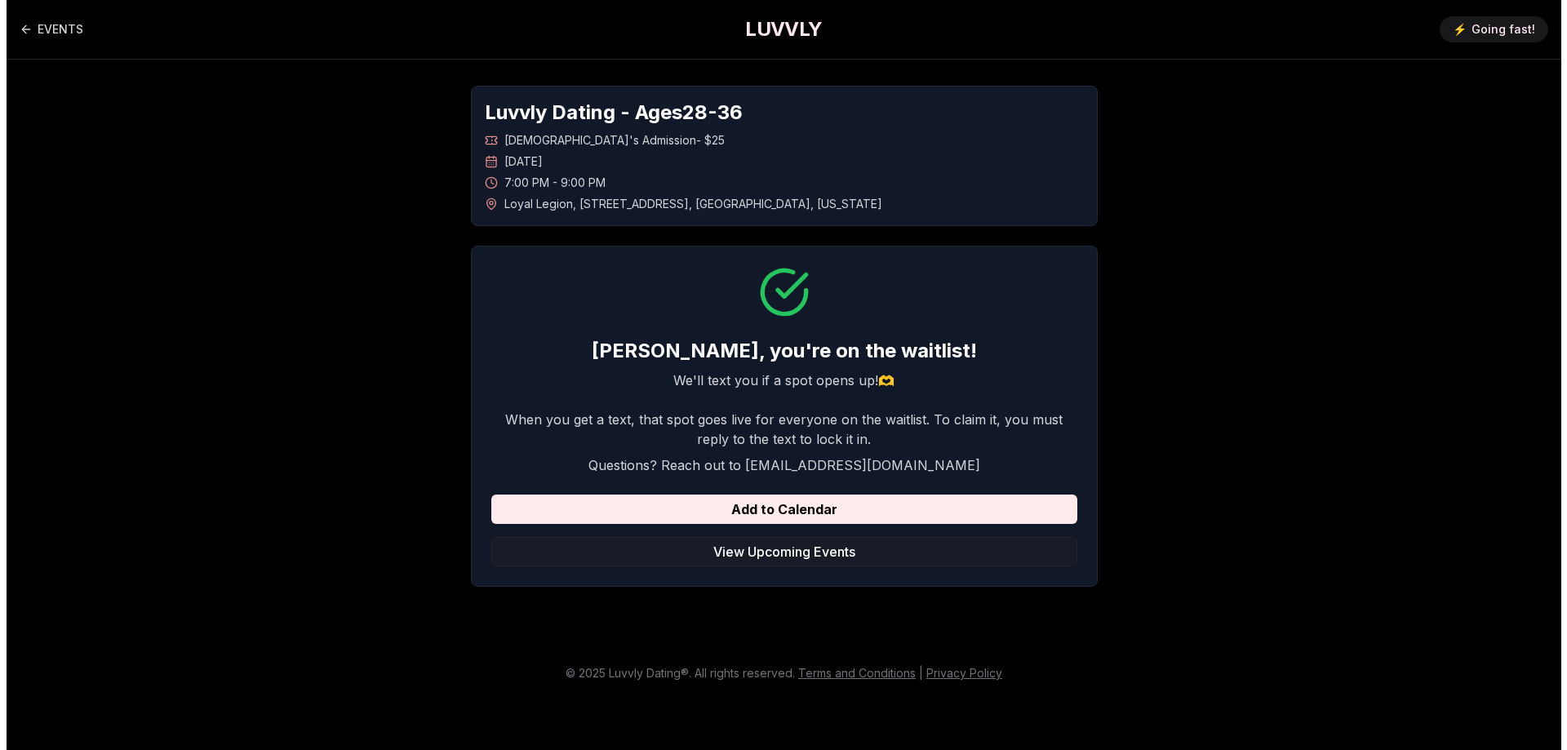
scroll to position [0, 0]
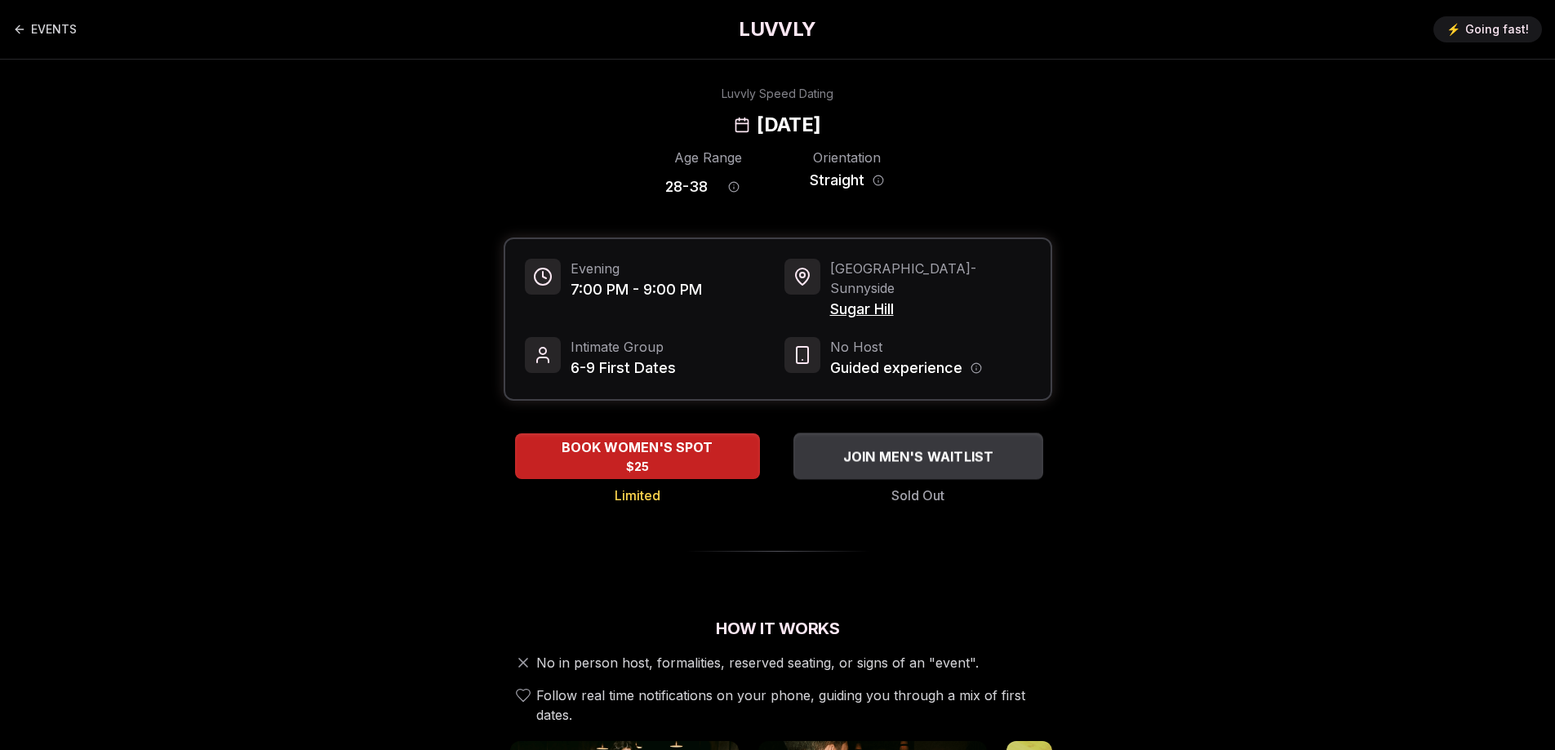
click at [944, 446] on span "JOIN MEN'S WAITLIST" at bounding box center [918, 456] width 158 height 20
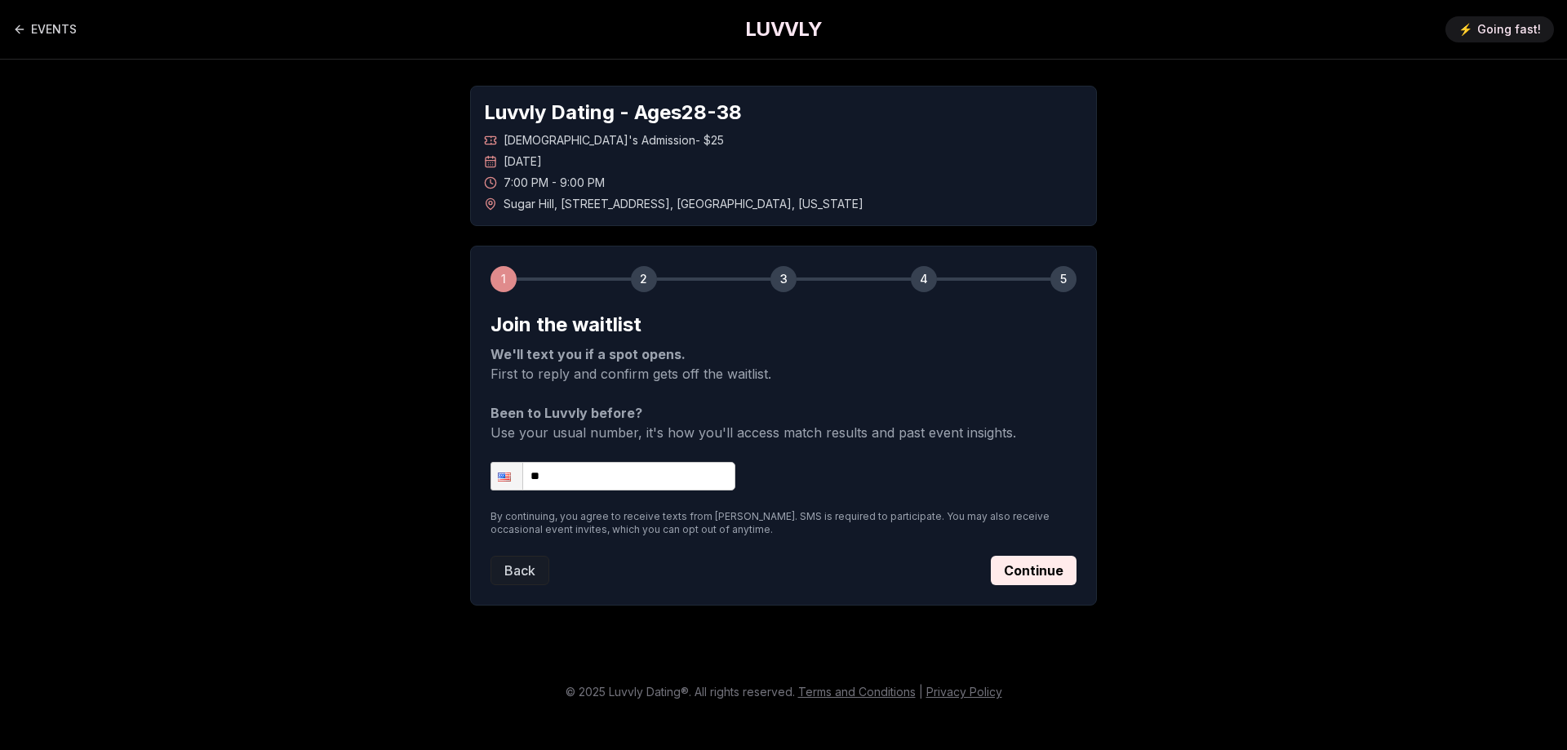
click at [701, 475] on input "**" at bounding box center [613, 476] width 245 height 29
type input "**********"
click at [1037, 572] on button "Continue" at bounding box center [1034, 570] width 86 height 29
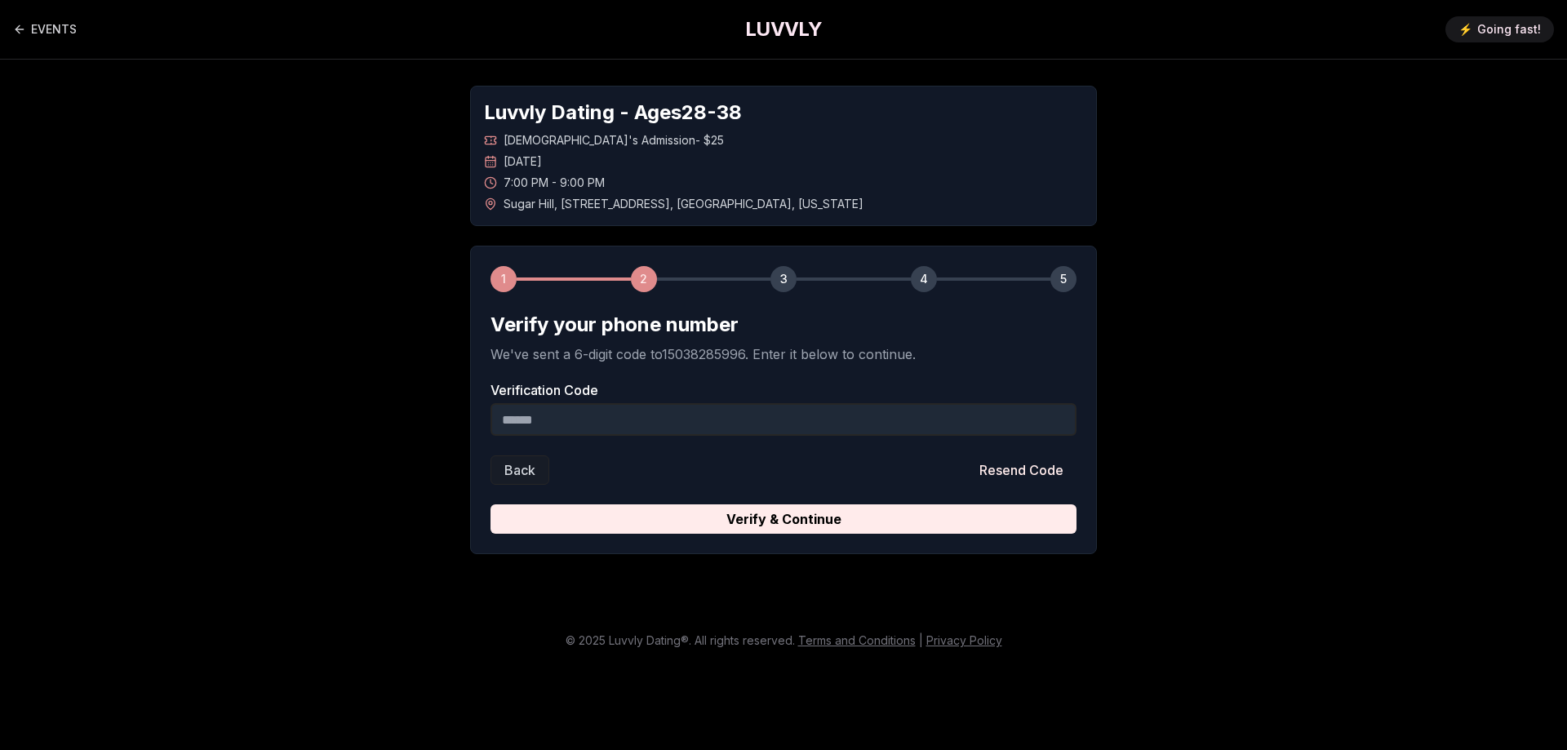
click at [724, 413] on input "Verification Code" at bounding box center [784, 419] width 586 height 33
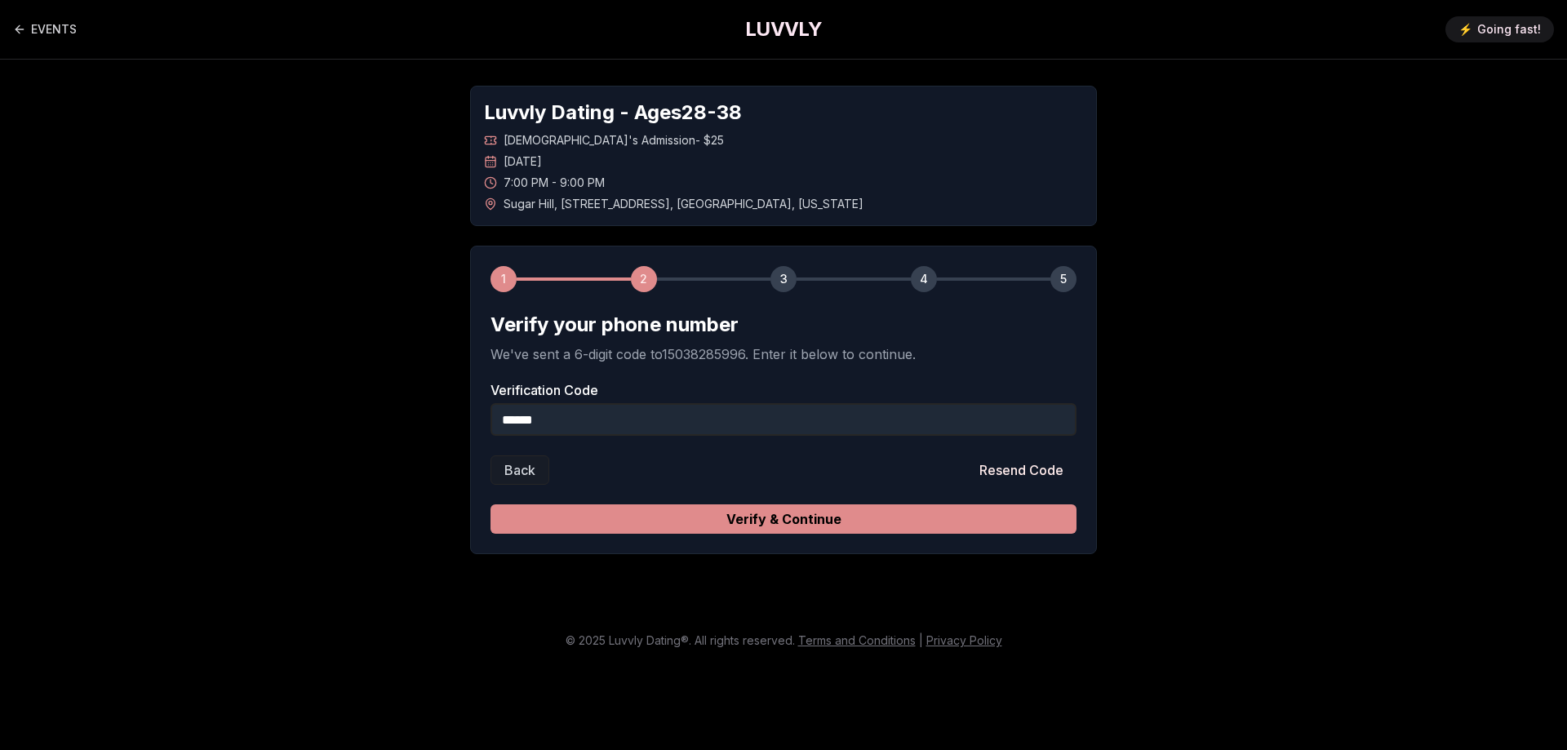
type input "******"
click at [754, 514] on button "Verify & Continue" at bounding box center [784, 518] width 586 height 29
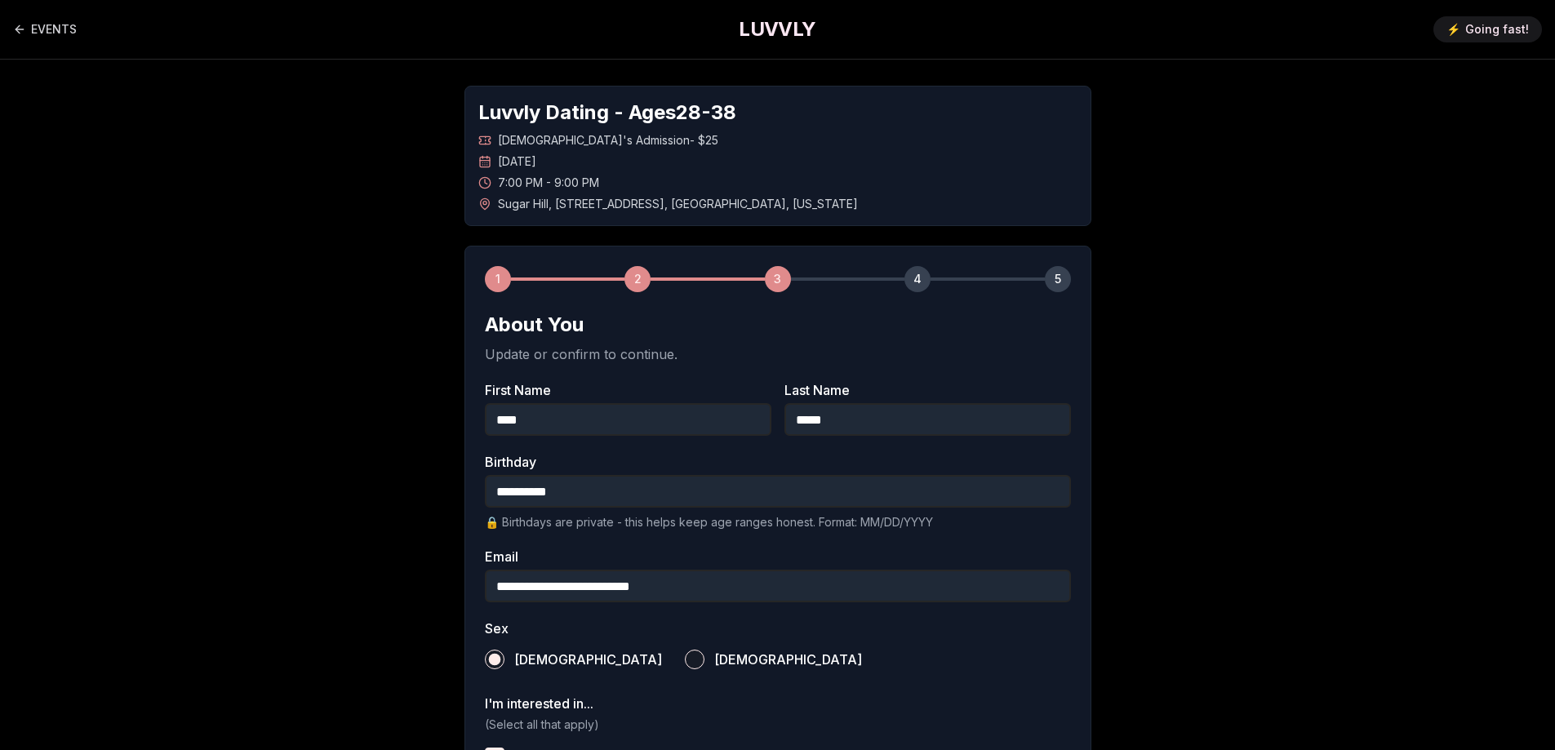
scroll to position [480, 0]
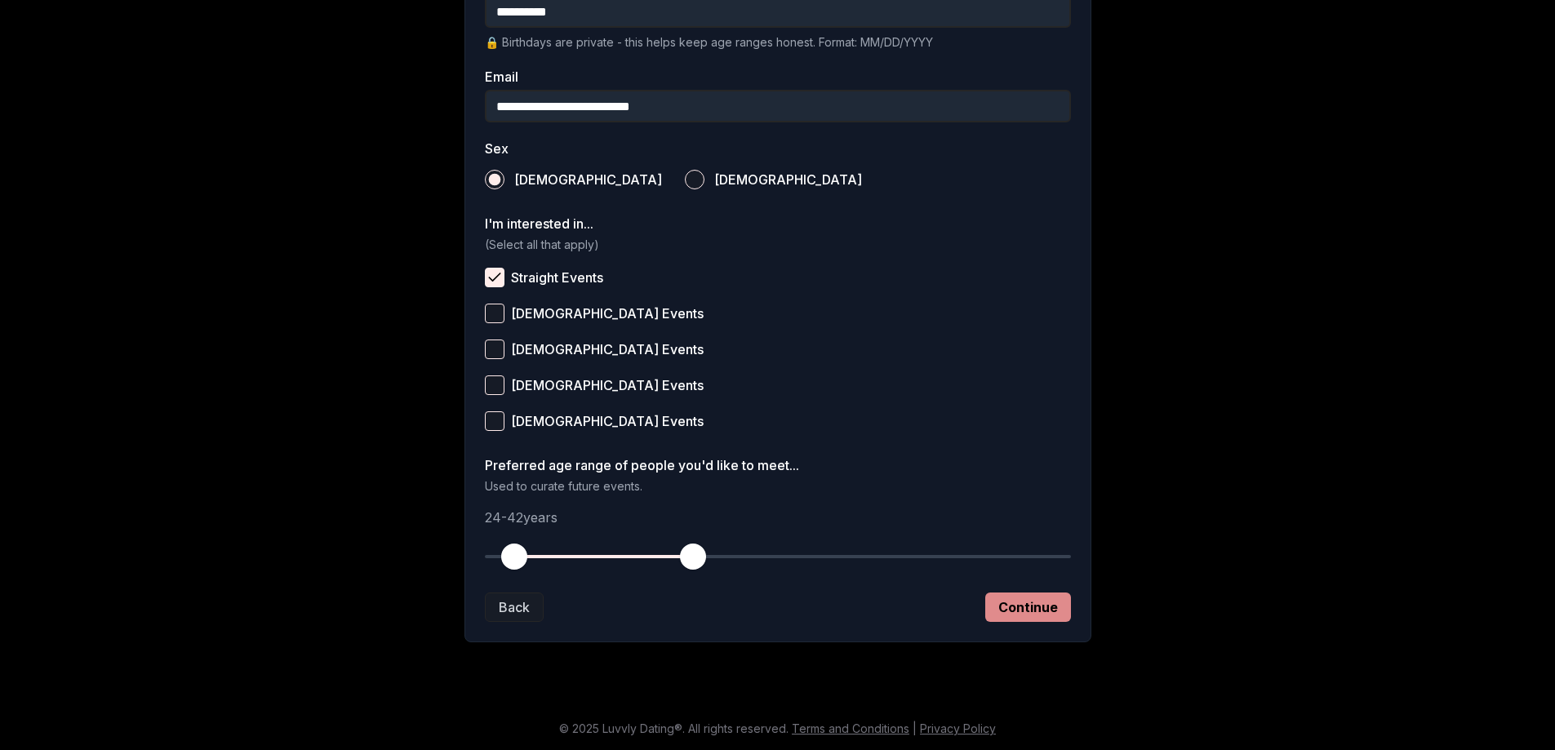
click at [998, 605] on button "Continue" at bounding box center [1028, 607] width 86 height 29
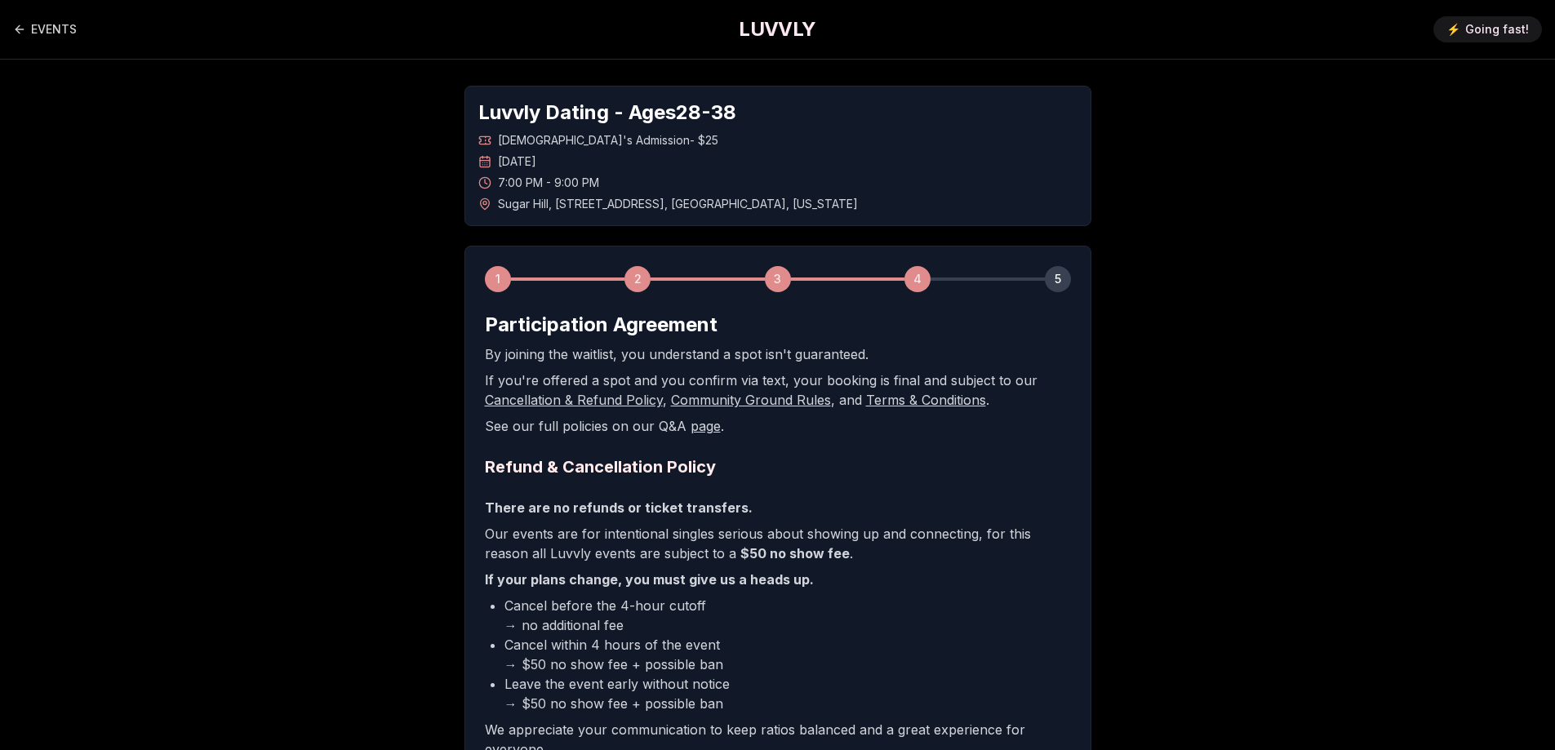
scroll to position [242, 0]
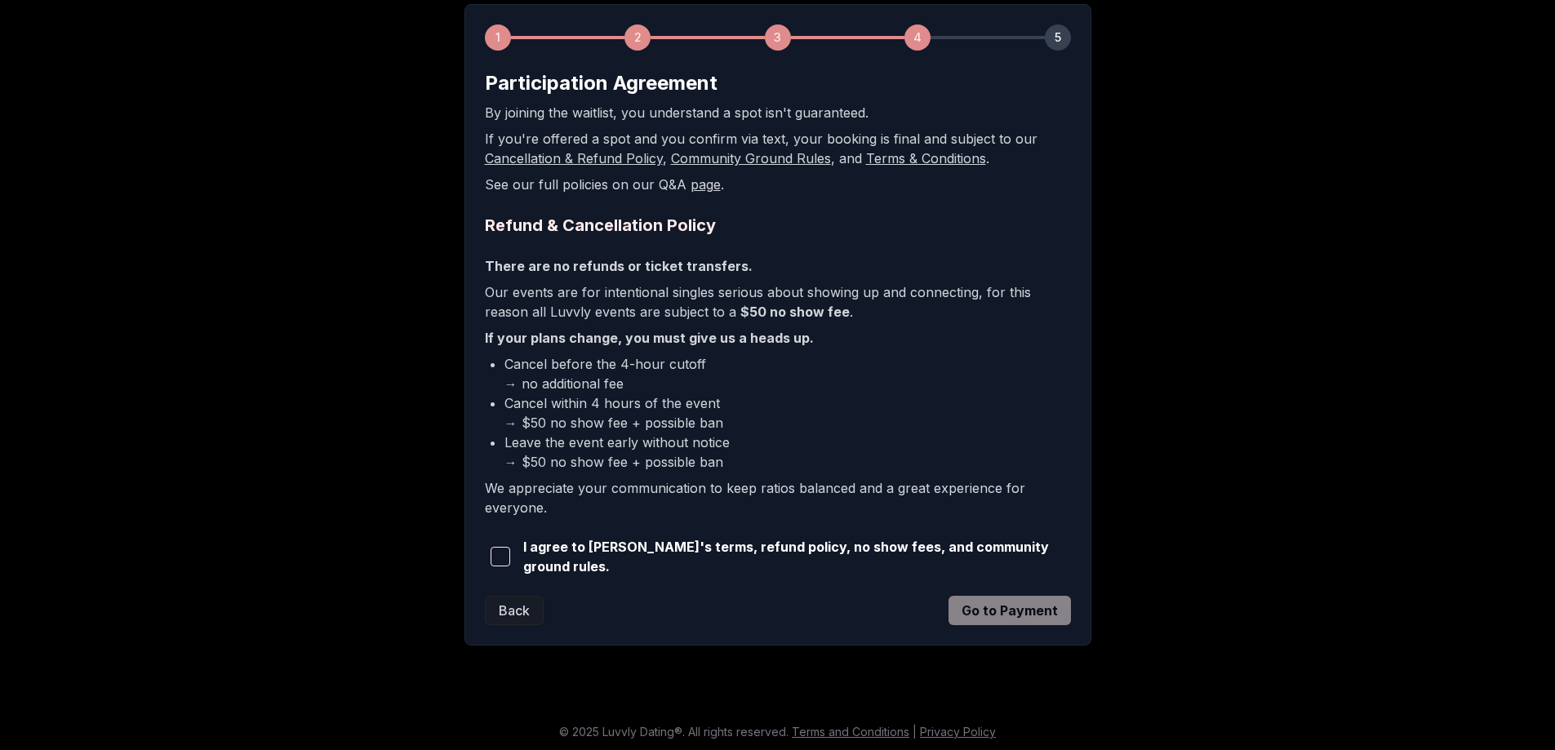
click at [500, 548] on span "button" at bounding box center [501, 557] width 20 height 20
click at [1028, 616] on button "Go to Payment" at bounding box center [1009, 610] width 122 height 29
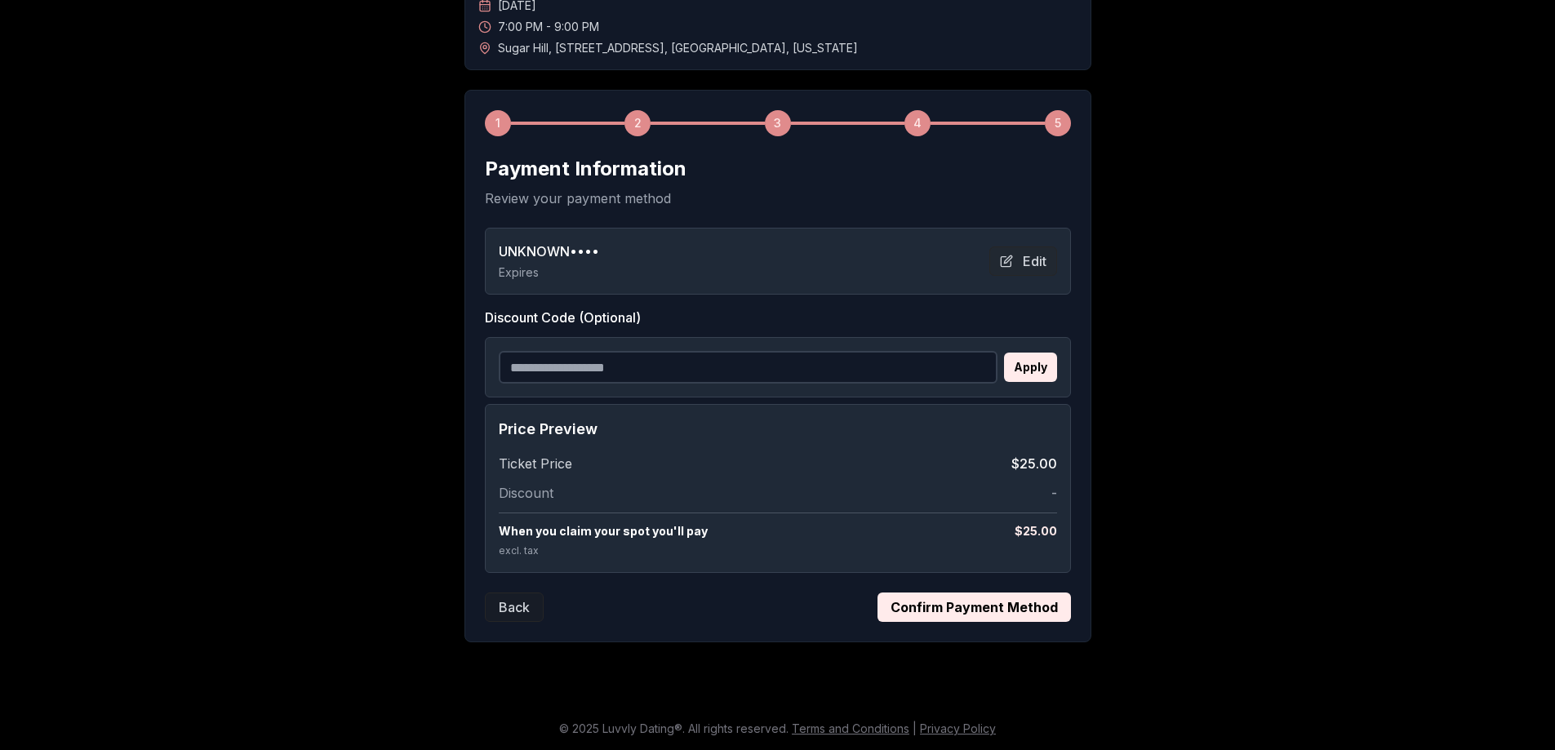
click at [1038, 611] on button "Confirm Payment Method" at bounding box center [973, 607] width 193 height 29
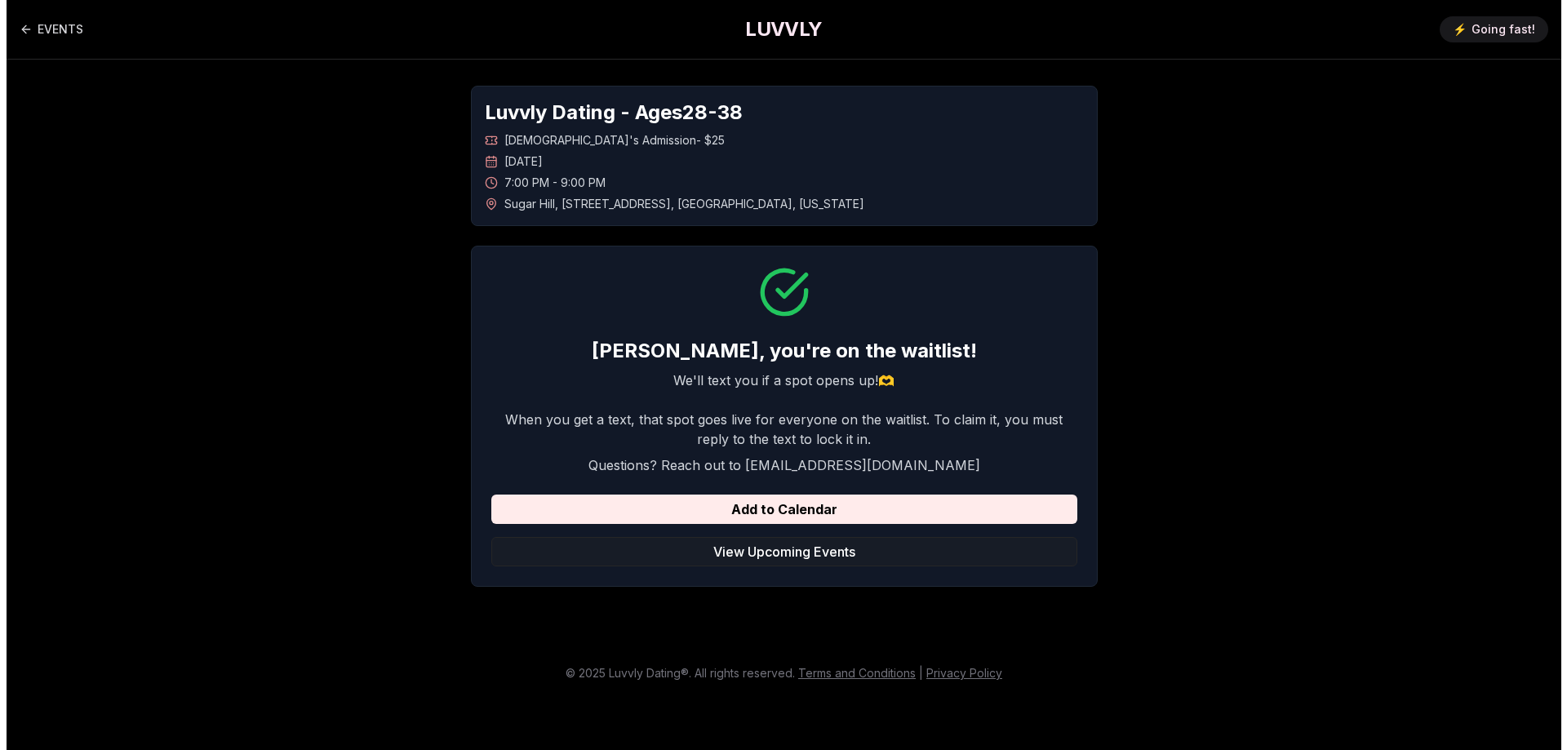
scroll to position [0, 0]
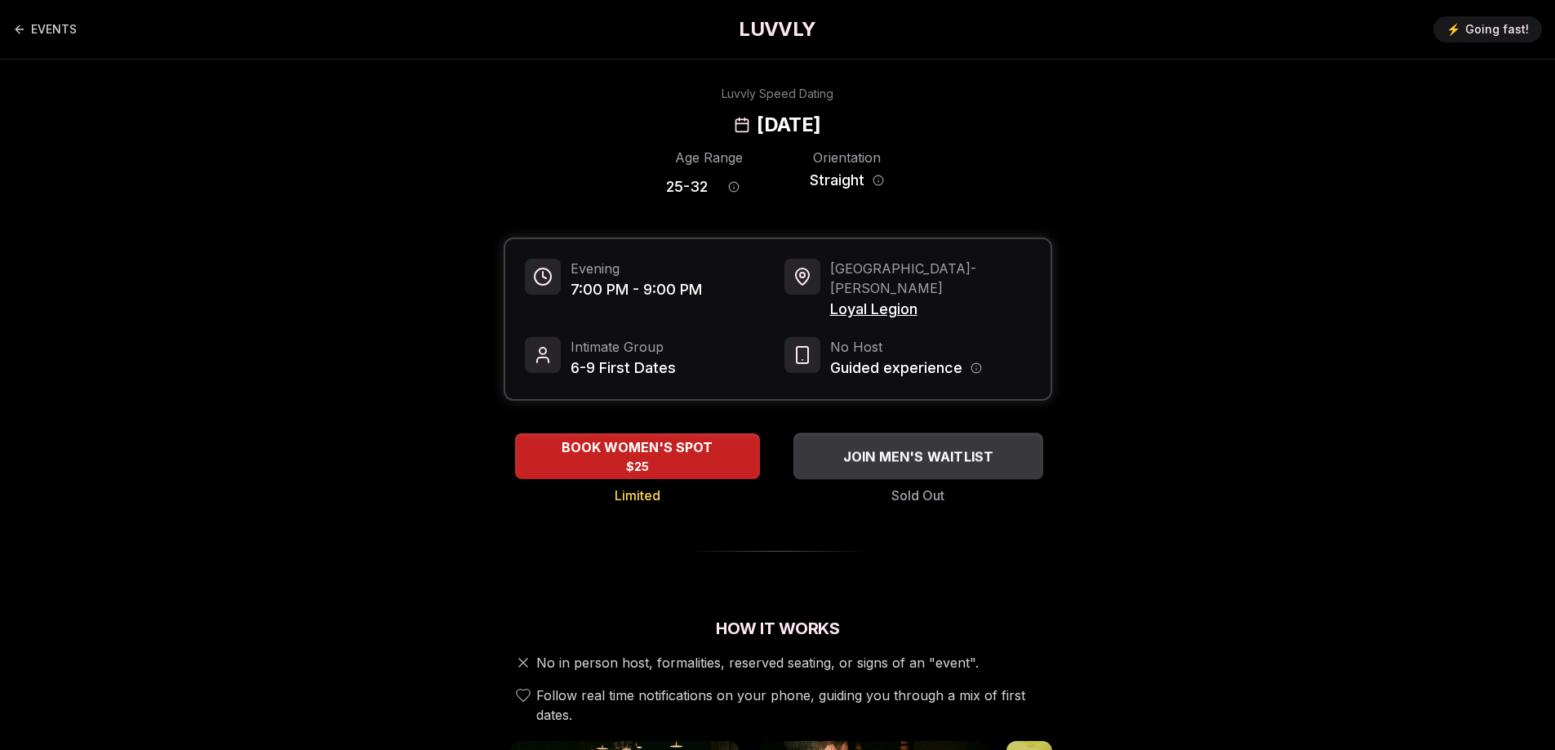
click at [922, 448] on div "JOIN MEN'S WAITLIST" at bounding box center [918, 456] width 250 height 27
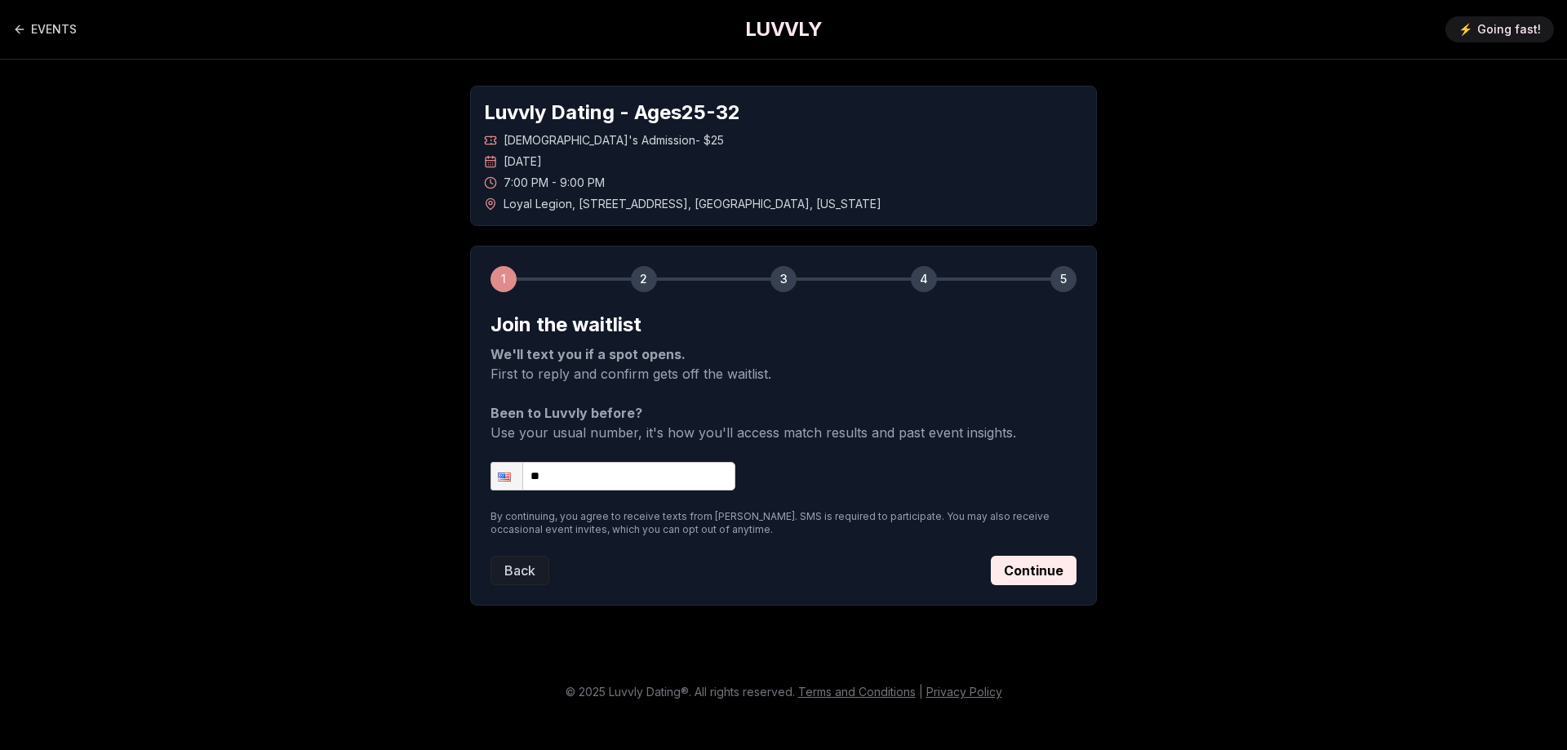
click at [670, 476] on input "**" at bounding box center [613, 476] width 245 height 29
type input "**********"
click at [1055, 562] on button "Continue" at bounding box center [1034, 570] width 86 height 29
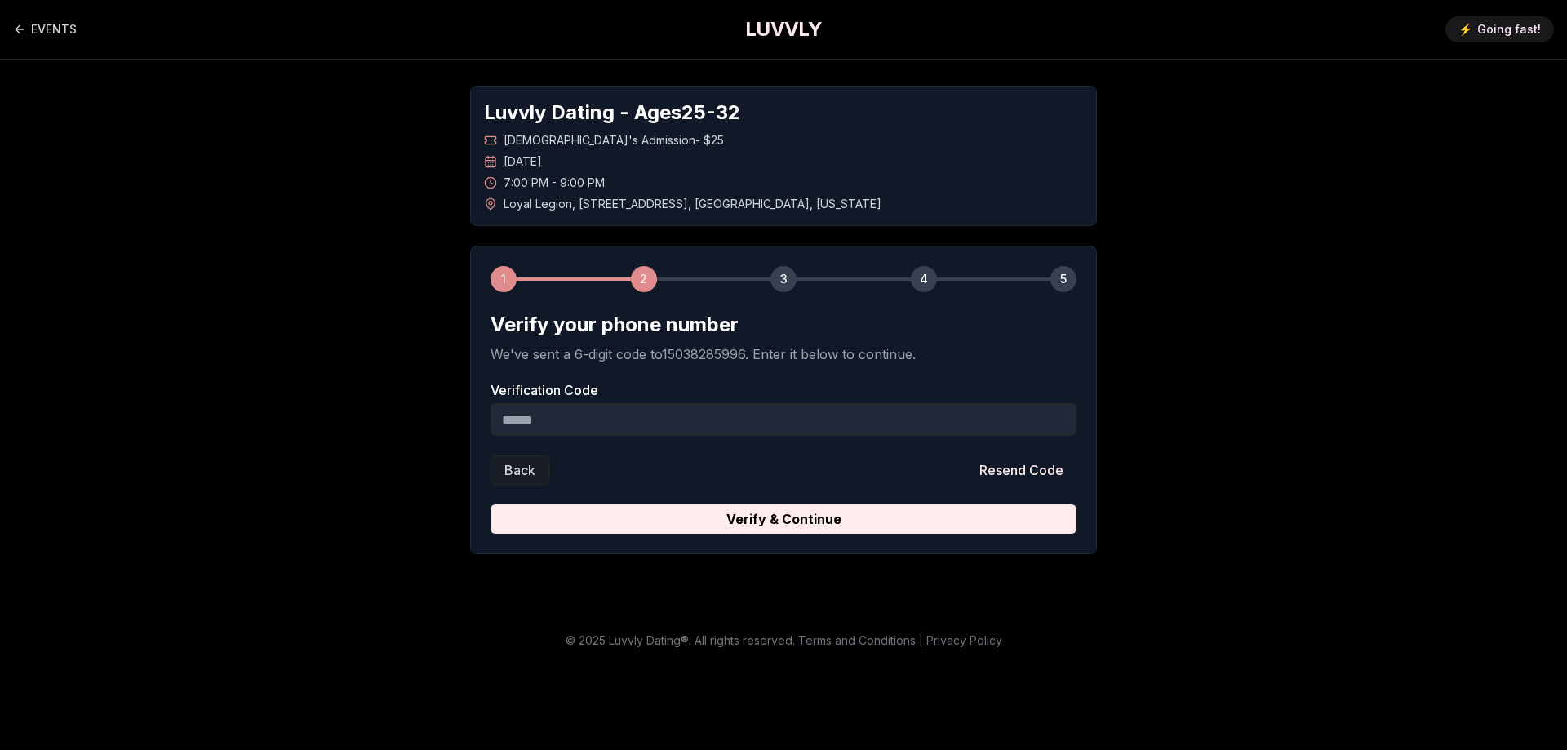
click at [689, 416] on input "Verification Code" at bounding box center [784, 419] width 586 height 33
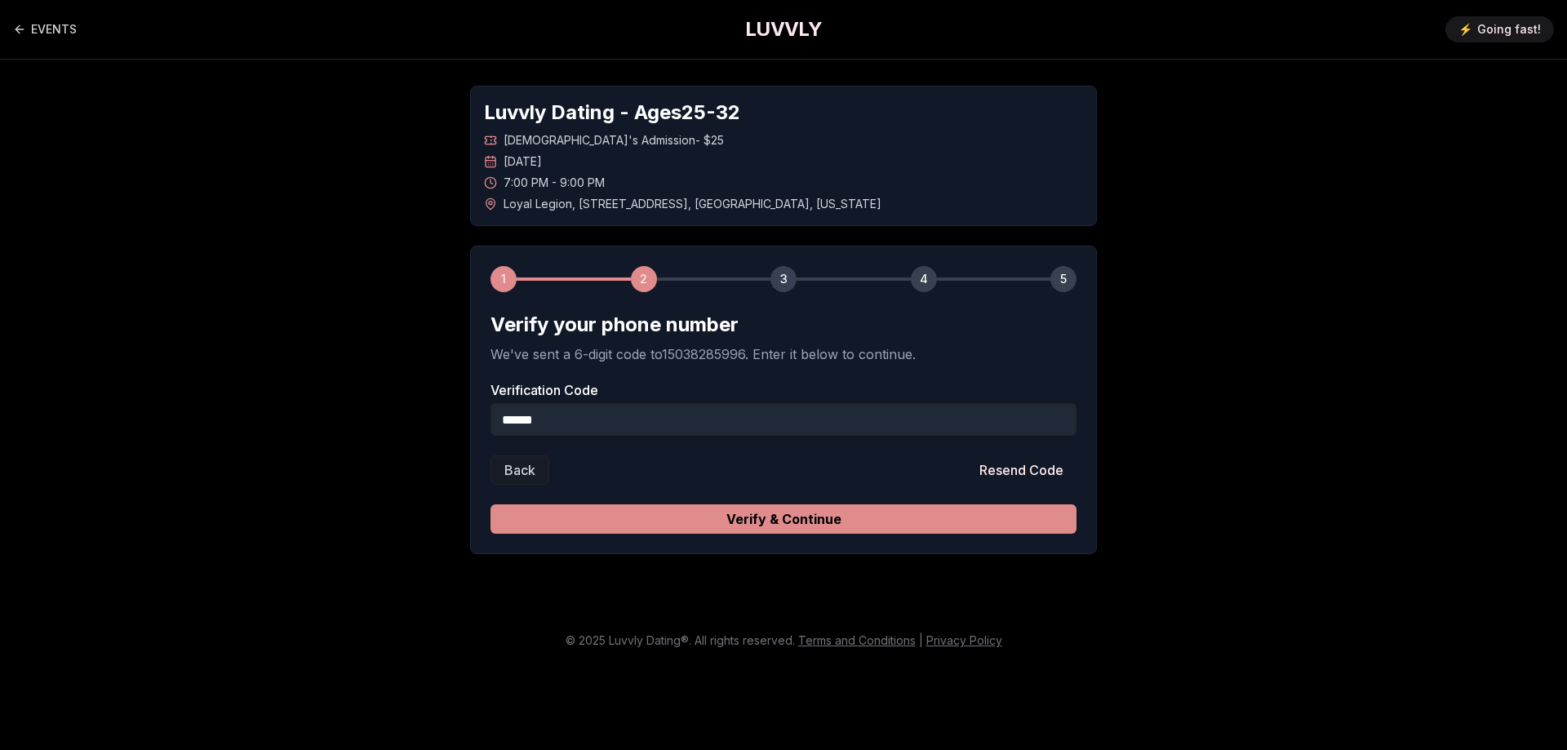
type input "******"
click at [712, 513] on button "Verify & Continue" at bounding box center [784, 518] width 586 height 29
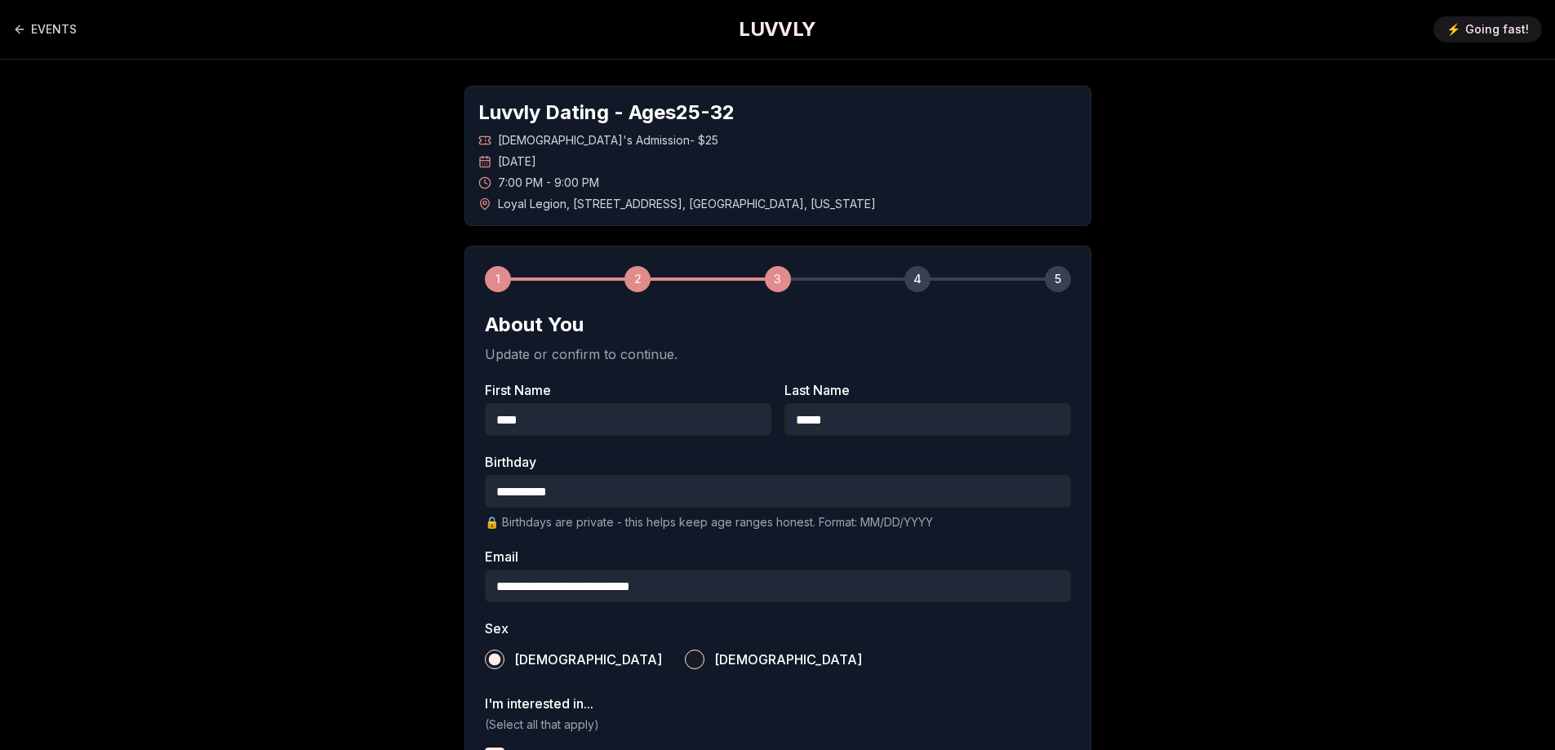
scroll to position [470, 0]
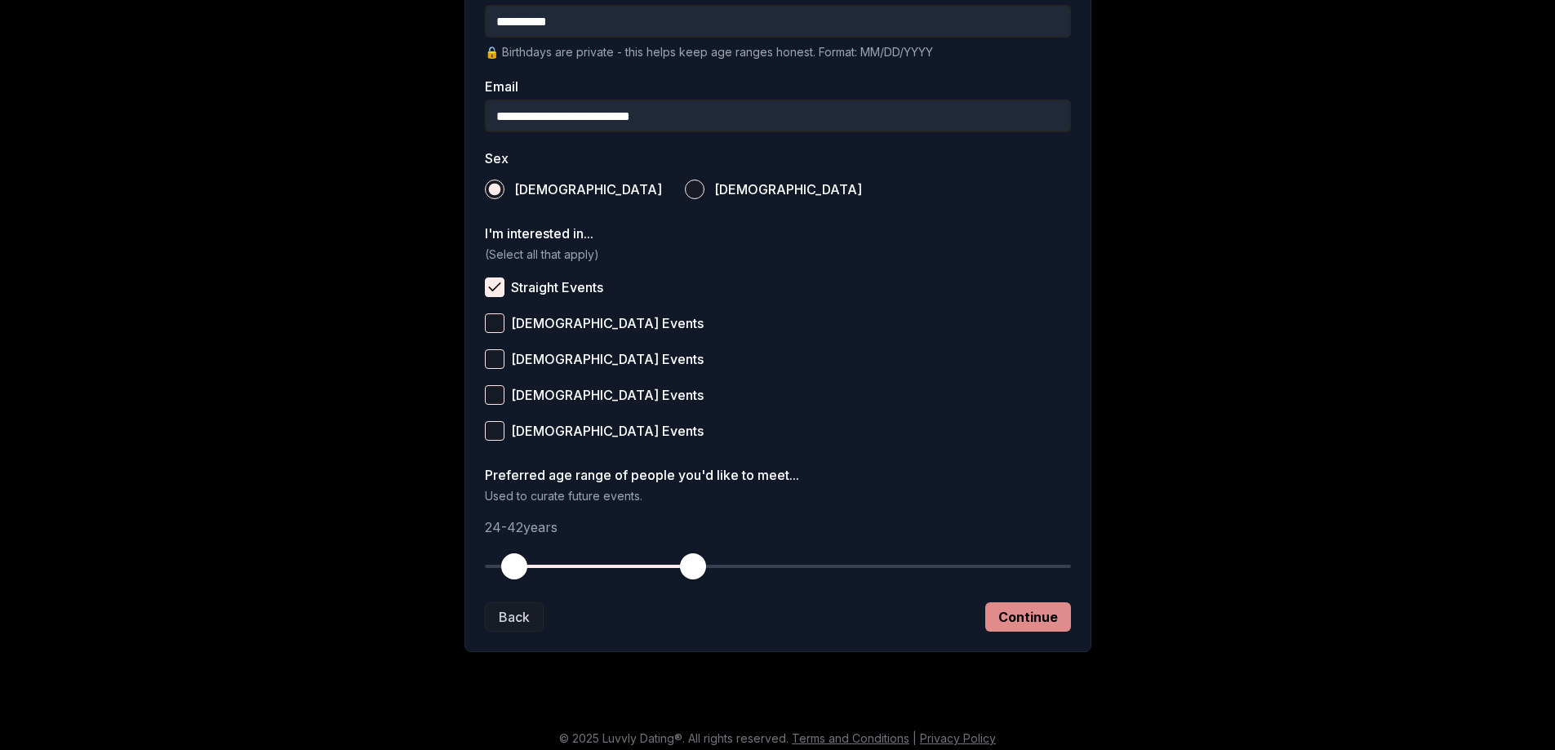
click at [1026, 613] on button "Continue" at bounding box center [1028, 616] width 86 height 29
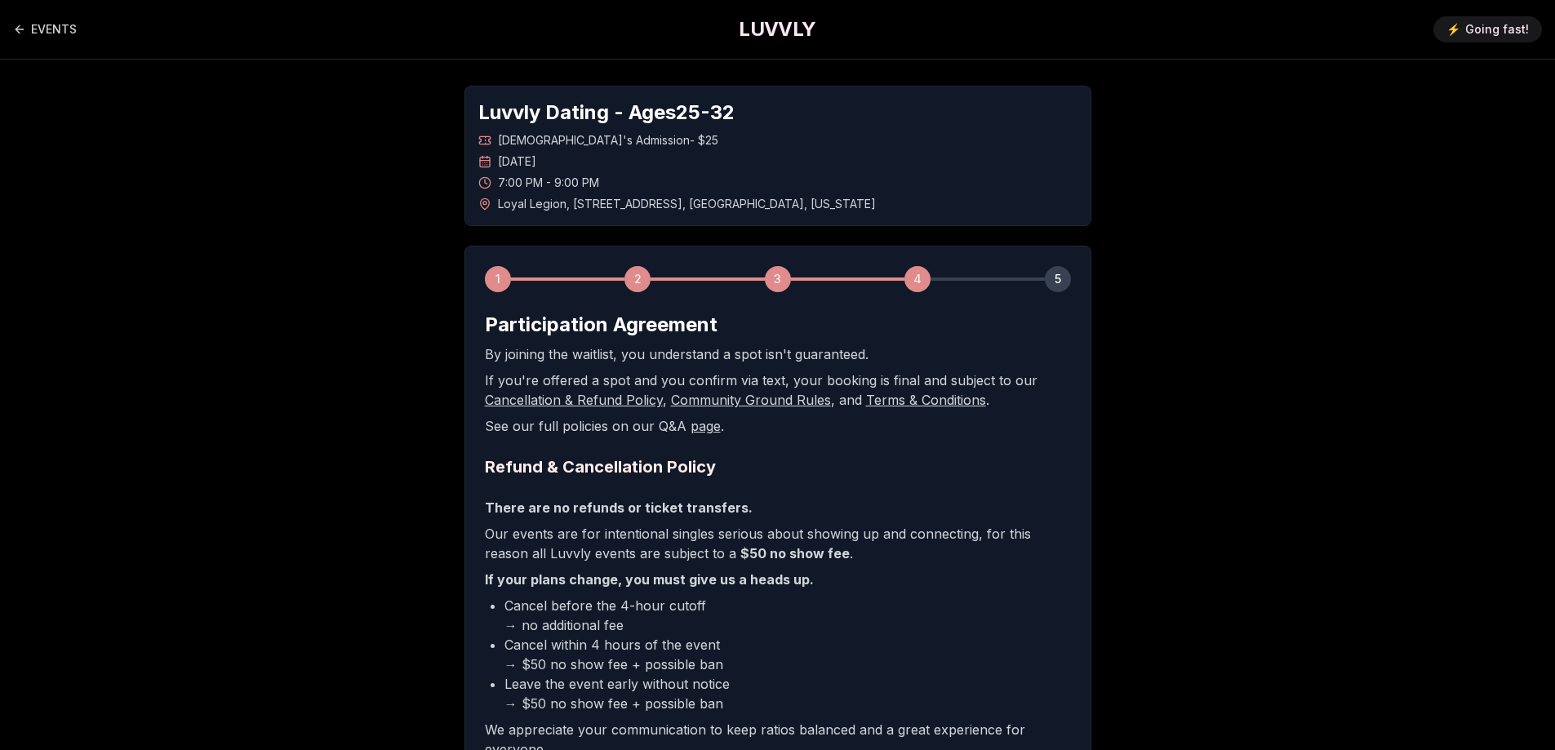
scroll to position [242, 0]
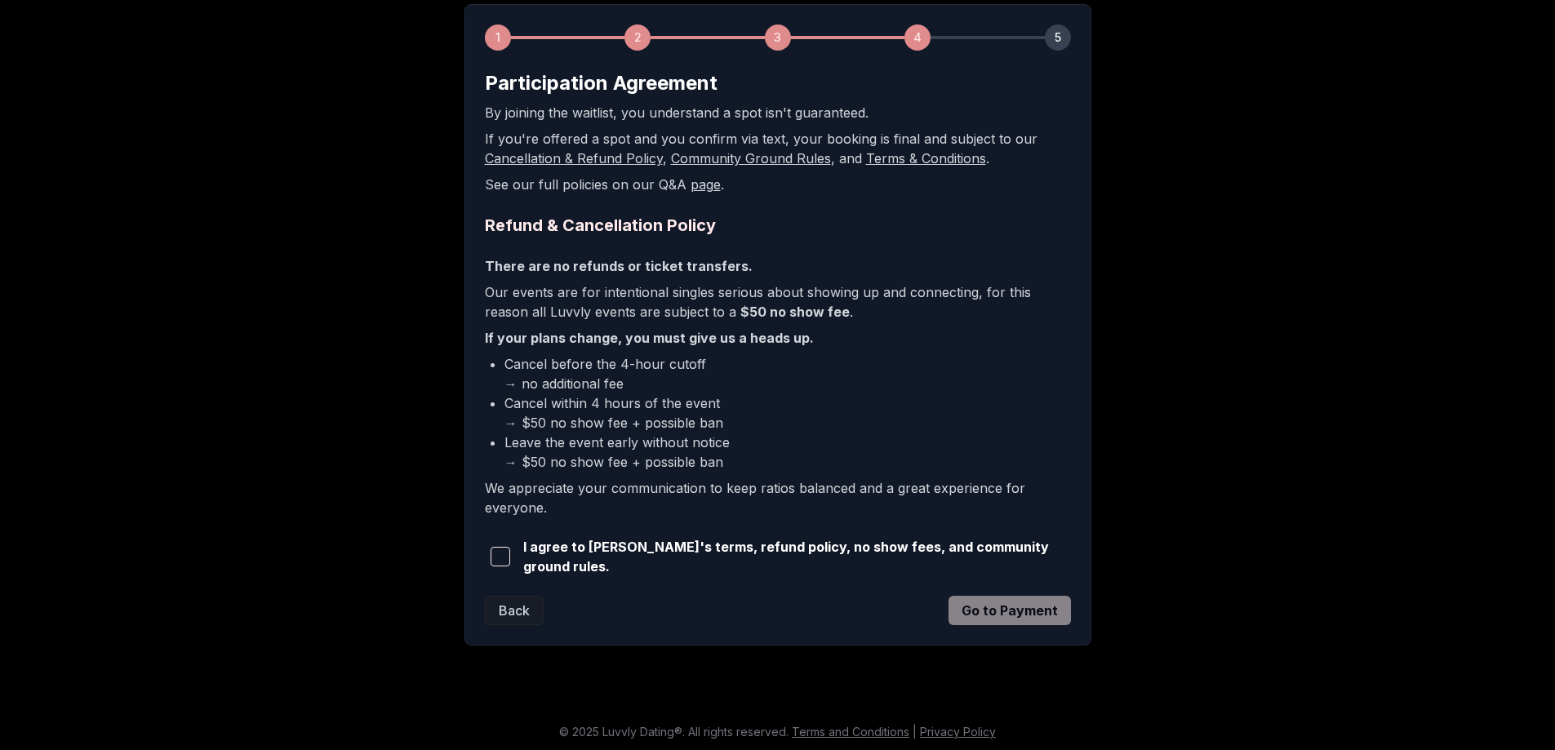
click at [504, 553] on span "button" at bounding box center [501, 557] width 20 height 20
click at [989, 610] on button "Go to Payment" at bounding box center [1009, 610] width 122 height 29
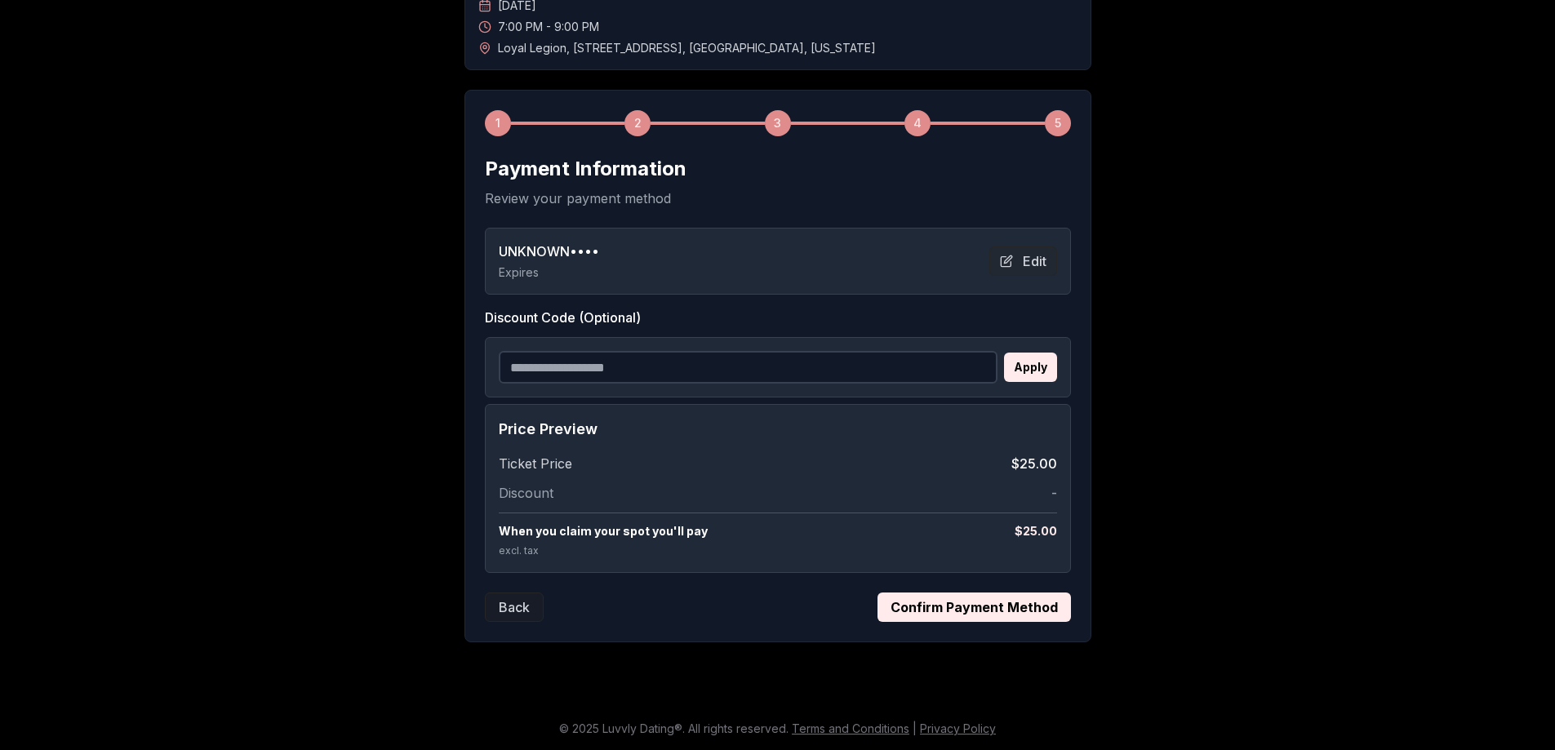
scroll to position [156, 0]
click at [980, 603] on button "Confirm Payment Method" at bounding box center [973, 607] width 193 height 29
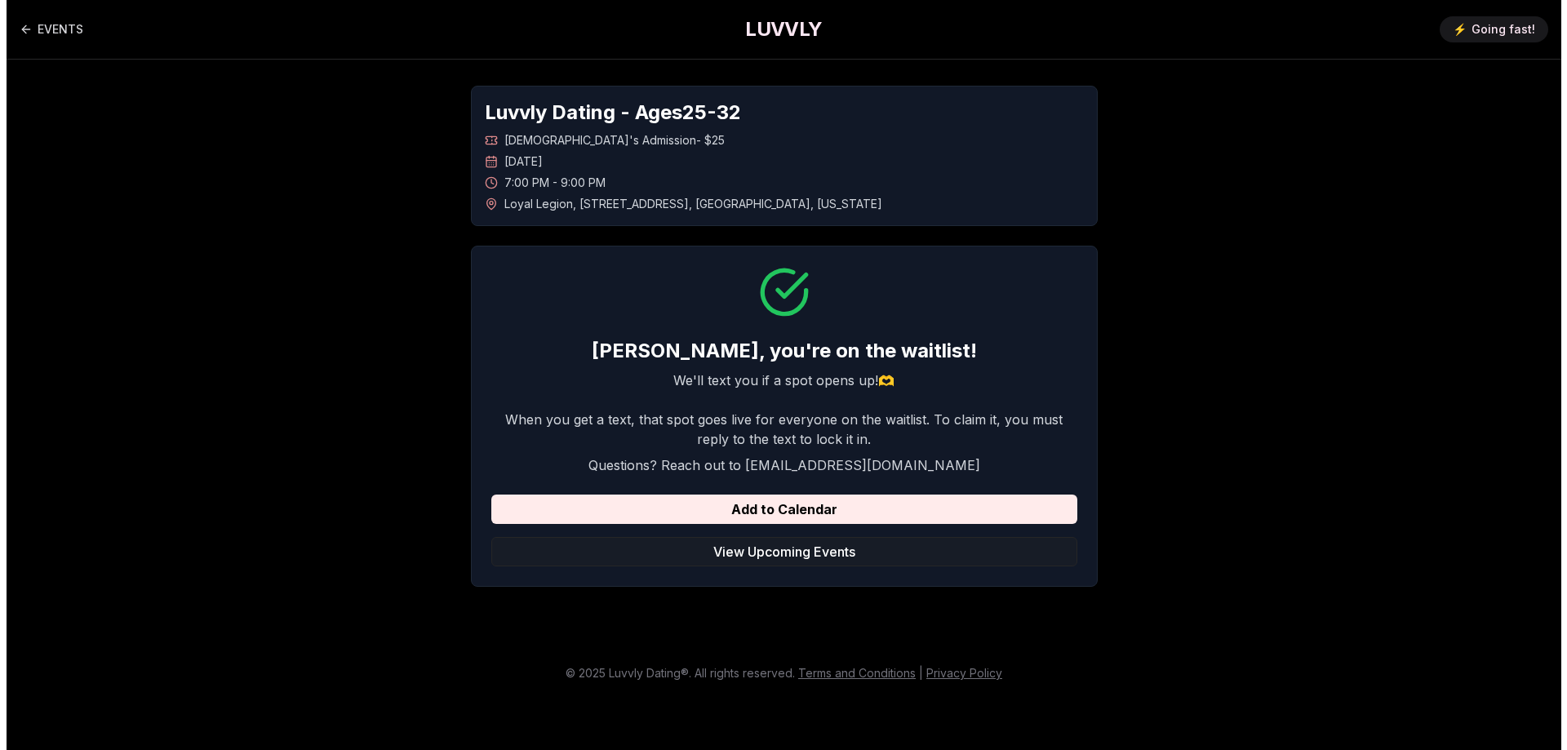
scroll to position [0, 0]
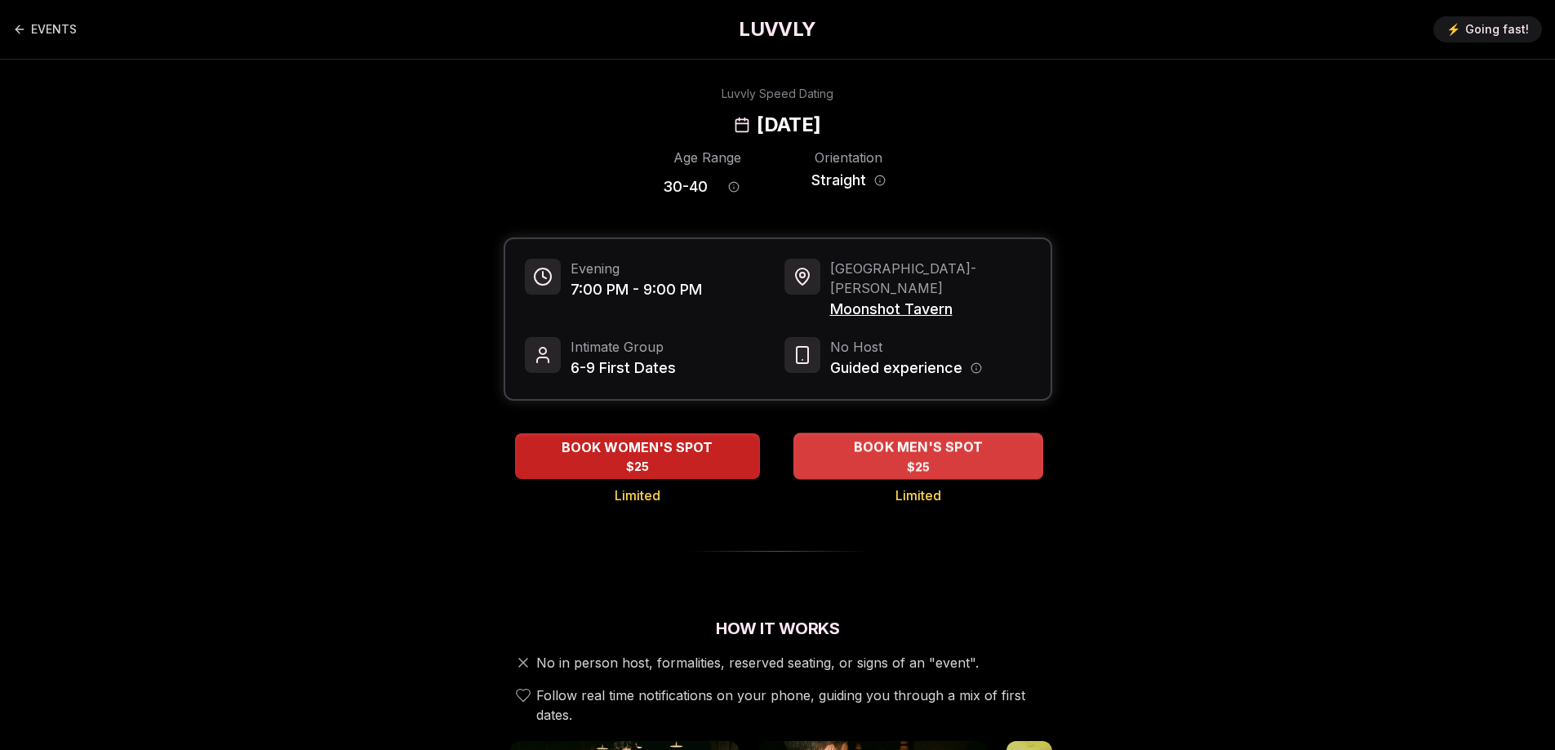
click at [935, 444] on div "BOOK MEN'S SPOT $25" at bounding box center [918, 455] width 250 height 45
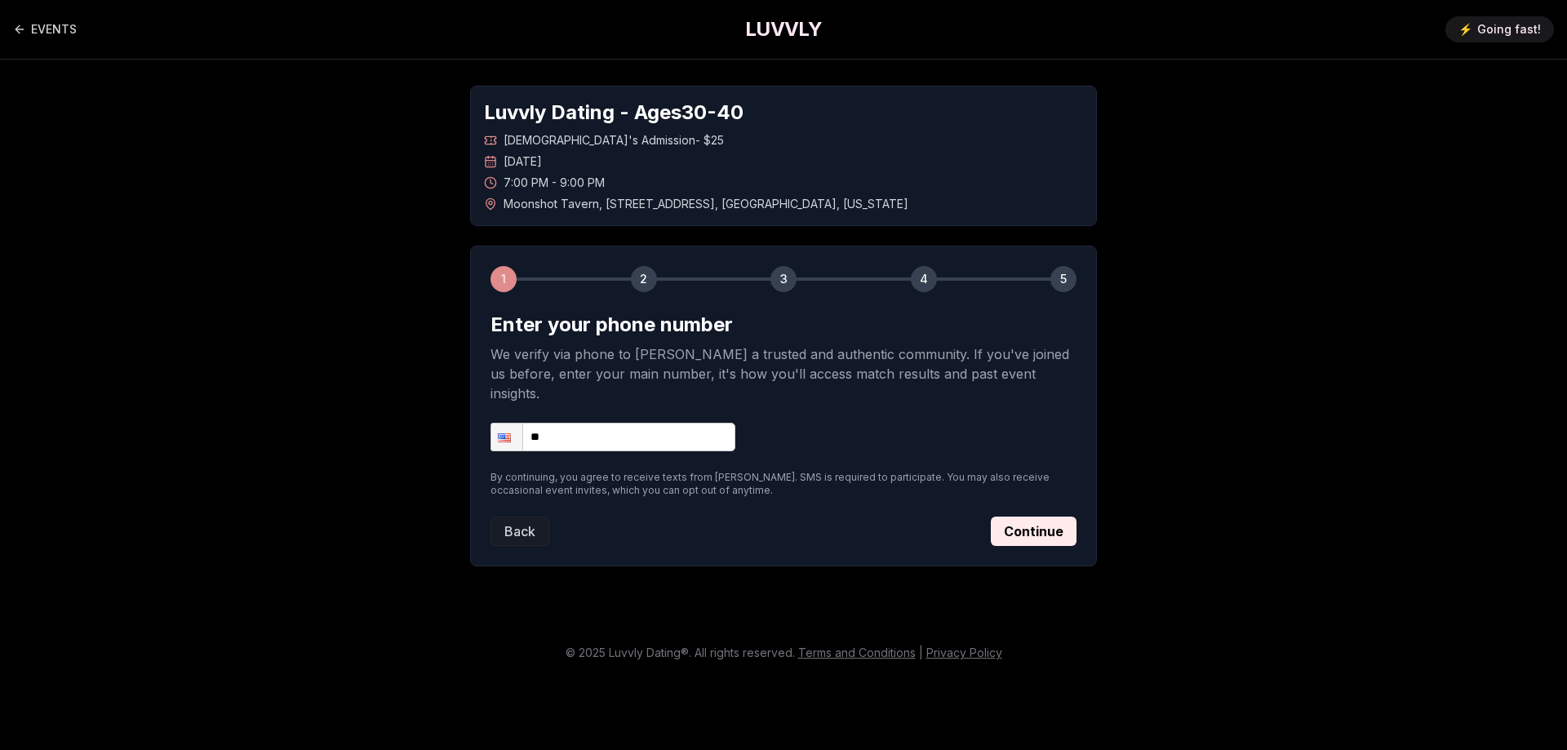
click at [678, 423] on input "**" at bounding box center [613, 437] width 245 height 29
type input "**********"
click at [1023, 517] on button "Continue" at bounding box center [1034, 531] width 86 height 29
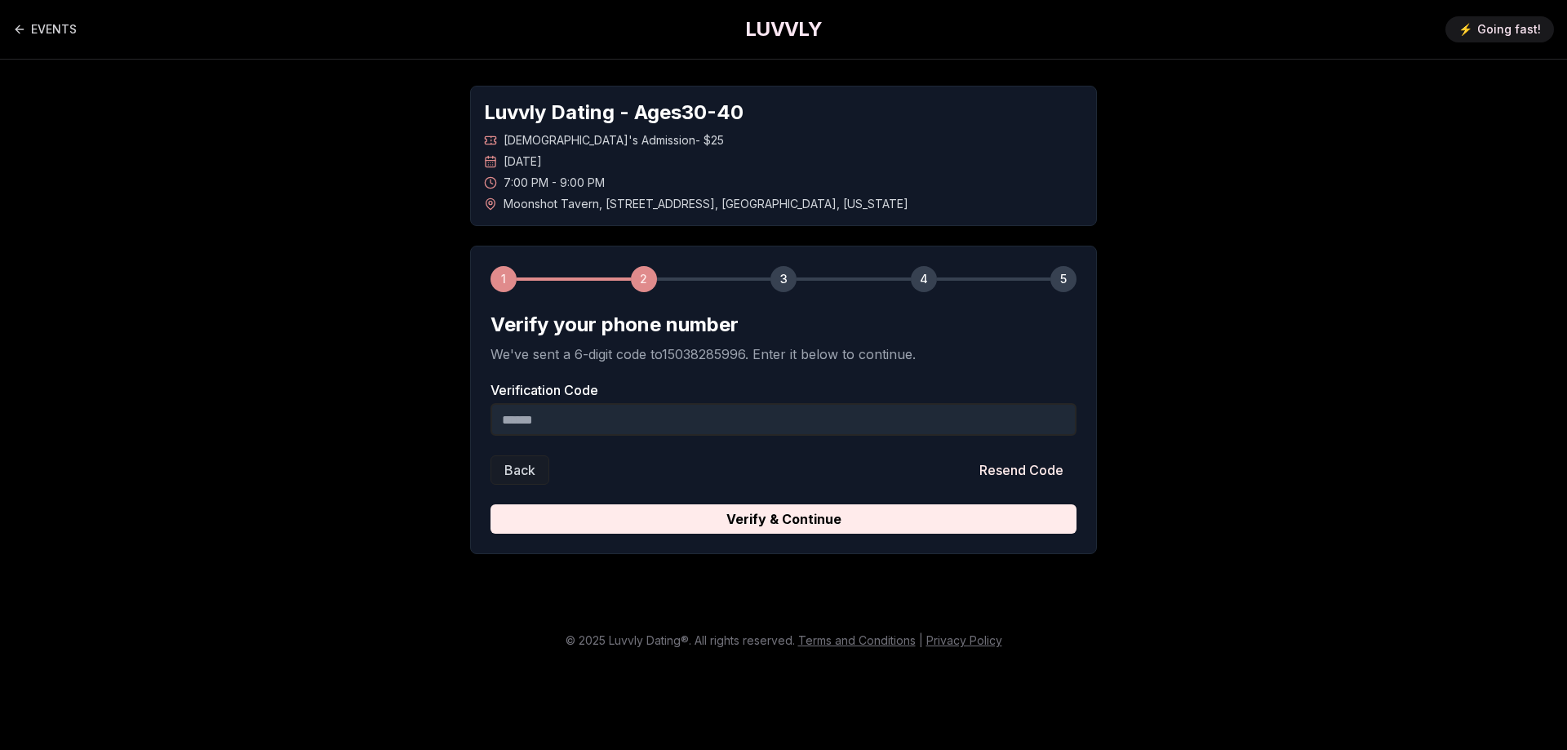
click at [708, 425] on input "Verification Code" at bounding box center [784, 419] width 586 height 33
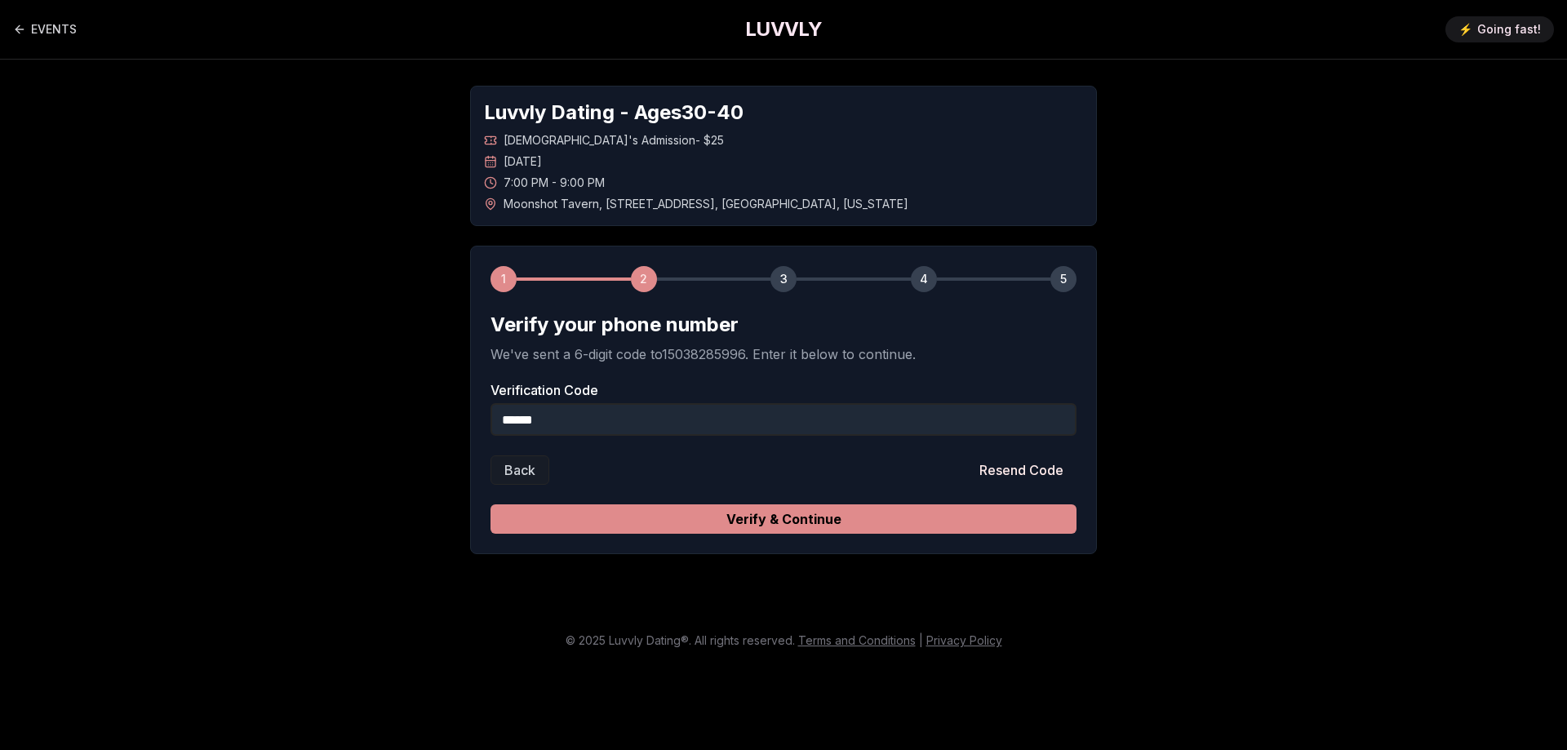
type input "******"
click at [710, 525] on button "Verify & Continue" at bounding box center [784, 518] width 586 height 29
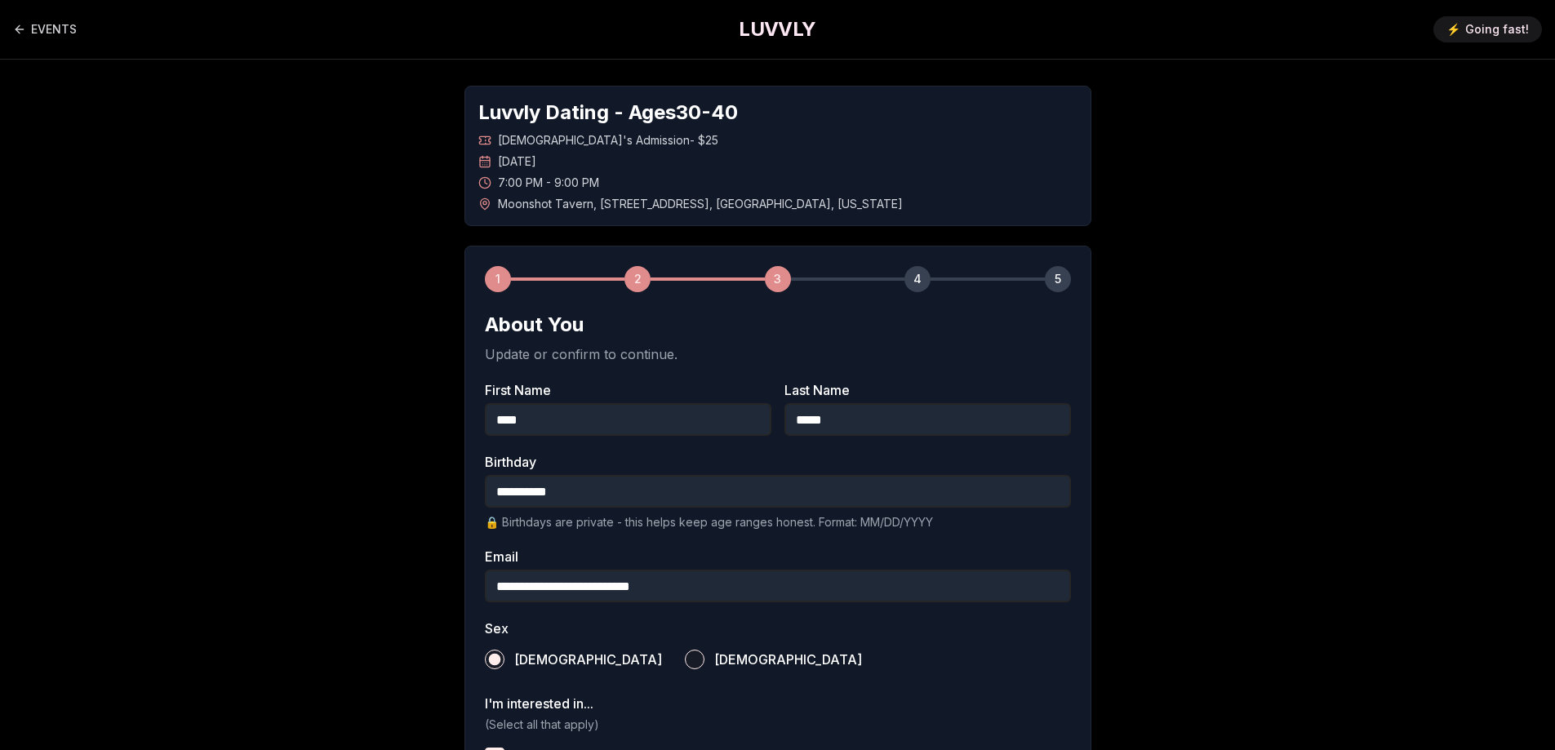
scroll to position [480, 0]
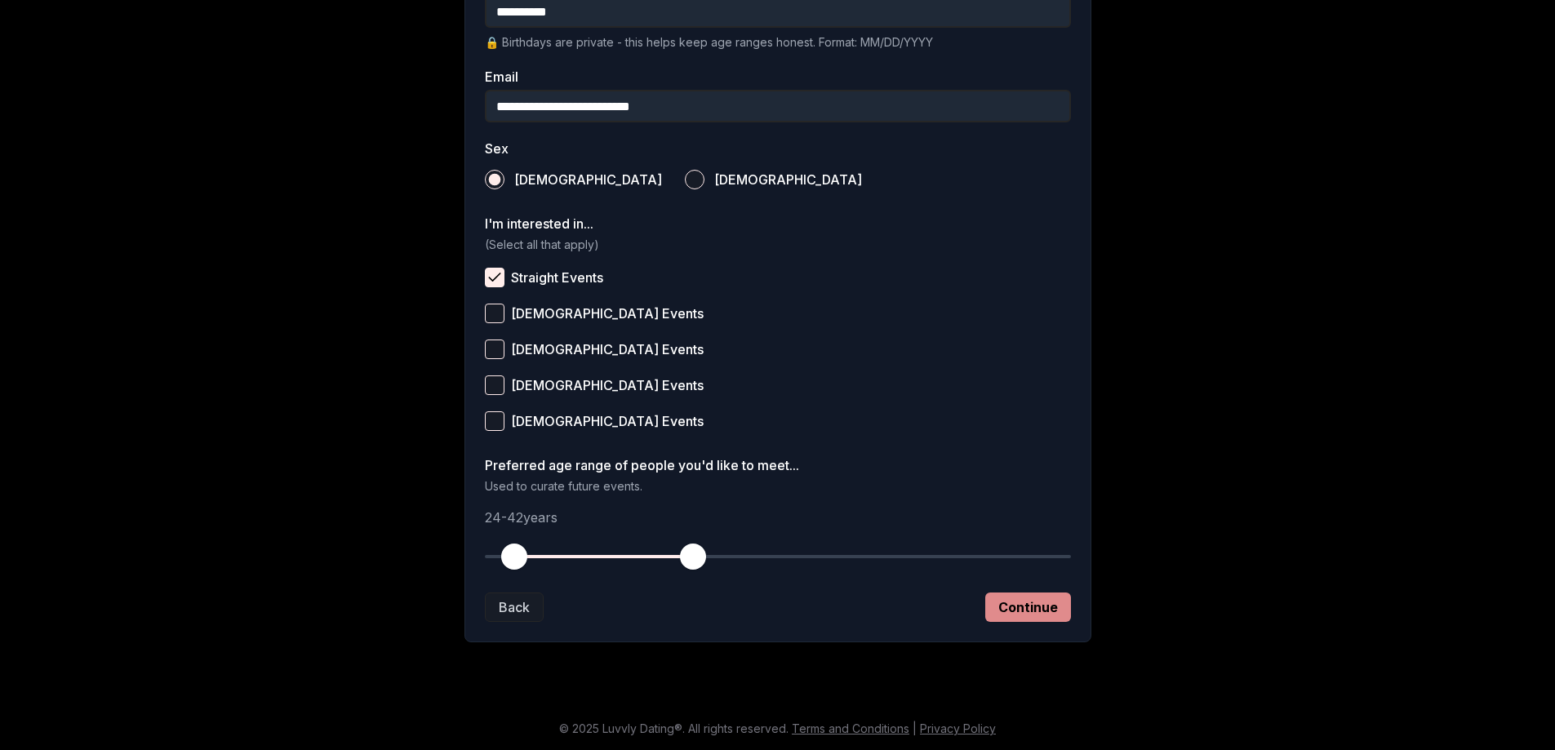
click at [1029, 597] on button "Continue" at bounding box center [1028, 607] width 86 height 29
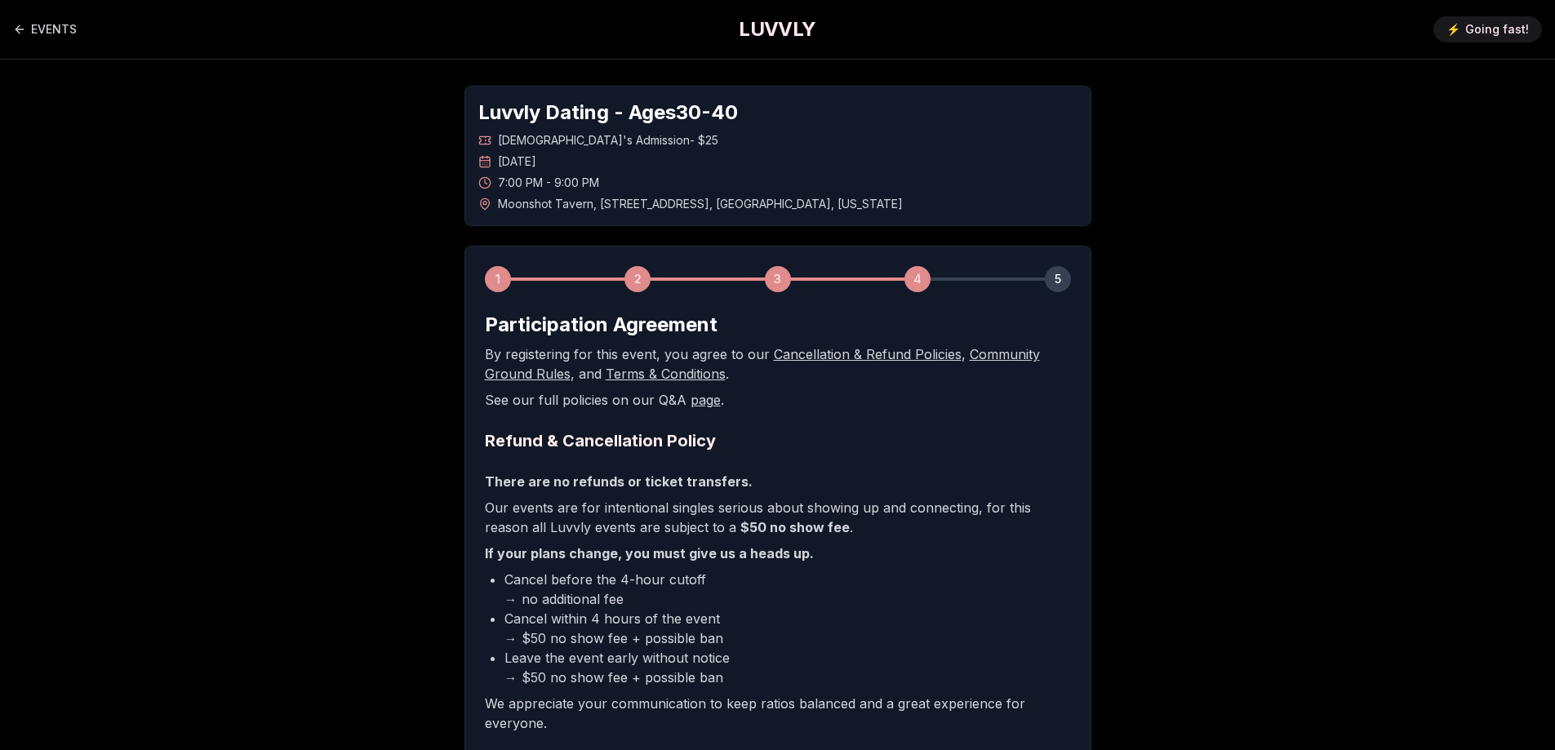
scroll to position [215, 0]
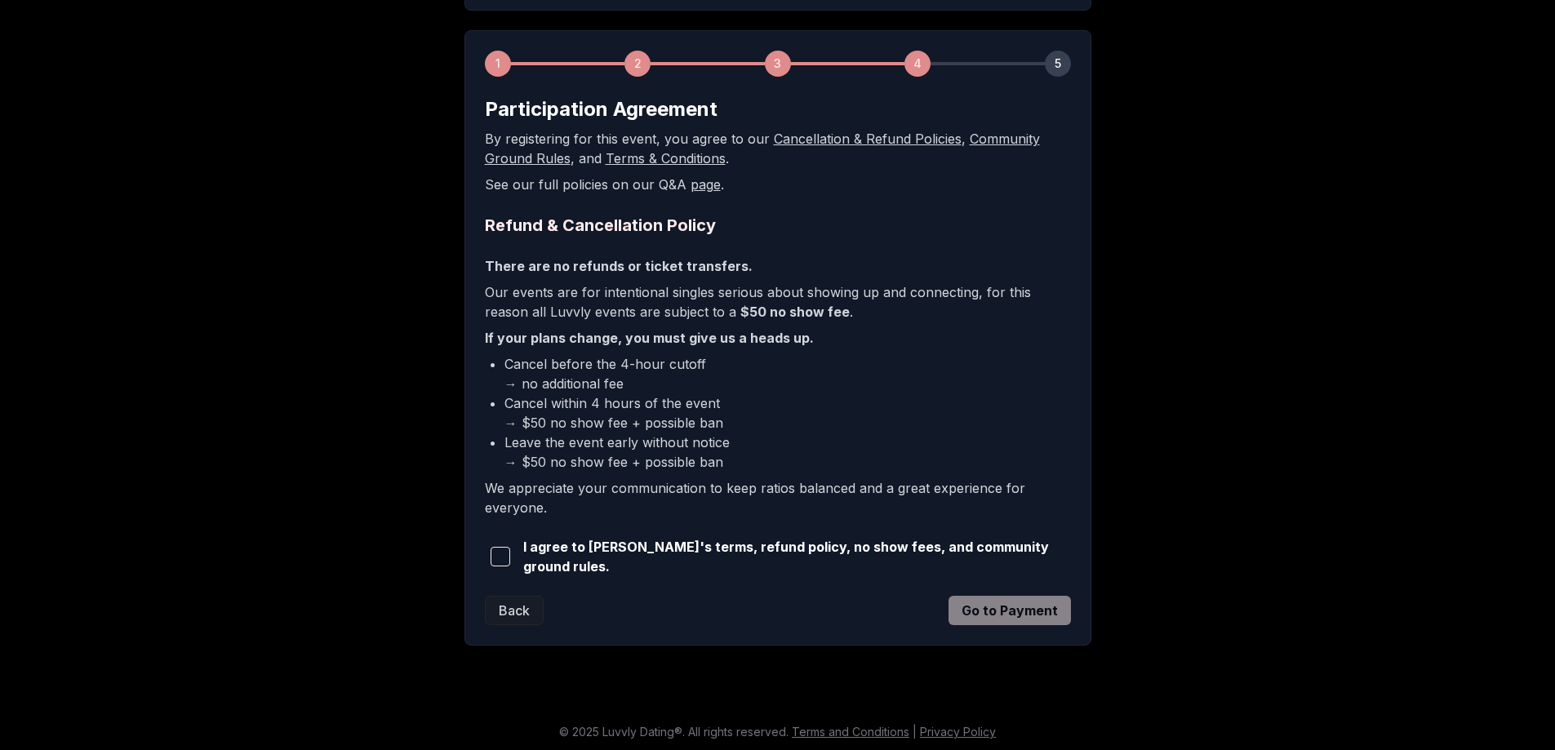
click at [495, 559] on span "button" at bounding box center [501, 557] width 20 height 20
click at [971, 611] on button "Go to Payment" at bounding box center [1009, 610] width 122 height 29
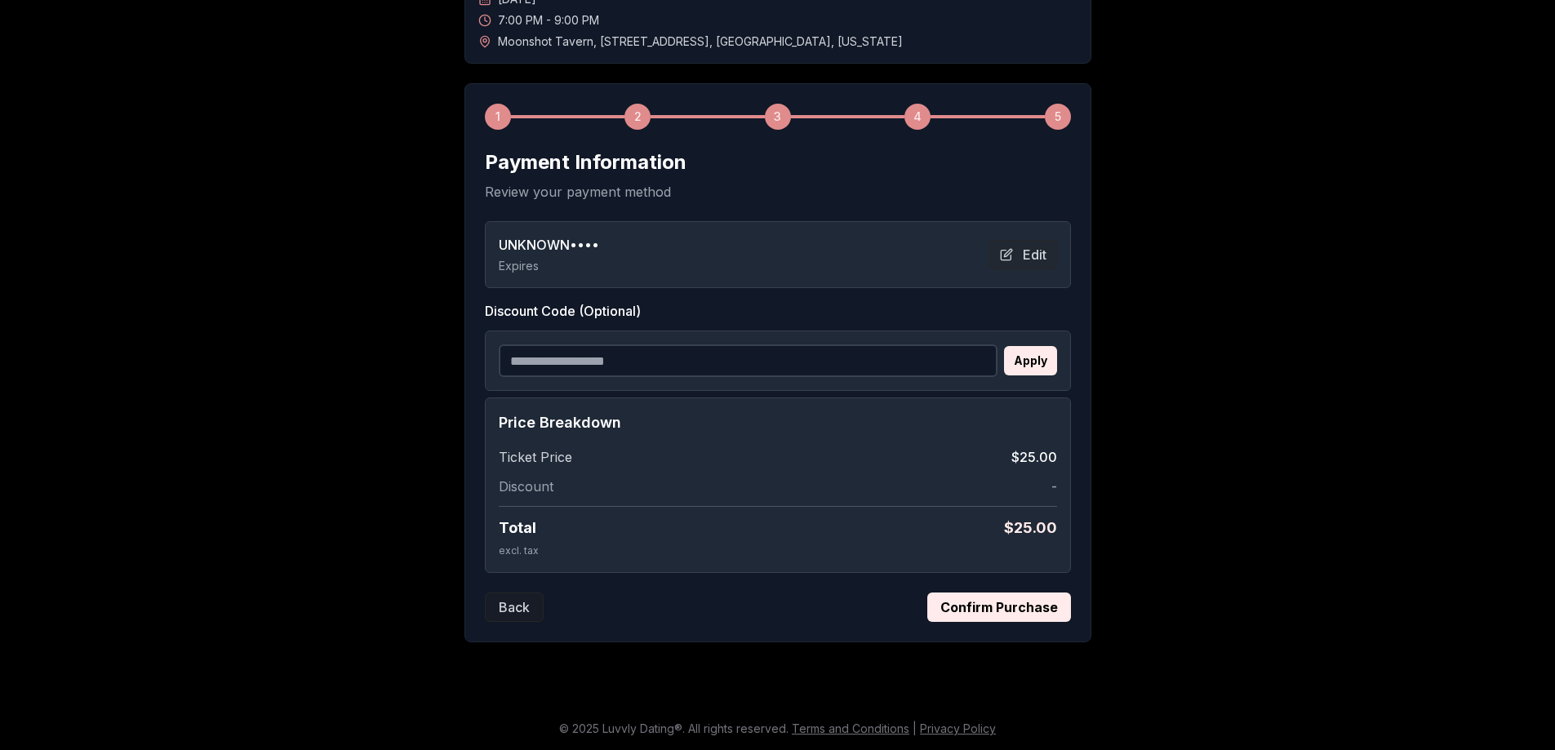
scroll to position [162, 0]
click at [994, 607] on button "Confirm Purchase" at bounding box center [999, 607] width 144 height 29
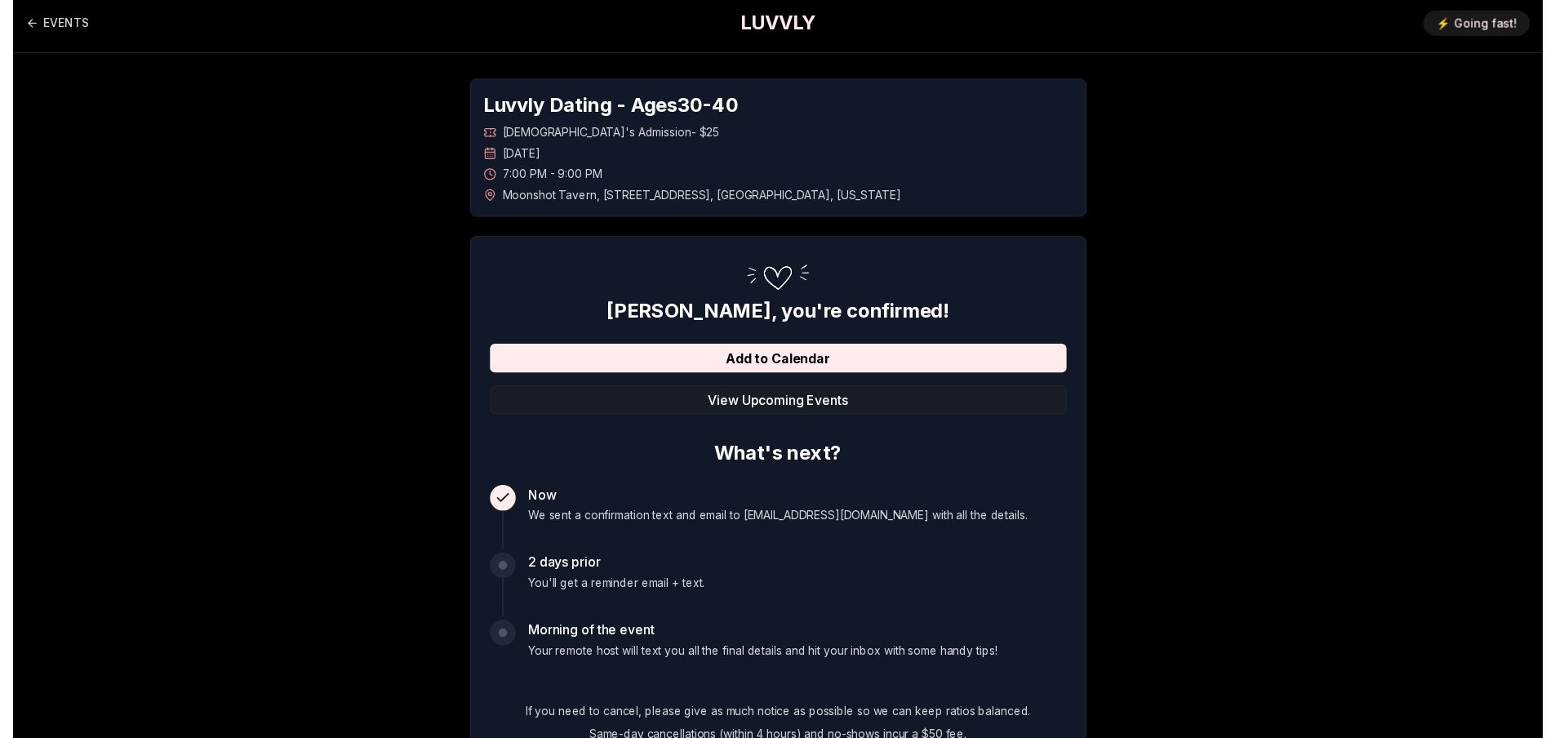
scroll to position [0, 0]
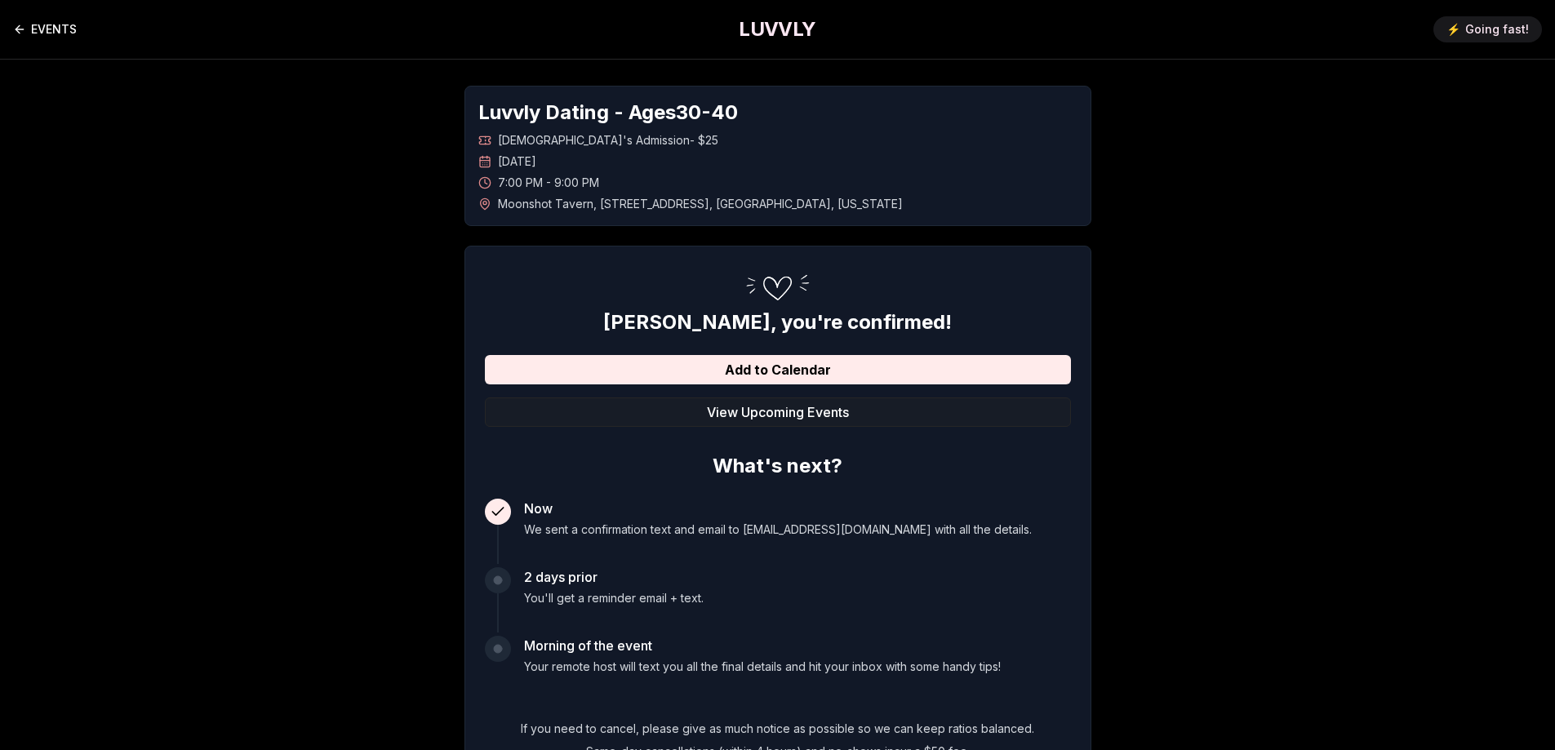
click at [25, 34] on icon "Back to events" at bounding box center [19, 29] width 13 height 13
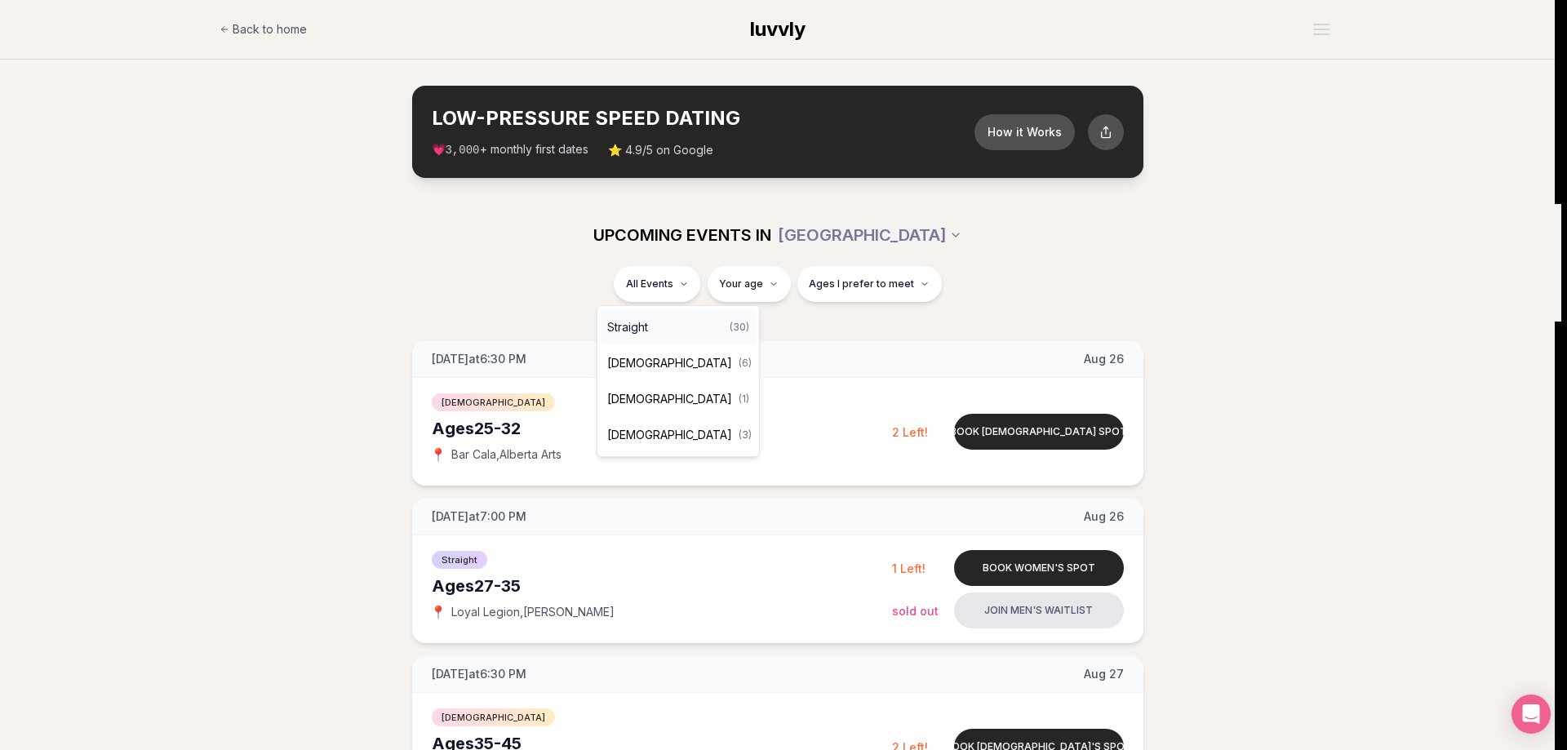
click at [660, 327] on div "Straight ( 30 )" at bounding box center [678, 327] width 155 height 36
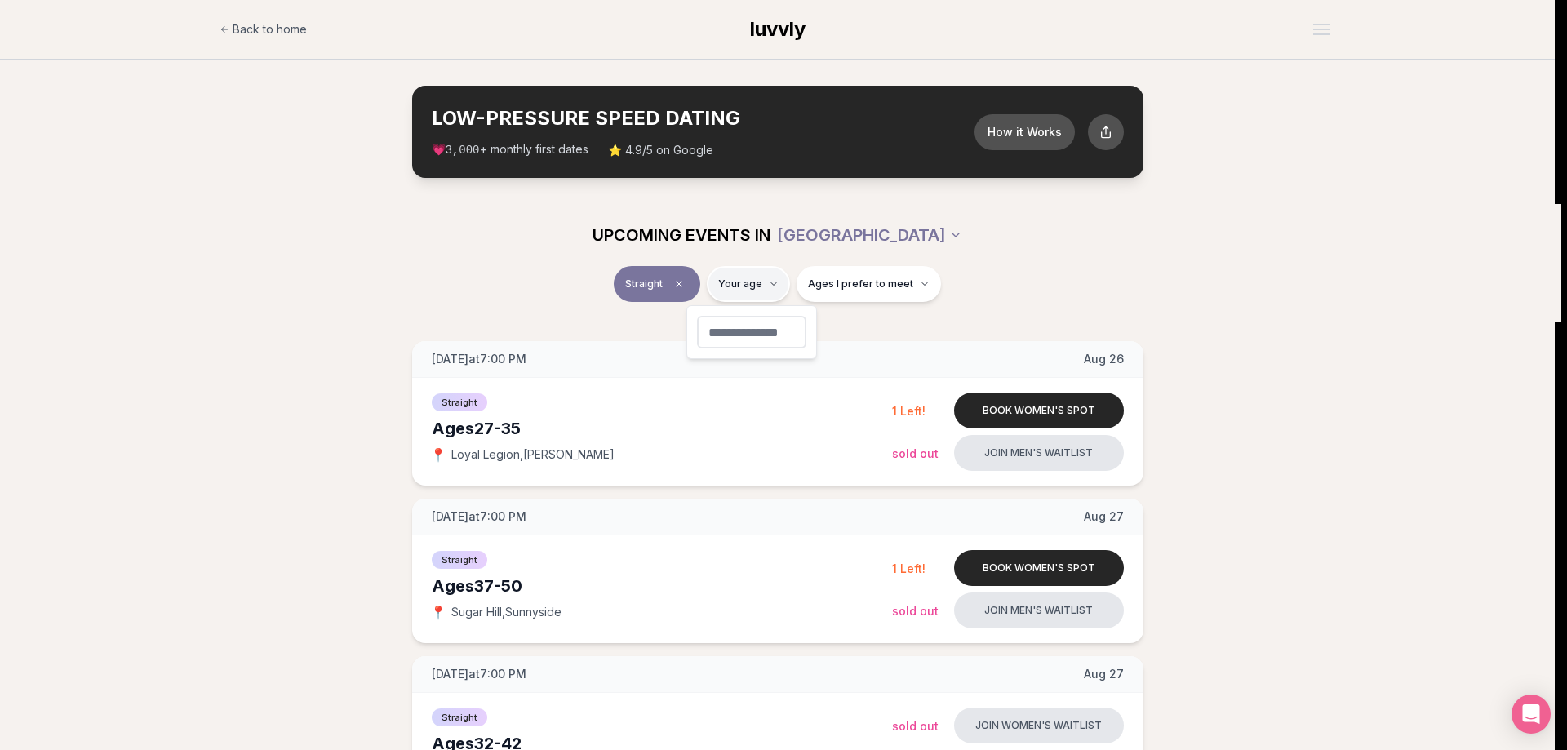
type input "**"
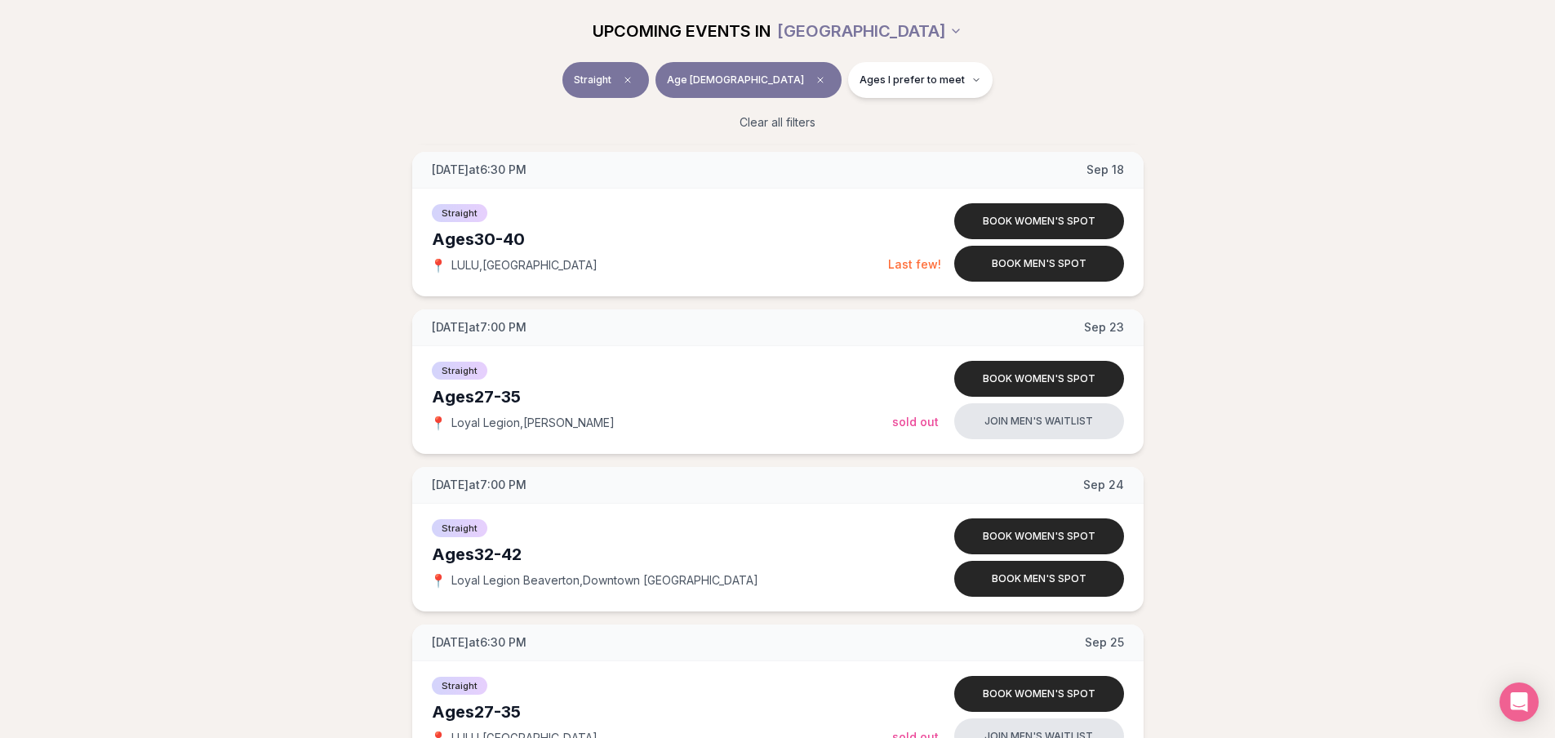
scroll to position [2416, 0]
